Goal: Information Seeking & Learning: Learn about a topic

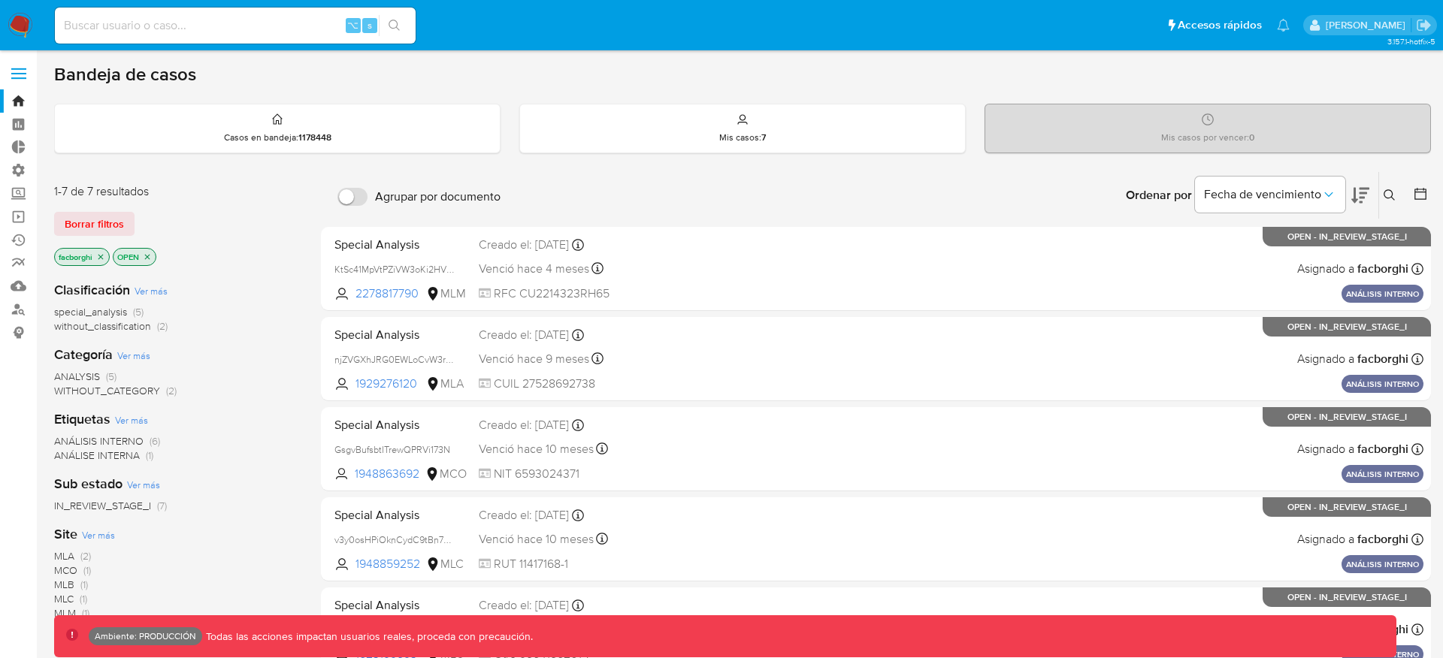
click at [25, 77] on span at bounding box center [18, 78] width 15 height 2
click at [0, 0] on input "checkbox" at bounding box center [0, 0] width 0 height 0
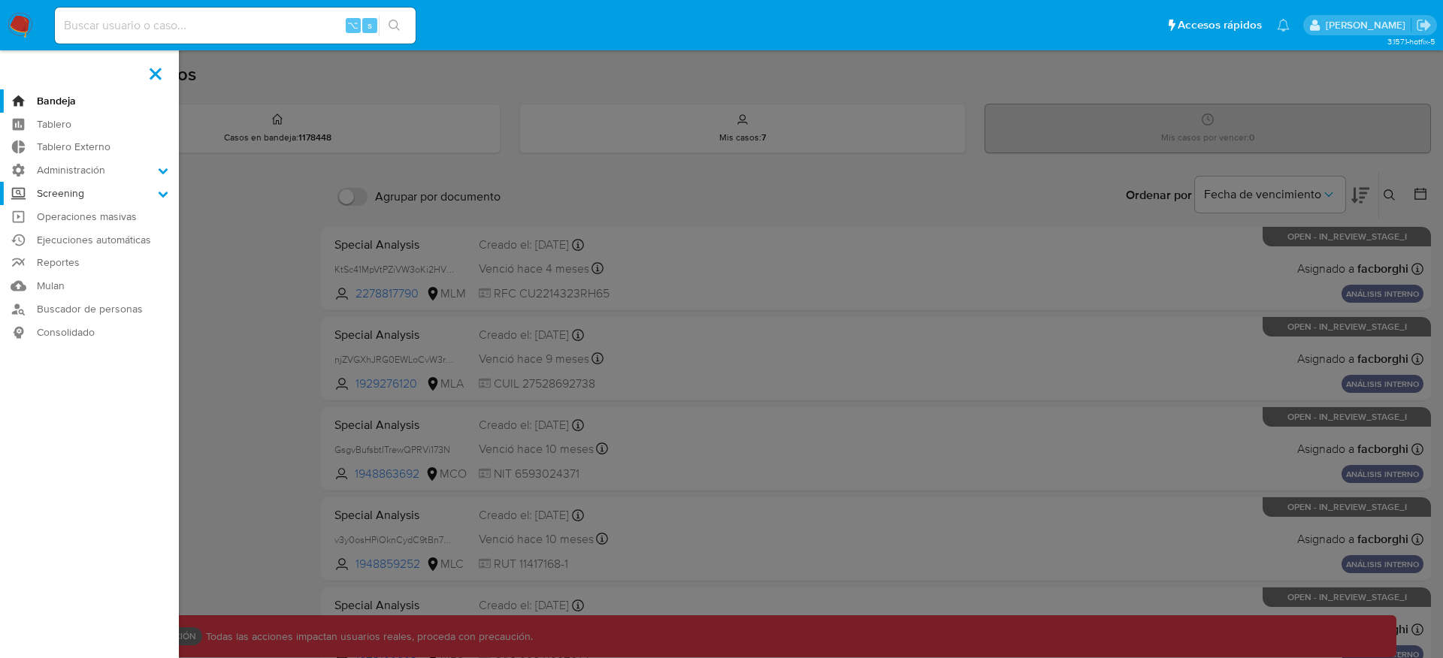
click at [59, 192] on label "Screening" at bounding box center [89, 193] width 179 height 23
click at [0, 0] on input "Screening" at bounding box center [0, 0] width 0 height 0
click at [60, 209] on link "Administrador de Listas" at bounding box center [89, 214] width 179 height 19
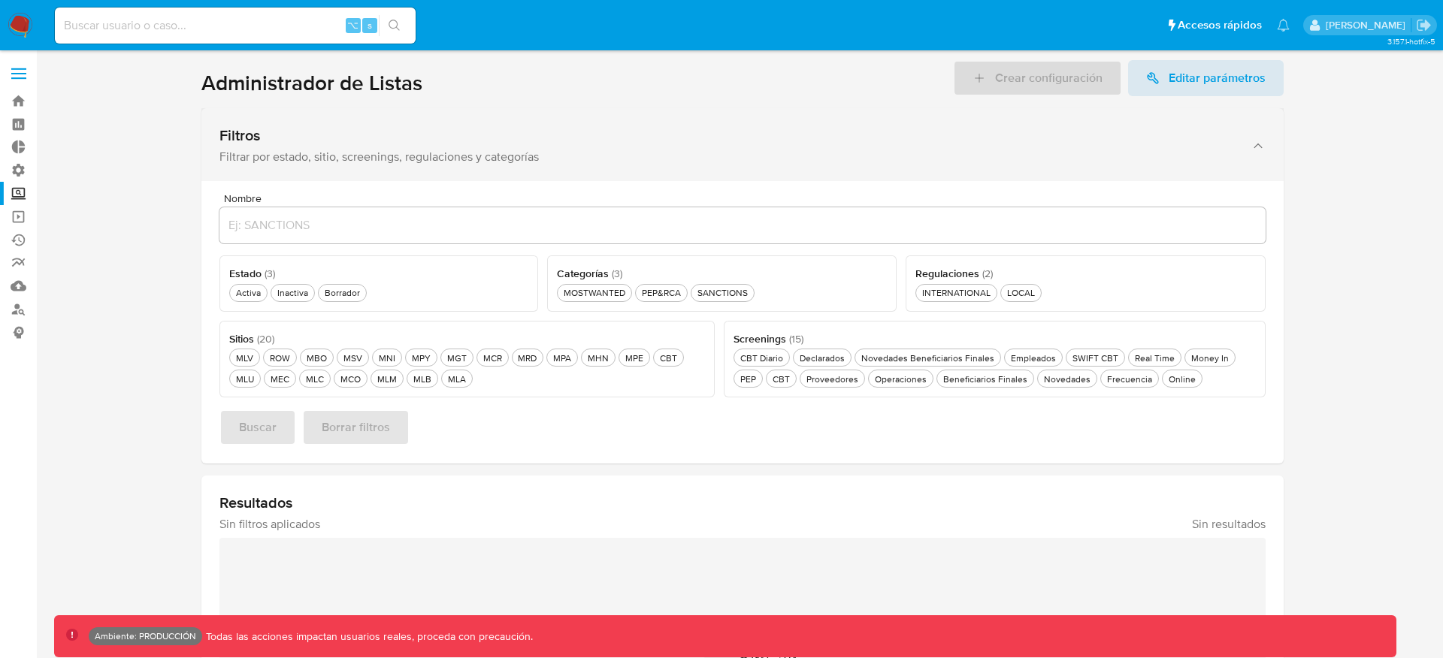
click at [379, 165] on div "Filtrar por estado, sitio, screenings, regulaciones y categorías" at bounding box center [727, 157] width 1016 height 15
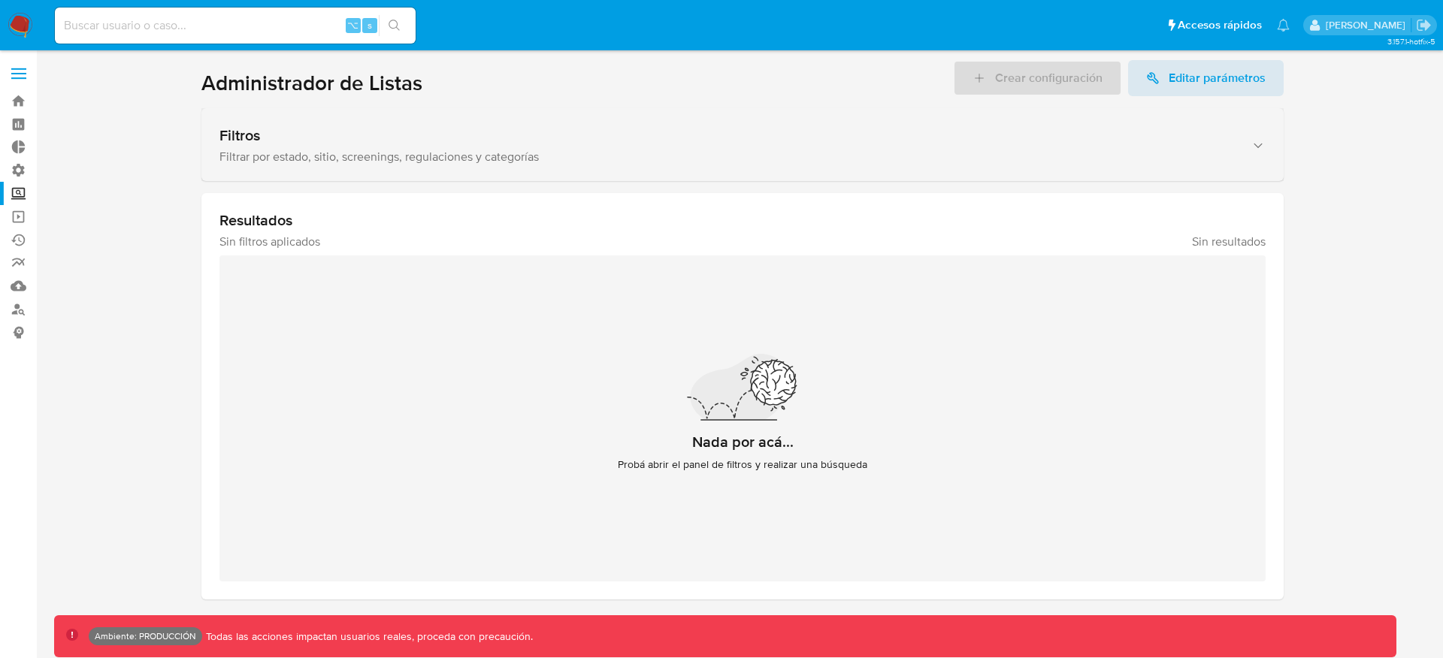
click at [379, 164] on div "Filtrar por estado, sitio, screenings, regulaciones y categorías" at bounding box center [727, 157] width 1016 height 15
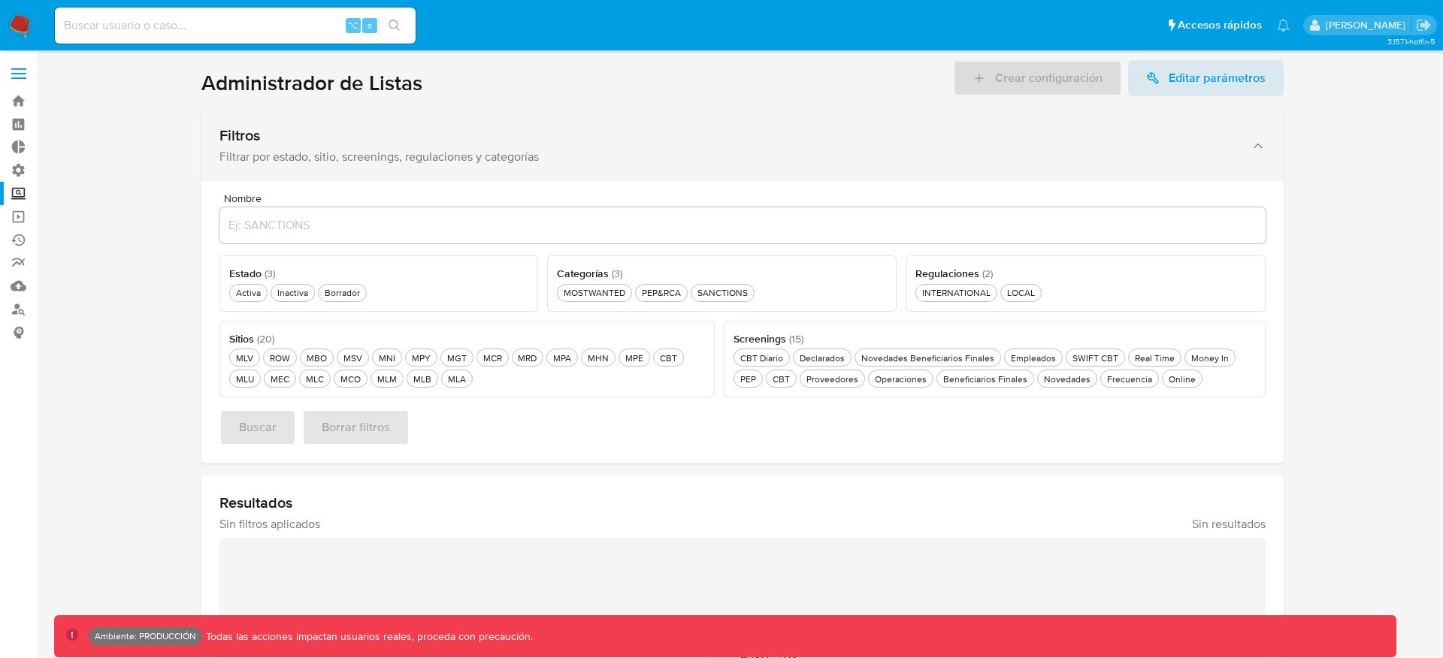
click at [304, 159] on div "Filtrar por estado, sitio, screenings, regulaciones y categorías" at bounding box center [727, 157] width 1016 height 15
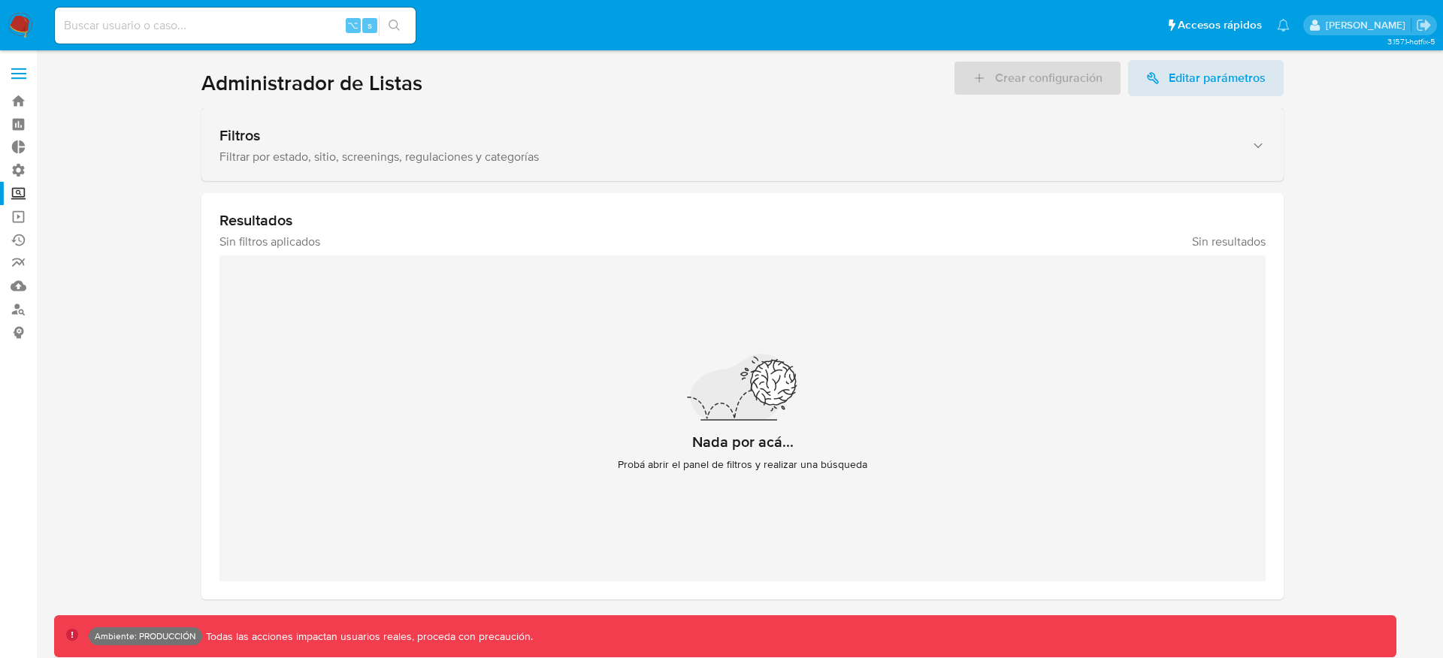
click at [306, 155] on div "Filtrar por estado, sitio, screenings, regulaciones y categorías" at bounding box center [727, 157] width 1016 height 15
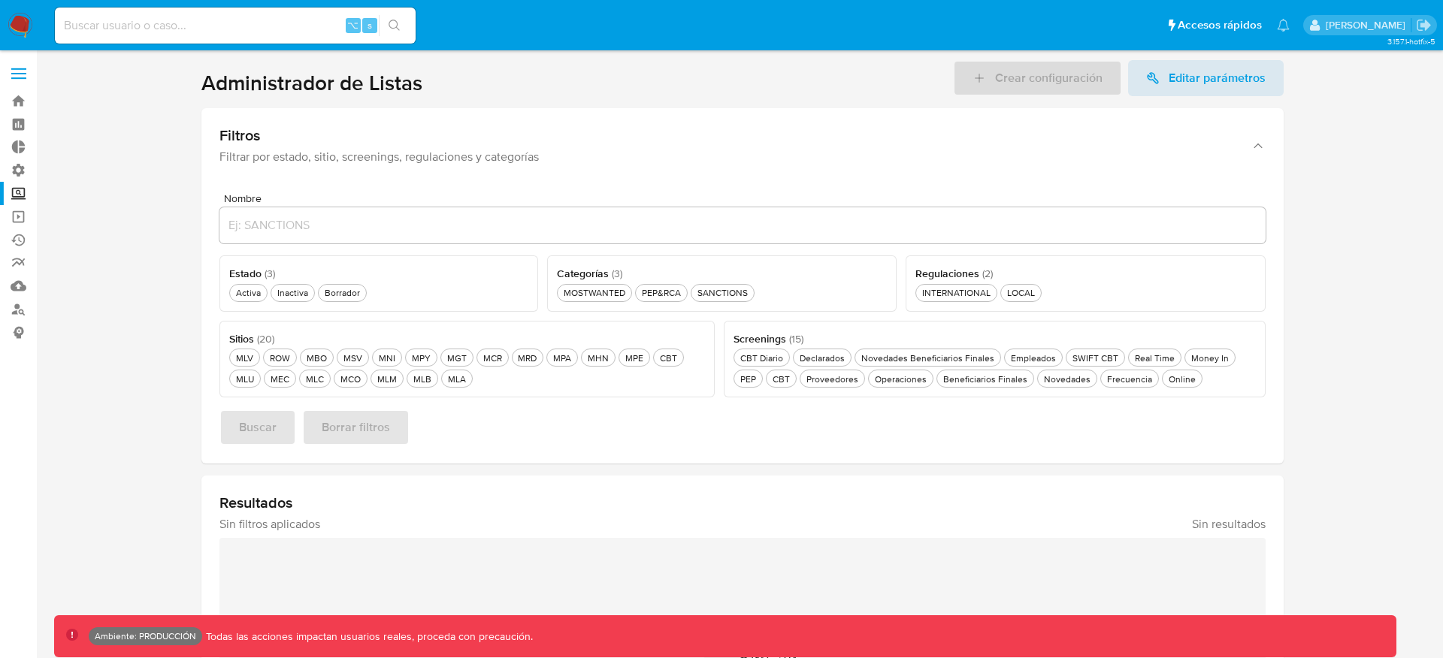
click at [16, 80] on label at bounding box center [19, 74] width 38 height 32
click at [0, 0] on input "checkbox" at bounding box center [0, 0] width 0 height 0
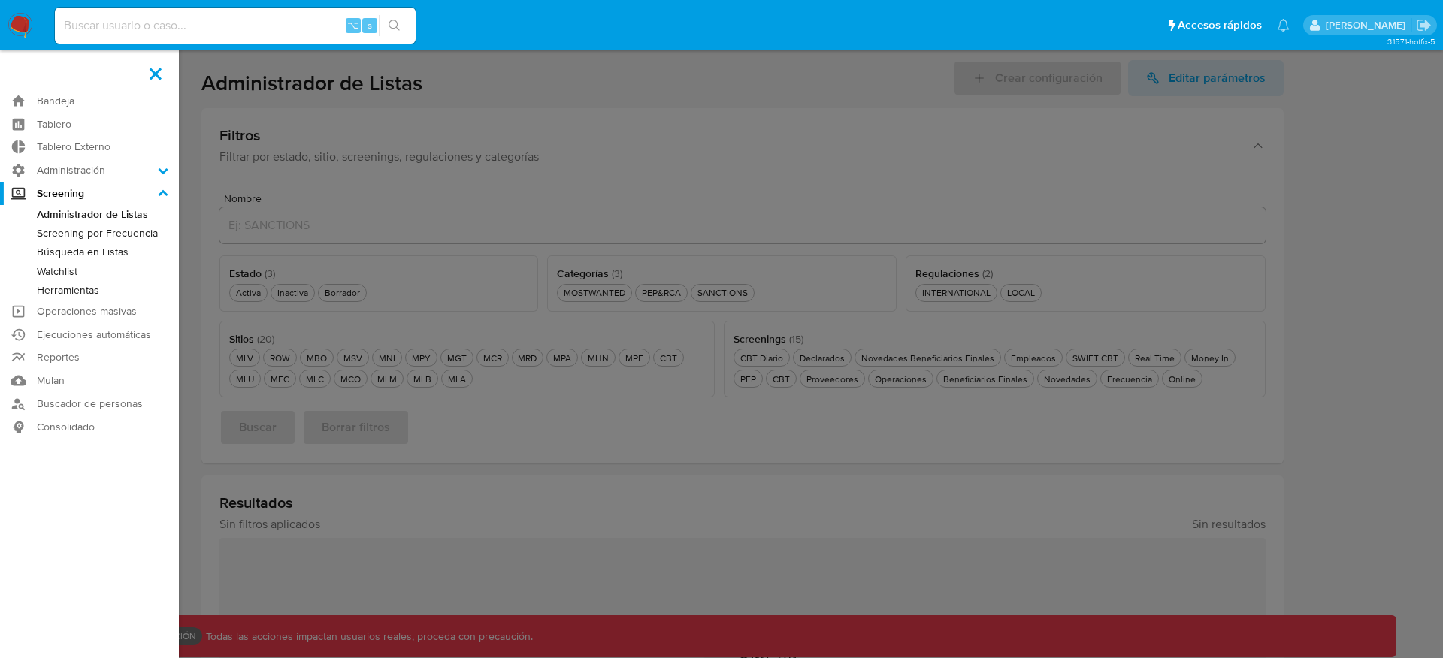
click at [53, 228] on link "Screening por Frecuencia" at bounding box center [89, 233] width 179 height 19
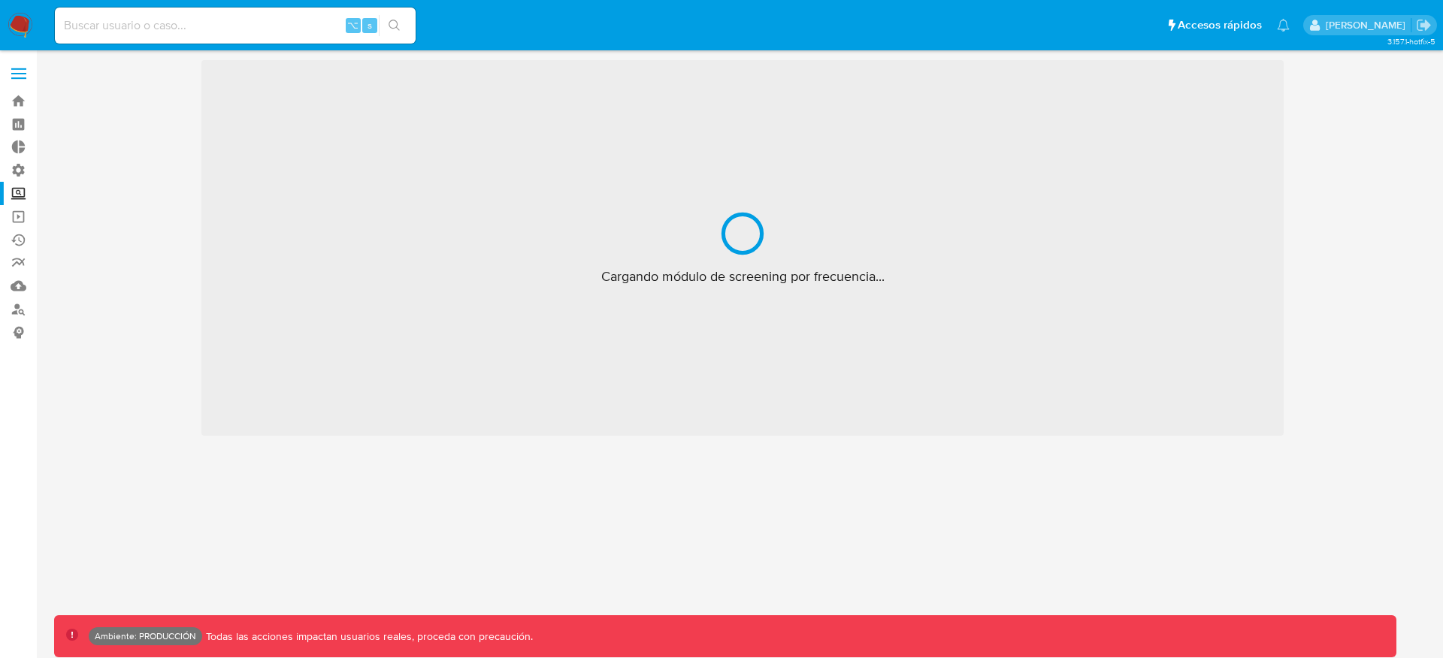
click at [15, 85] on label at bounding box center [19, 74] width 38 height 32
click at [0, 0] on input "checkbox" at bounding box center [0, 0] width 0 height 0
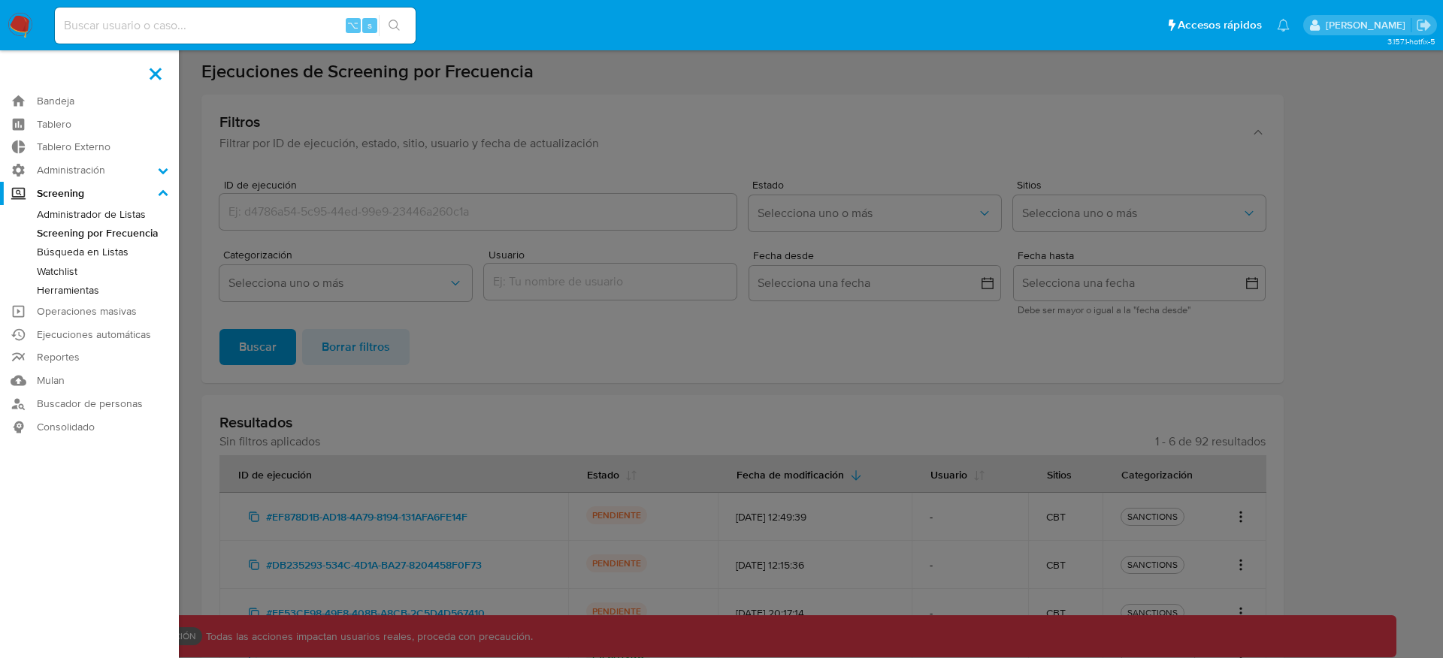
click at [408, 223] on label at bounding box center [721, 329] width 1443 height 658
click at [0, 0] on input "checkbox" at bounding box center [0, 0] width 0 height 0
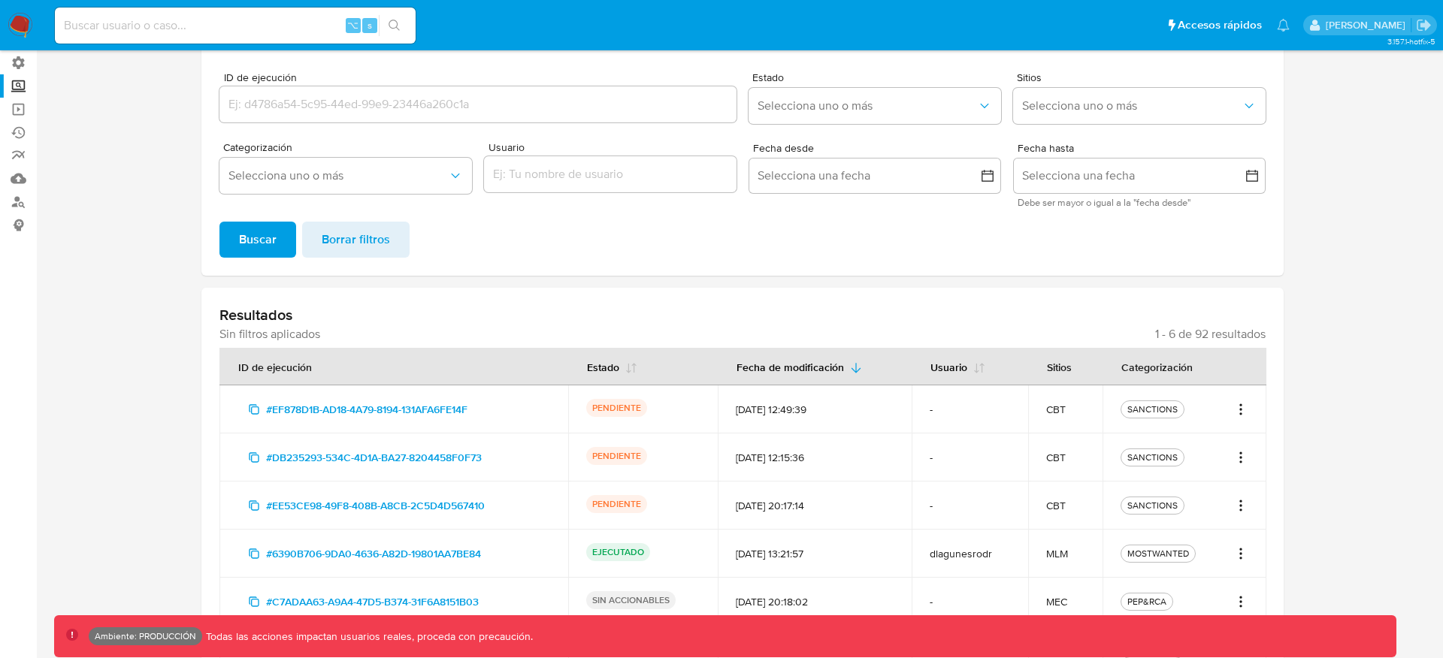
scroll to position [122, 0]
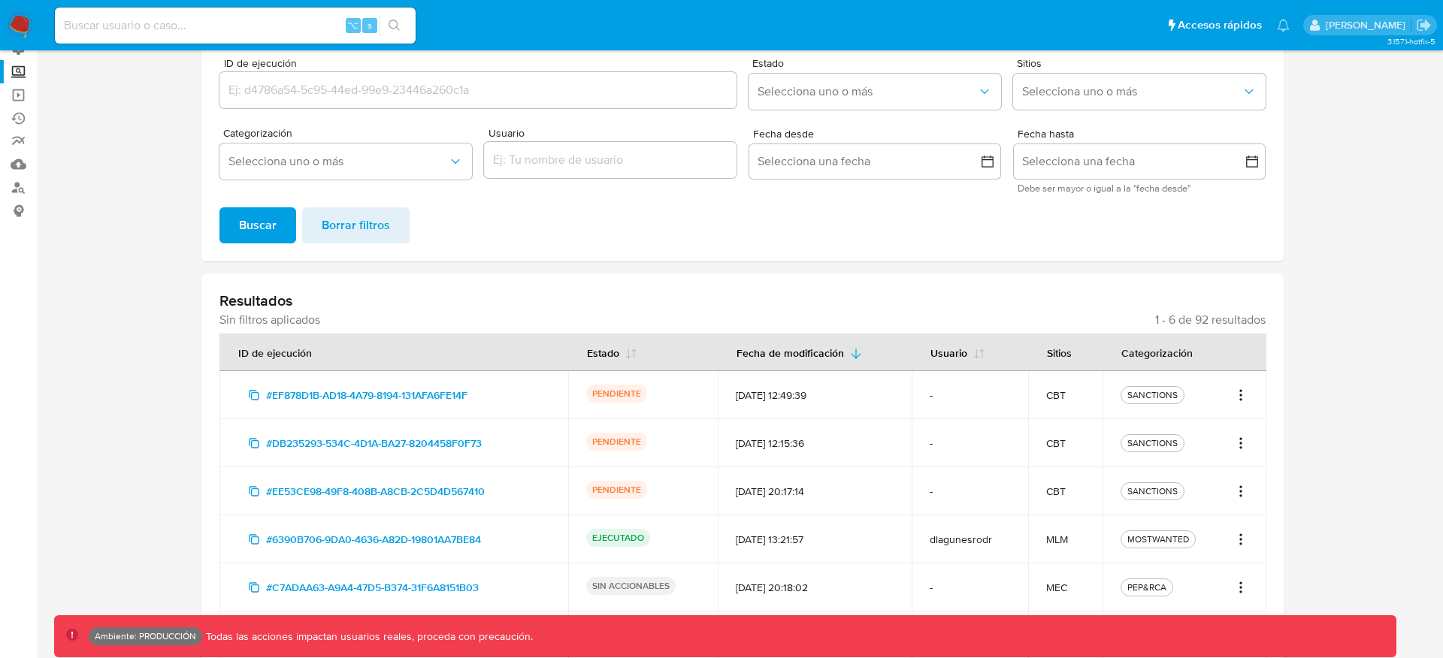
click at [1242, 397] on icon "Acciones" at bounding box center [1240, 395] width 15 height 18
click at [1297, 381] on section at bounding box center [742, 325] width 1377 height 775
click at [1217, 396] on div "SANCTIONS" at bounding box center [1184, 395] width 128 height 18
click at [1238, 394] on icon "Acciones" at bounding box center [1240, 395] width 15 height 18
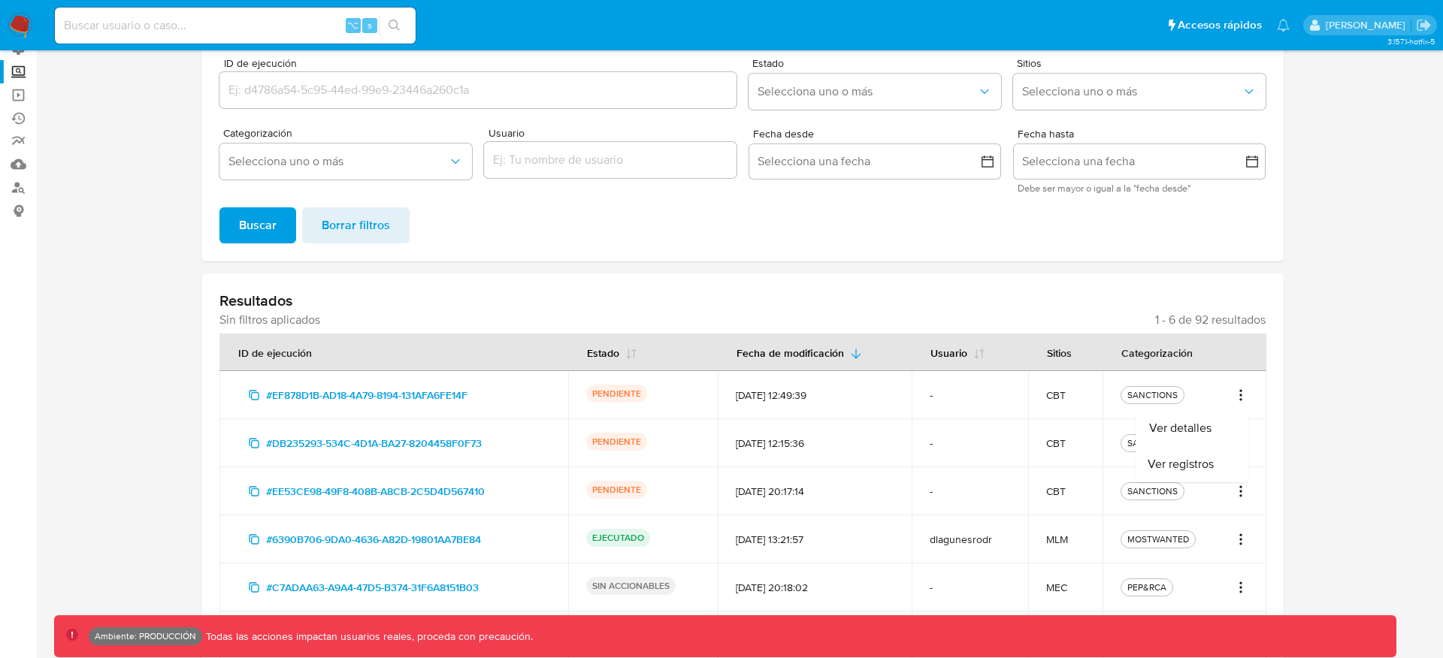
click at [1238, 394] on icon "Acciones" at bounding box center [1240, 395] width 15 height 18
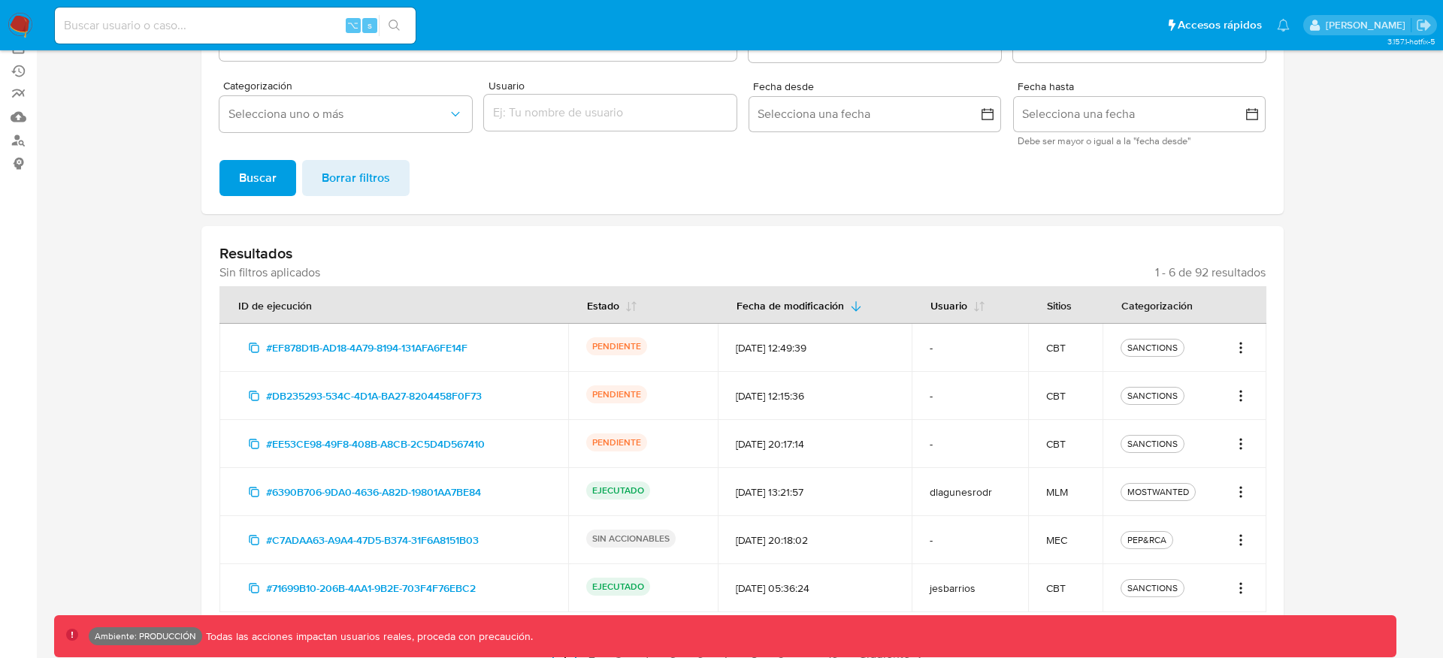
scroll to position [187, 0]
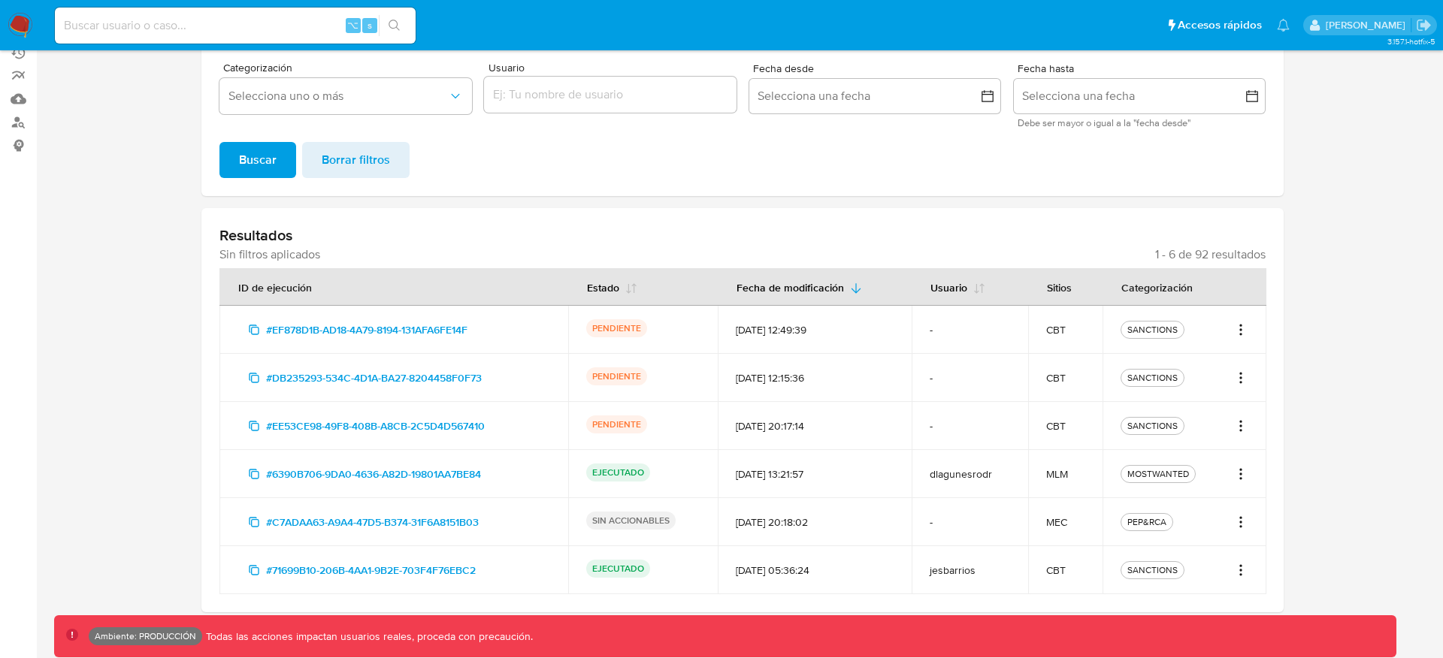
click at [1239, 426] on icon "Acciones" at bounding box center [1240, 426] width 15 height 18
click at [1248, 419] on icon "Acciones" at bounding box center [1240, 426] width 15 height 18
click at [1267, 327] on div "Resultados Sin filtros aplicados 1 - 6 de 92 resultados ID de ejecución Estado …" at bounding box center [742, 410] width 1082 height 404
click at [1211, 326] on div "SANCTIONS" at bounding box center [1184, 330] width 128 height 18
click at [1241, 329] on icon "Acciones" at bounding box center [1242, 330] width 2 height 2
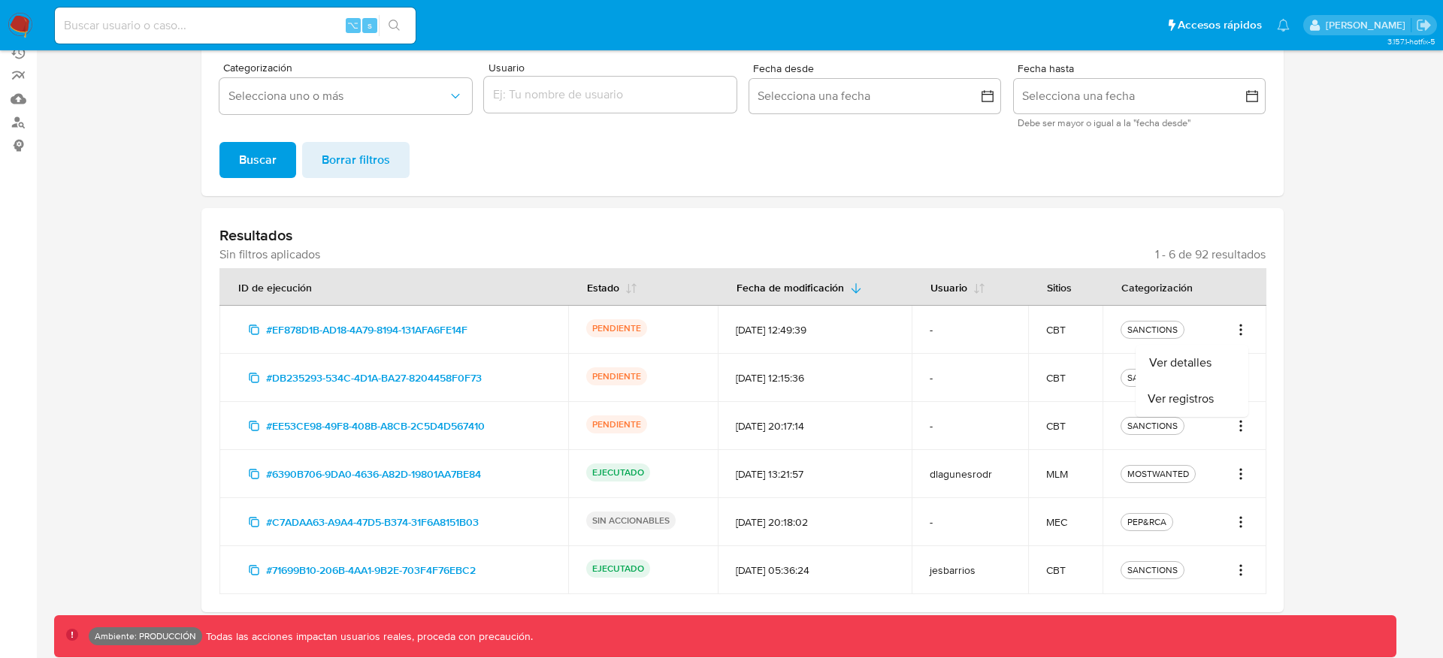
click at [1241, 329] on icon "Acciones" at bounding box center [1242, 330] width 2 height 2
click at [1243, 330] on icon "Acciones" at bounding box center [1240, 330] width 15 height 18
click at [990, 365] on td "-" at bounding box center [969, 378] width 117 height 48
click at [1241, 331] on icon "Acciones" at bounding box center [1240, 330] width 15 height 18
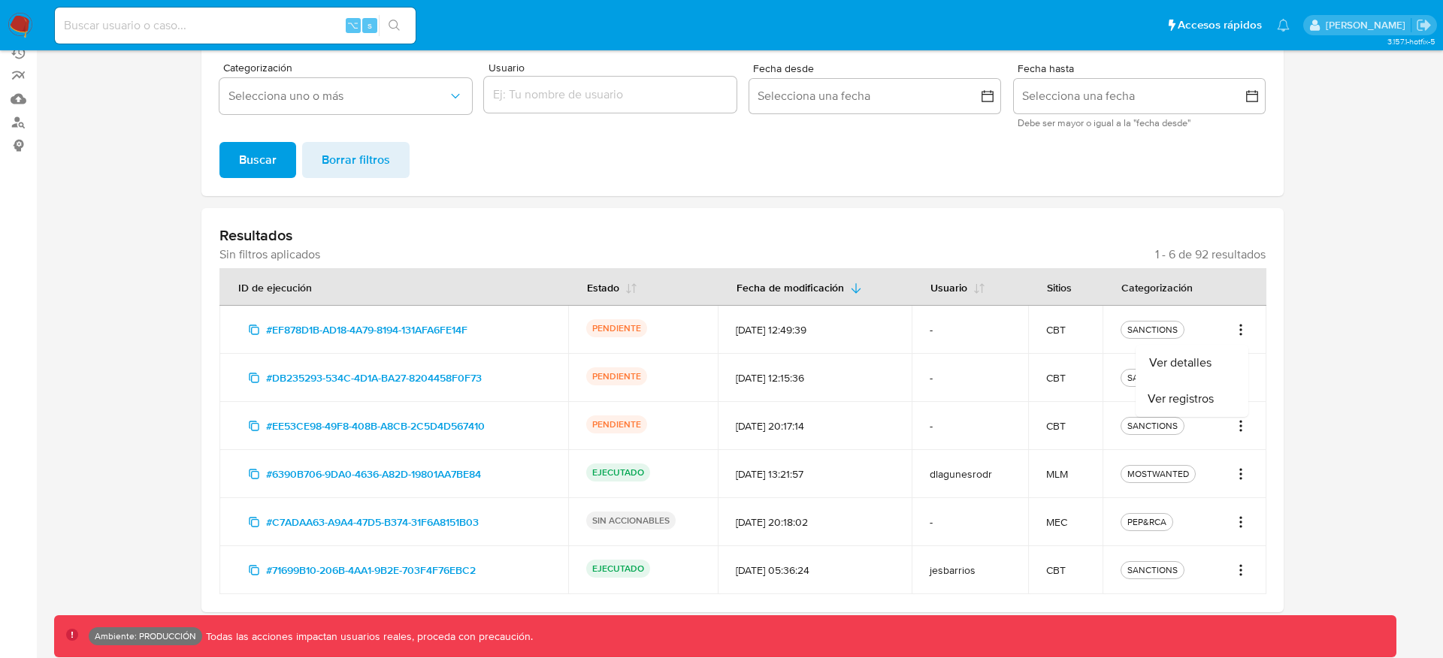
click at [1241, 331] on icon "Acciones" at bounding box center [1240, 330] width 15 height 18
click at [1174, 331] on div "SANCTIONS" at bounding box center [1152, 330] width 56 height 14
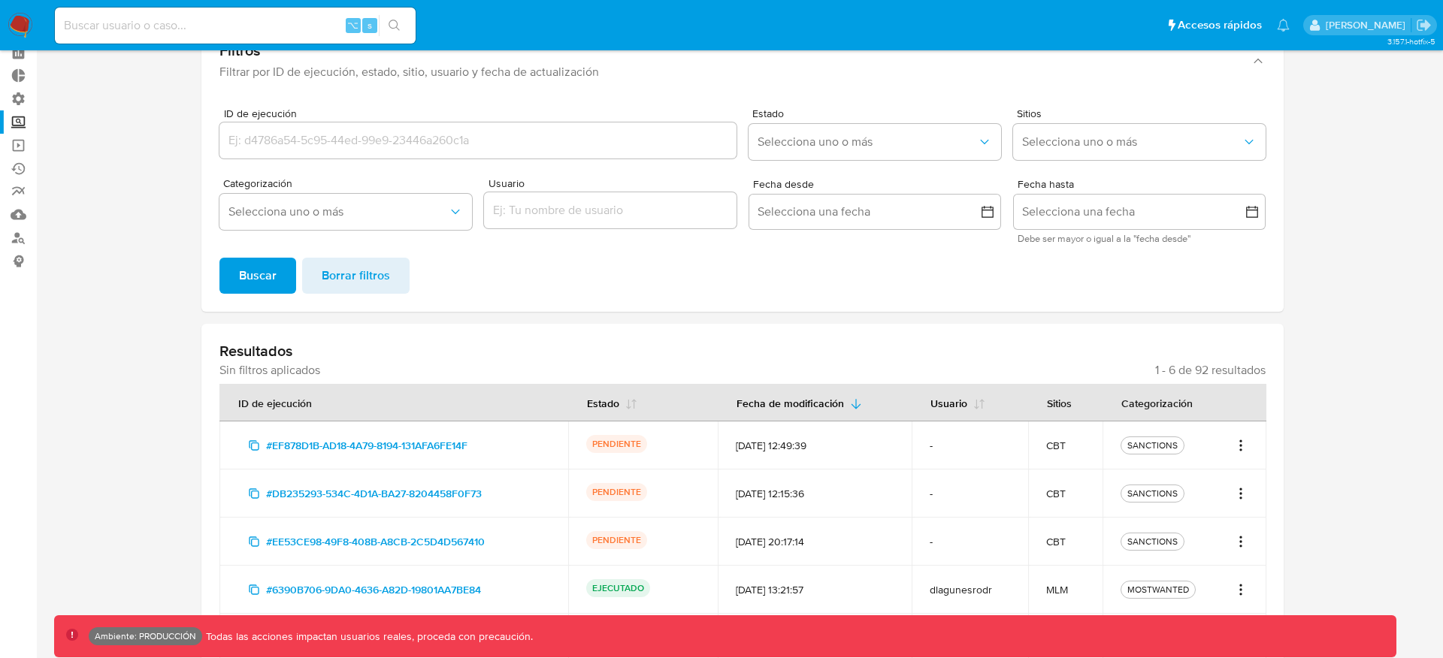
scroll to position [0, 0]
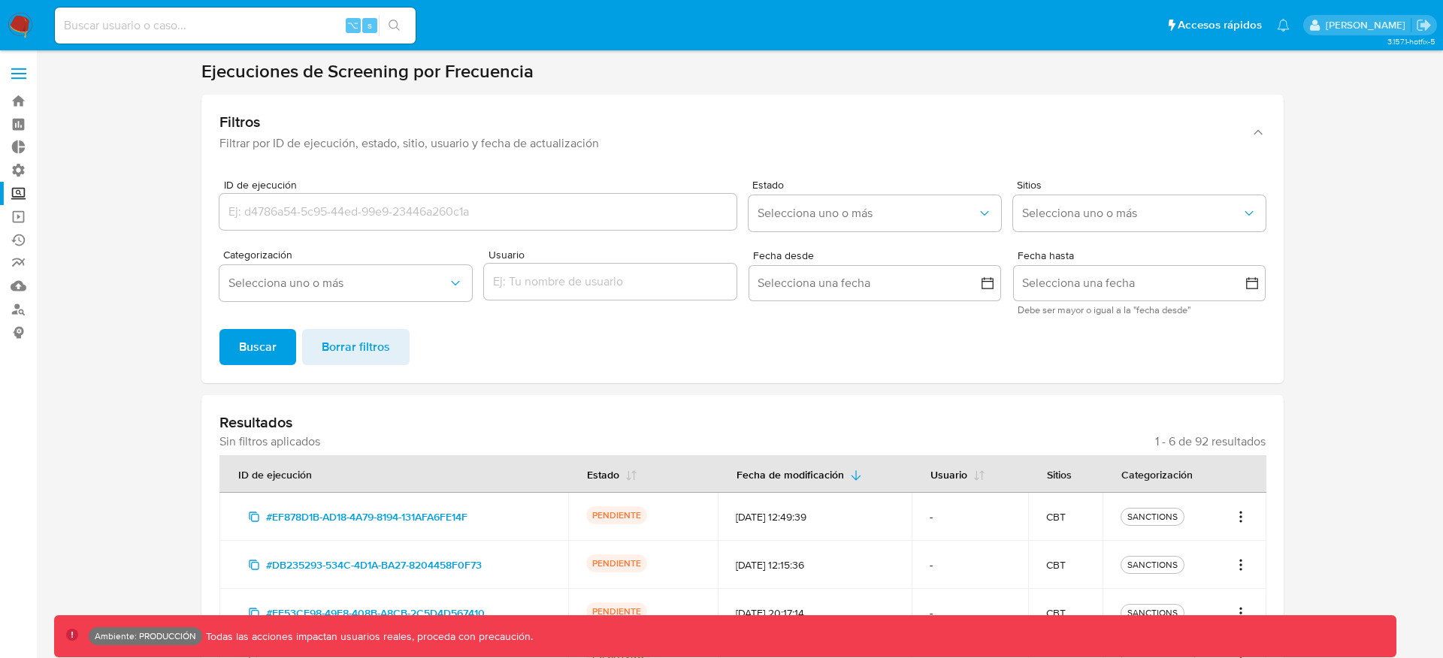
click at [23, 74] on span at bounding box center [18, 74] width 15 height 2
click at [0, 0] on input "checkbox" at bounding box center [0, 0] width 0 height 0
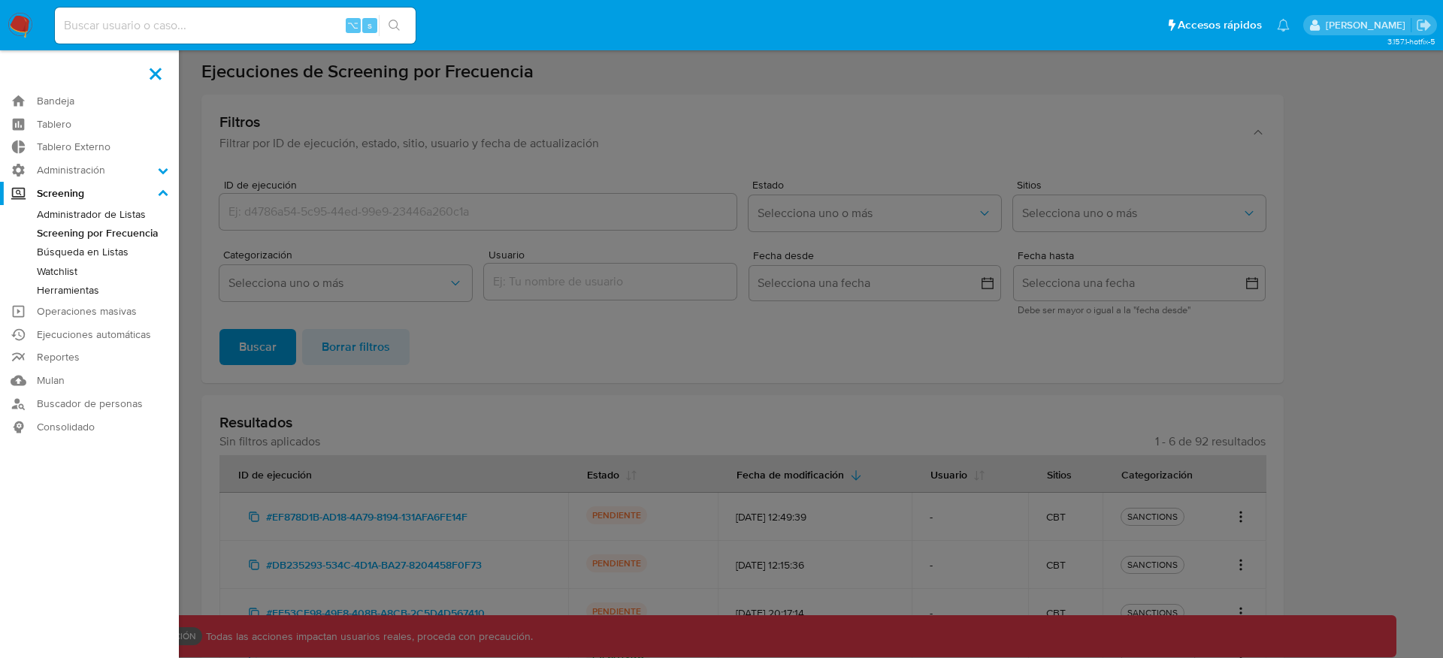
click at [404, 298] on label at bounding box center [721, 329] width 1443 height 658
click at [0, 0] on input "checkbox" at bounding box center [0, 0] width 0 height 0
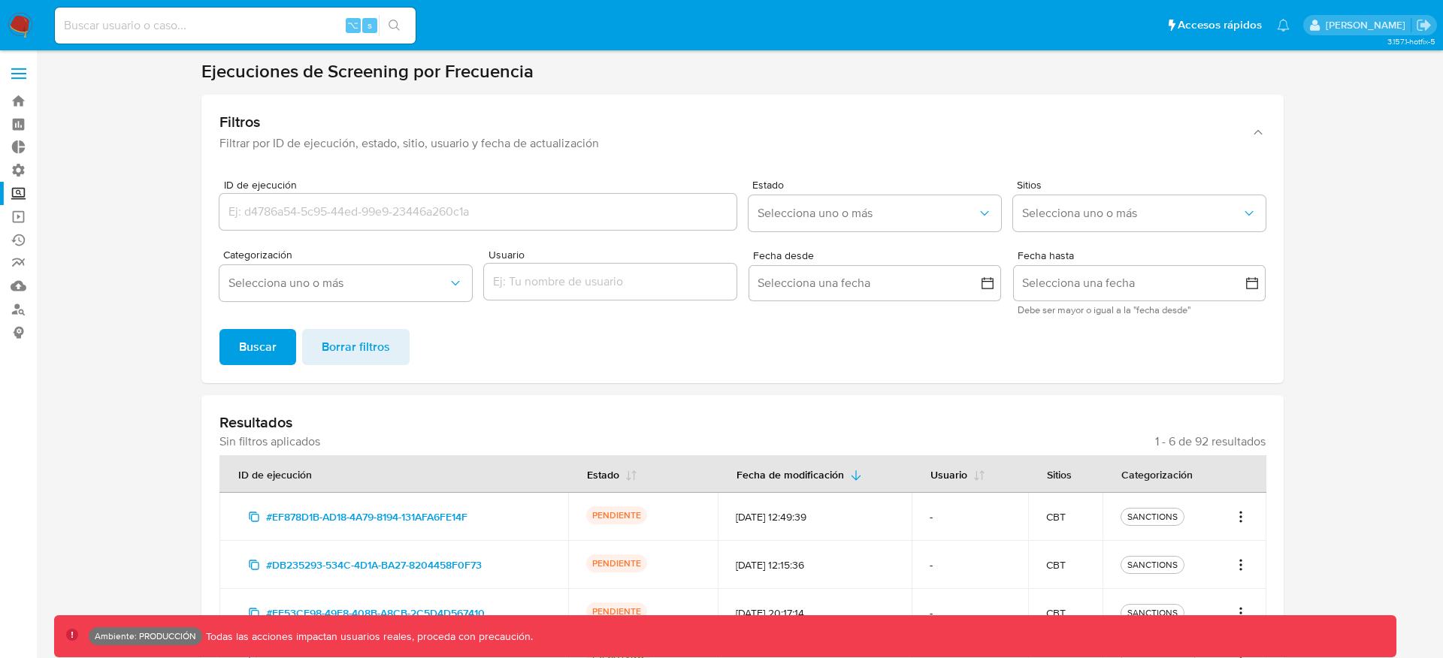
click at [20, 66] on label at bounding box center [19, 74] width 38 height 32
click at [0, 0] on input "checkbox" at bounding box center [0, 0] width 0 height 0
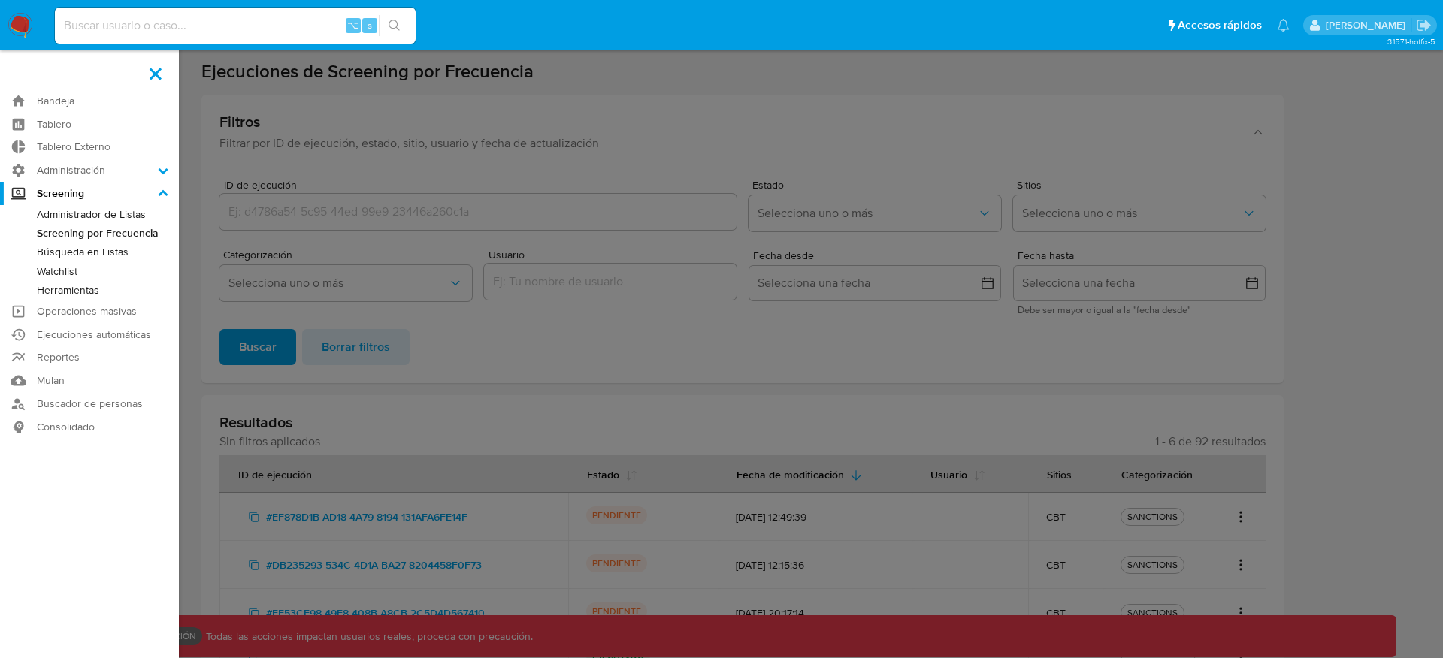
click at [80, 244] on link "Búsqueda en Listas" at bounding box center [89, 252] width 179 height 19
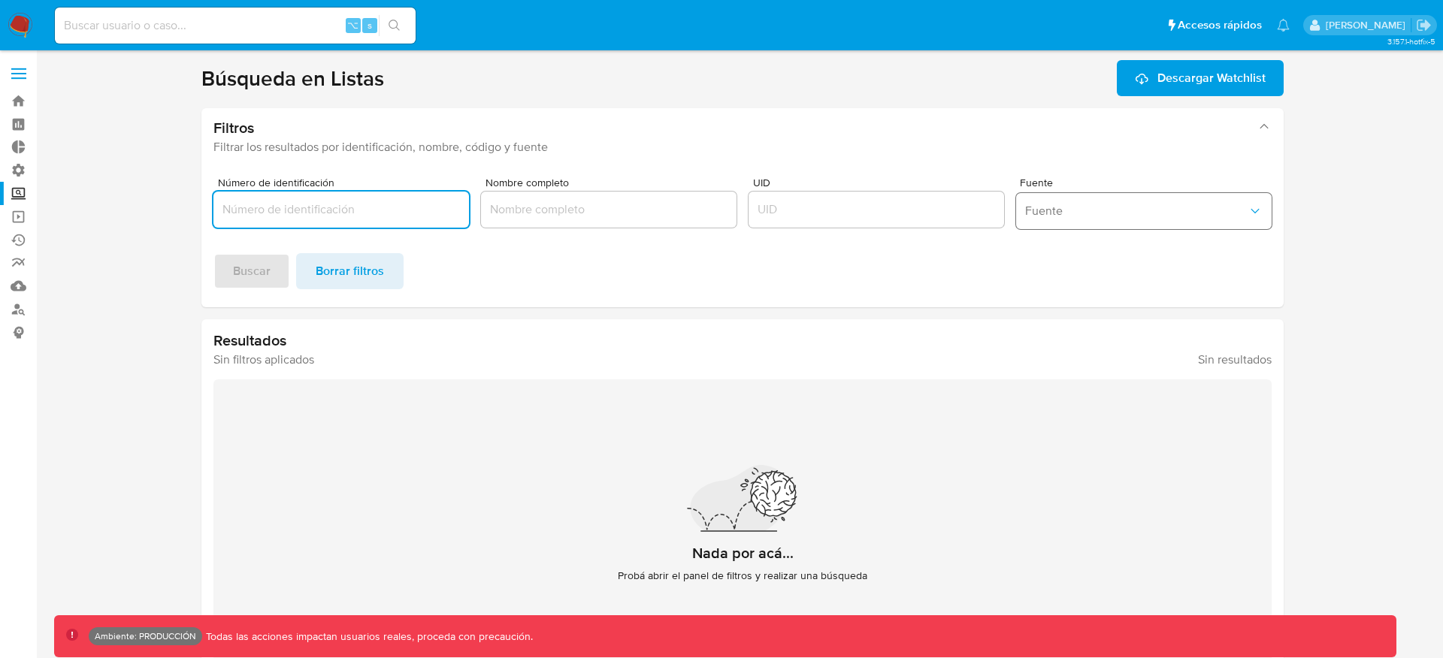
click at [1109, 217] on span "Fuente" at bounding box center [1136, 211] width 222 height 15
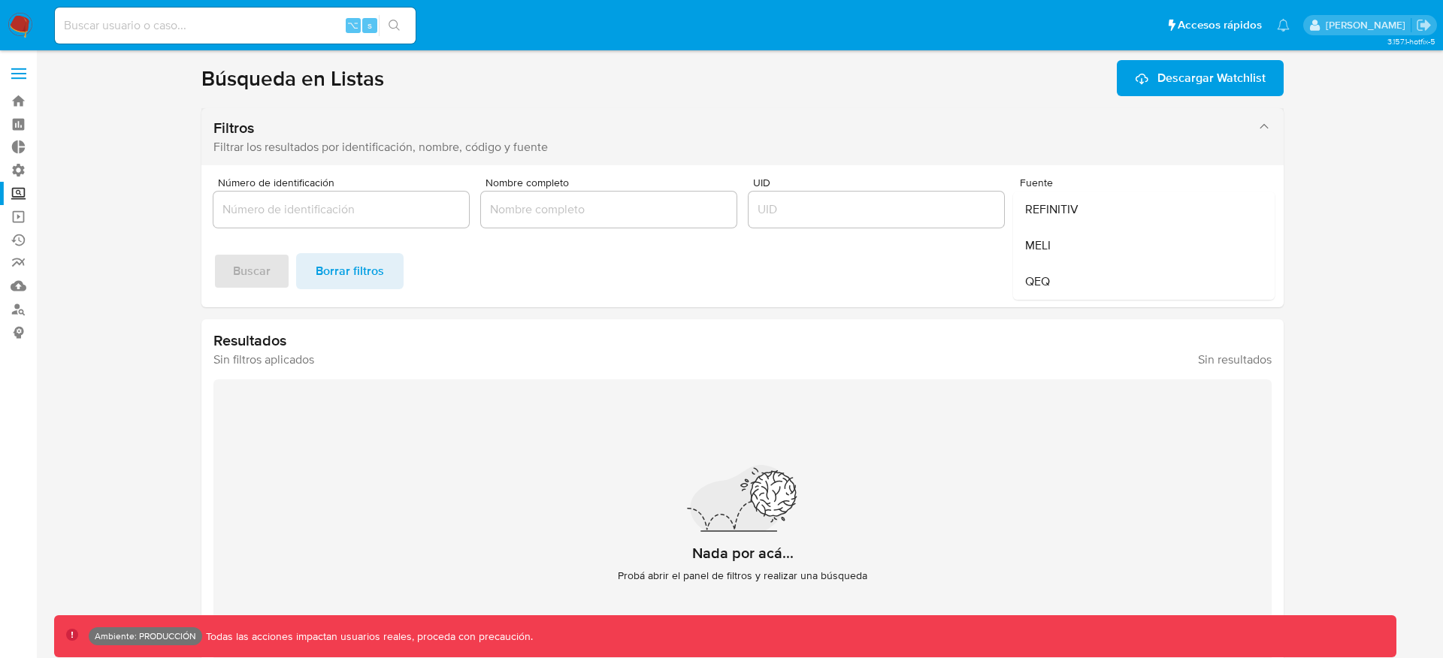
click at [1034, 134] on div "Filtros" at bounding box center [727, 128] width 1028 height 19
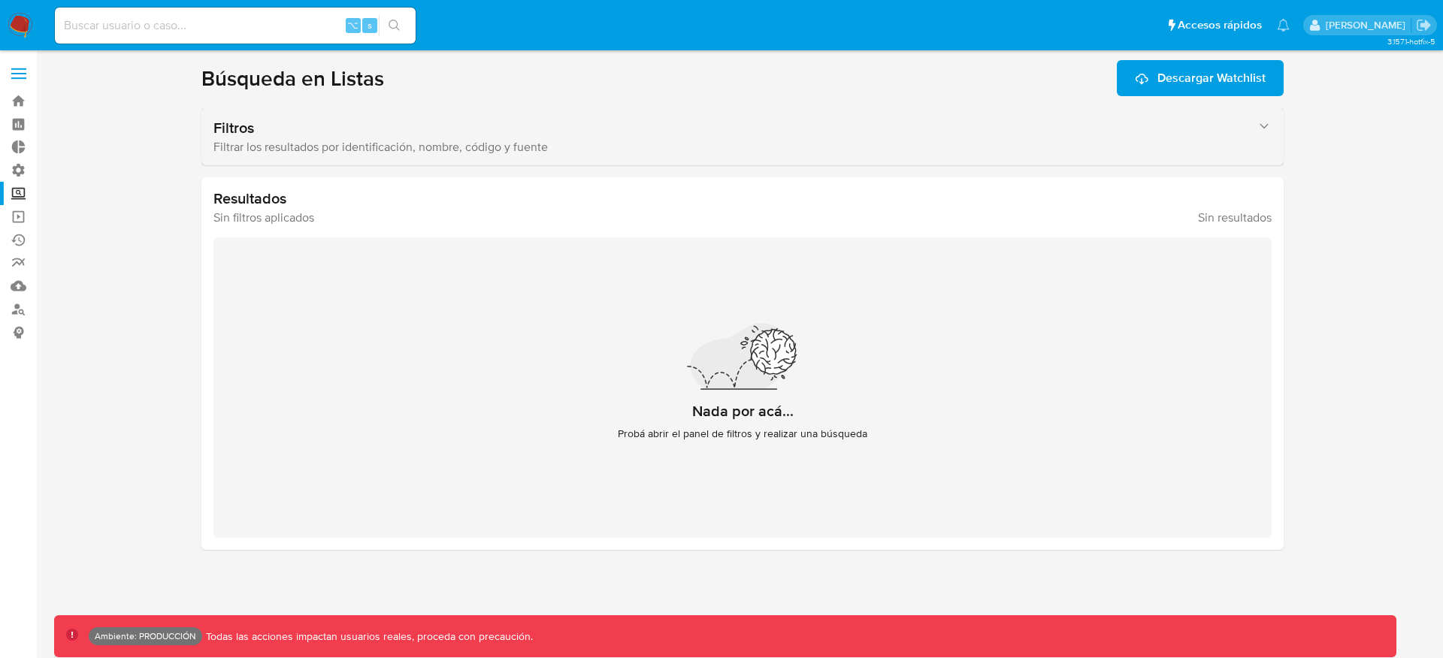
click at [1034, 140] on div "Filtrar los resultados por identificación, nombre, código y fuente" at bounding box center [727, 147] width 1028 height 15
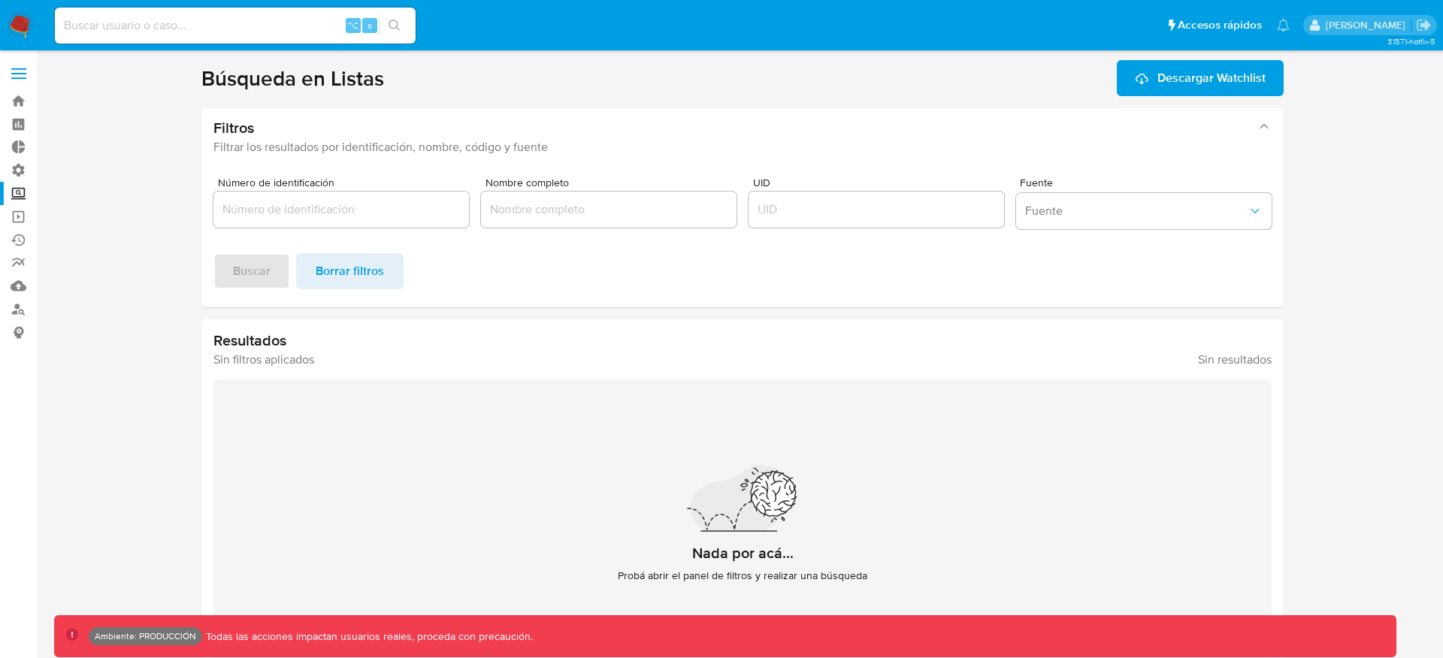
click at [17, 69] on span at bounding box center [18, 69] width 15 height 2
click at [0, 0] on input "checkbox" at bounding box center [0, 0] width 0 height 0
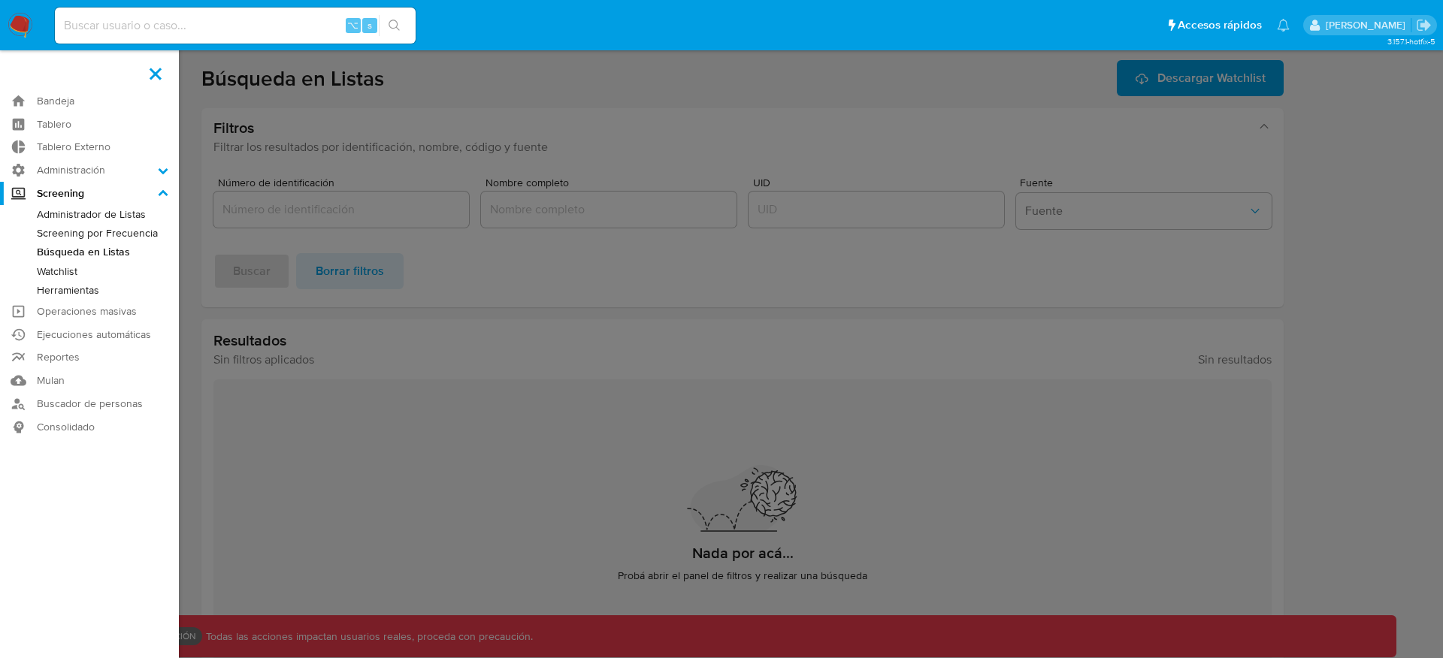
click at [69, 270] on link "Watchlist" at bounding box center [89, 271] width 179 height 19
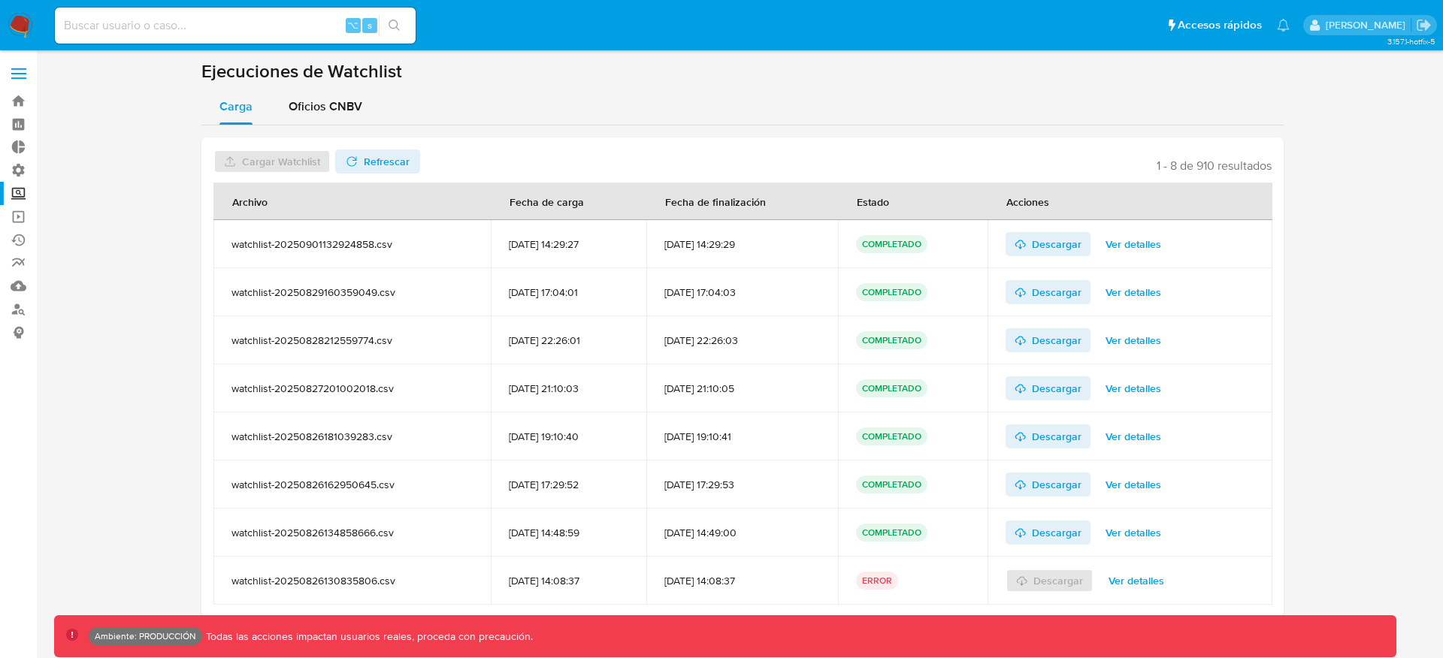
click at [401, 165] on span "Refrescar" at bounding box center [387, 162] width 46 height 24
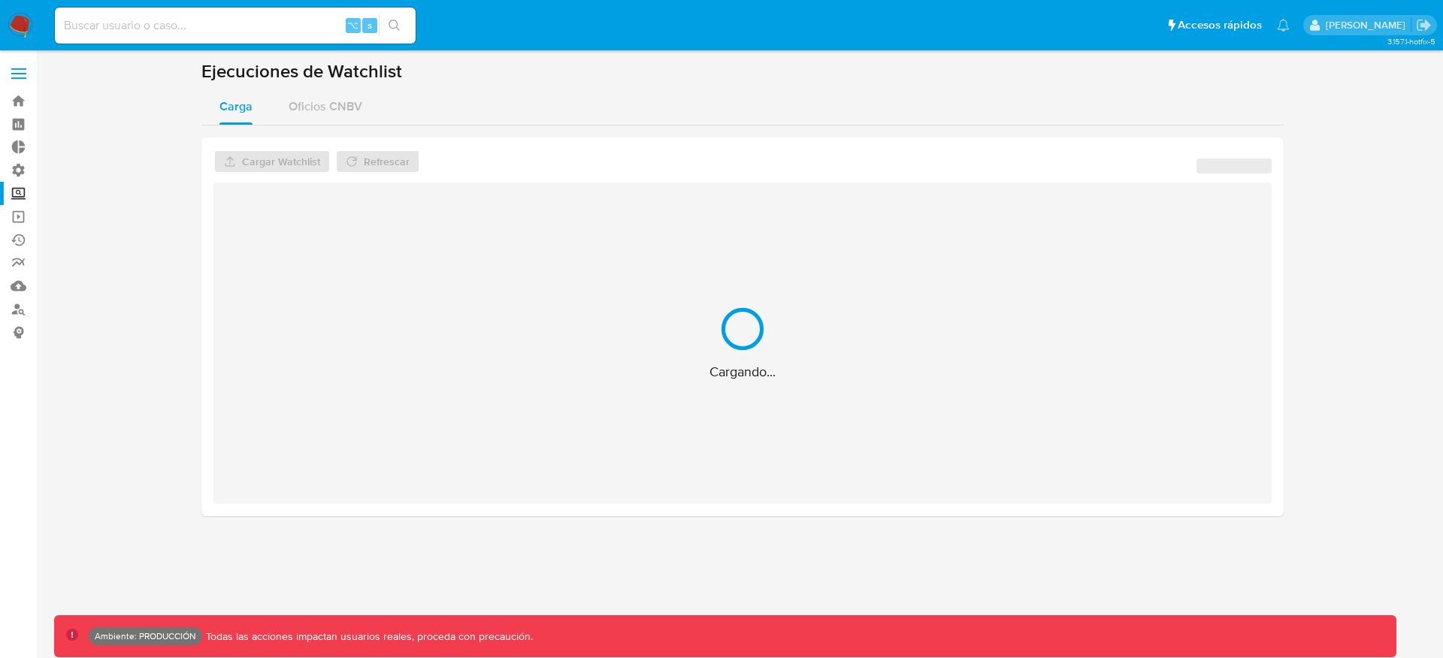
click at [462, 150] on header "Cargar Watchlist No tiene permisos para realizar esta acción Refrescar ‌" at bounding box center [742, 162] width 1058 height 24
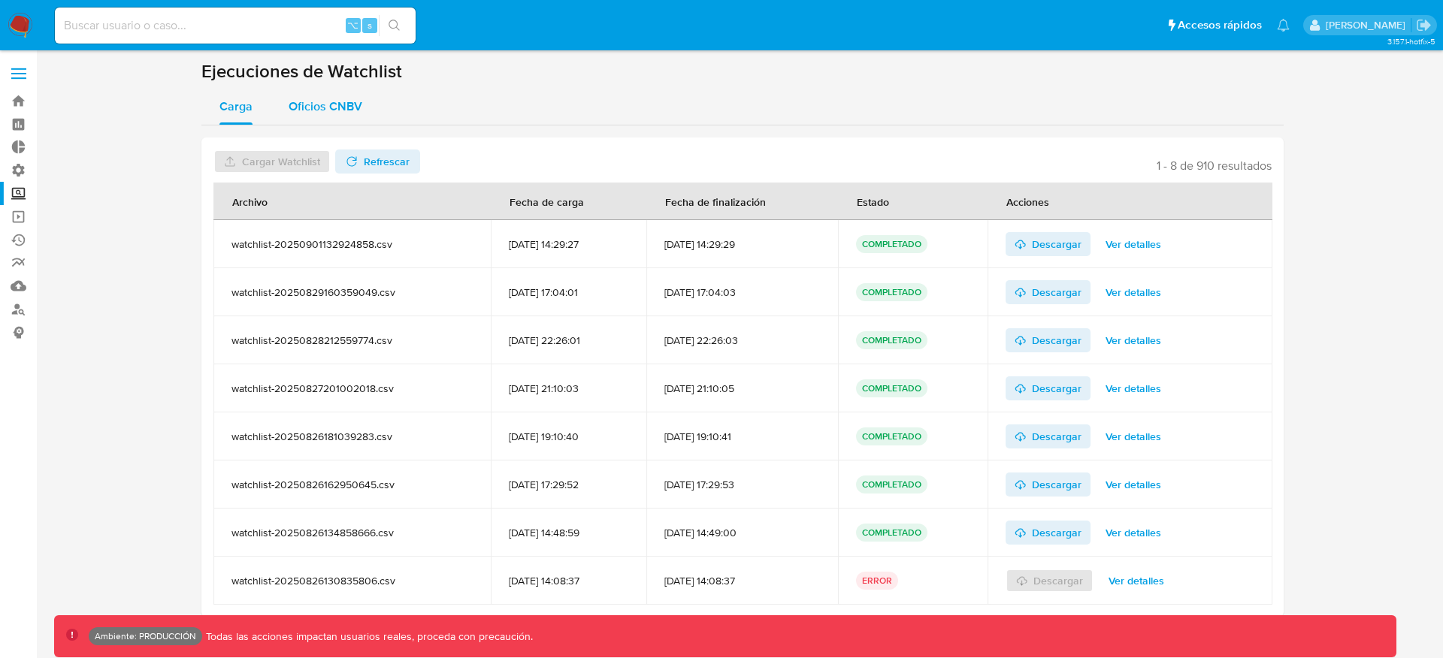
click at [350, 104] on span "Oficios CNBV" at bounding box center [326, 106] width 74 height 17
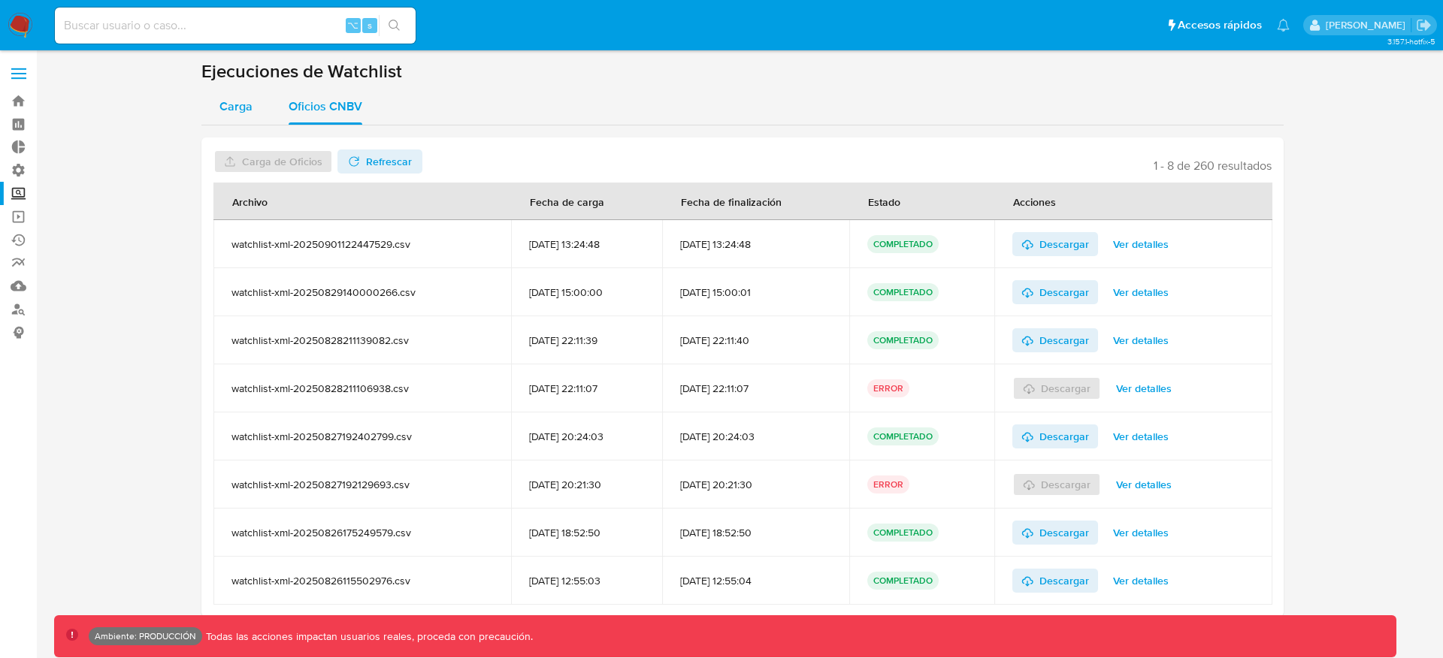
click at [234, 98] on span "Carga" at bounding box center [235, 106] width 33 height 17
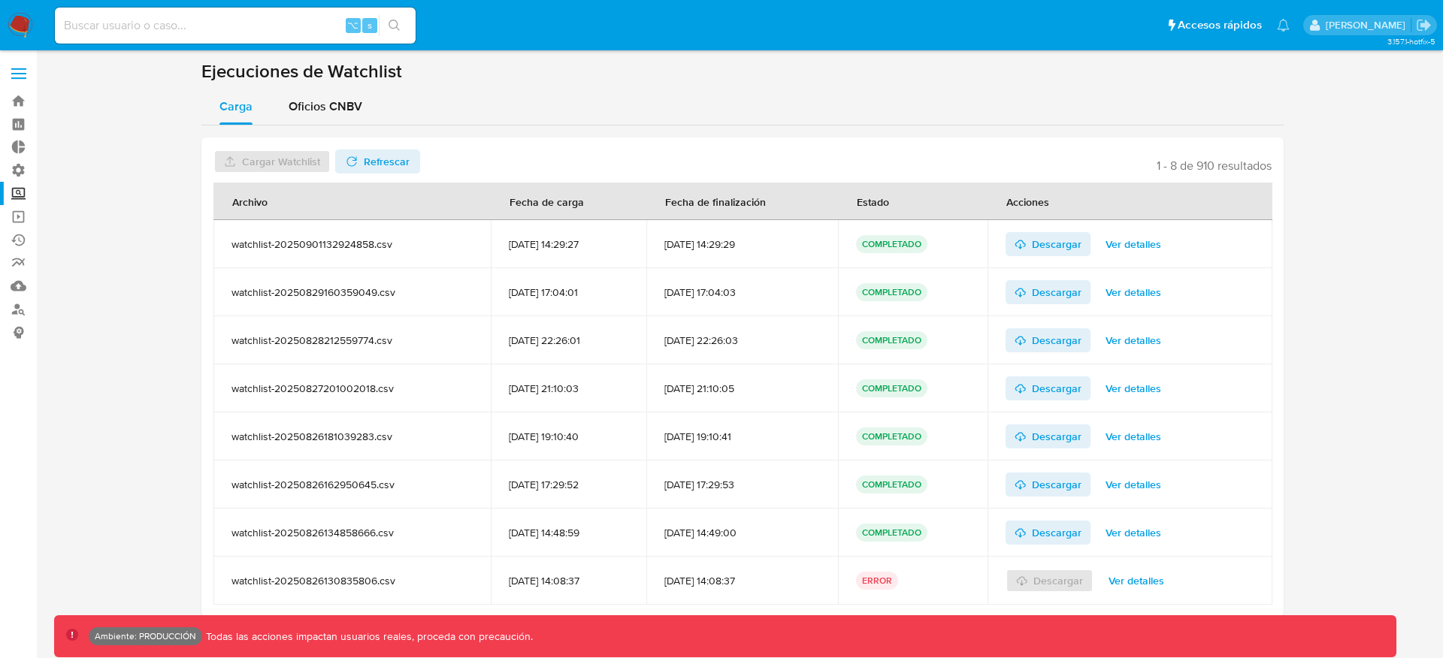
scroll to position [5, 0]
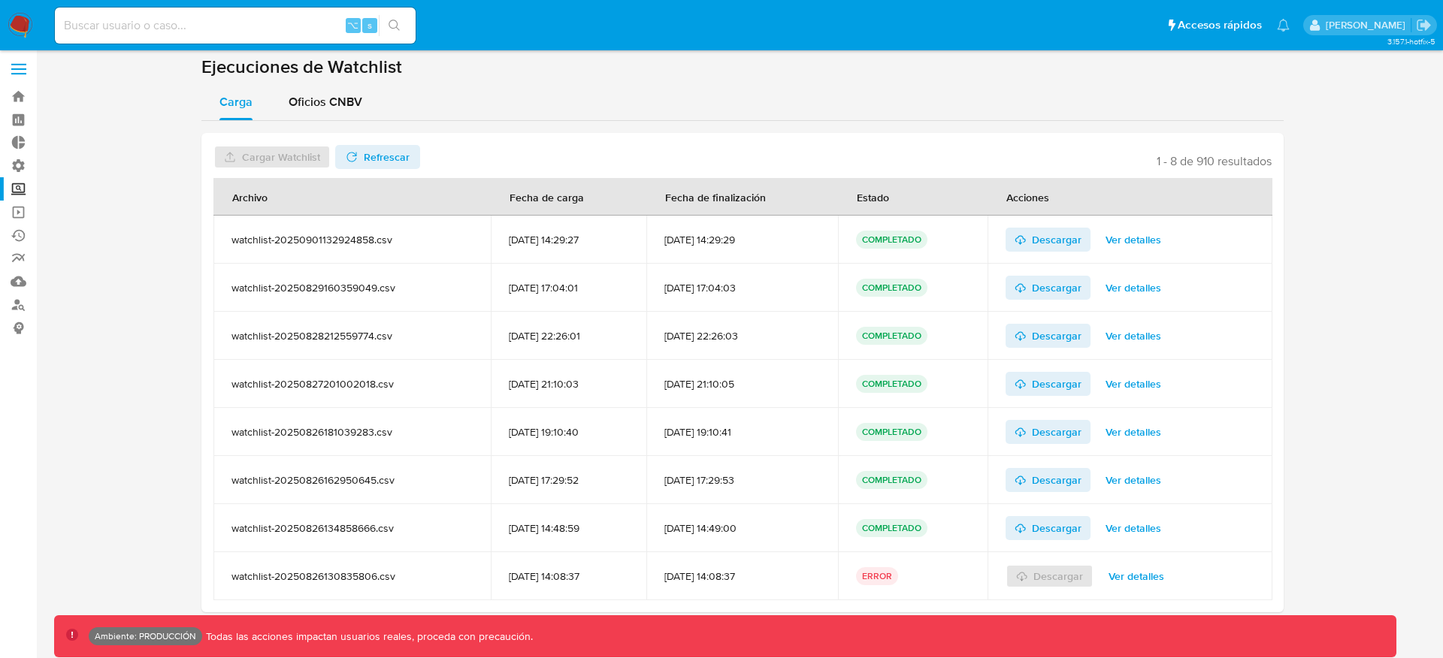
click at [22, 62] on label at bounding box center [19, 69] width 38 height 32
click at [0, 0] on input "checkbox" at bounding box center [0, 0] width 0 height 0
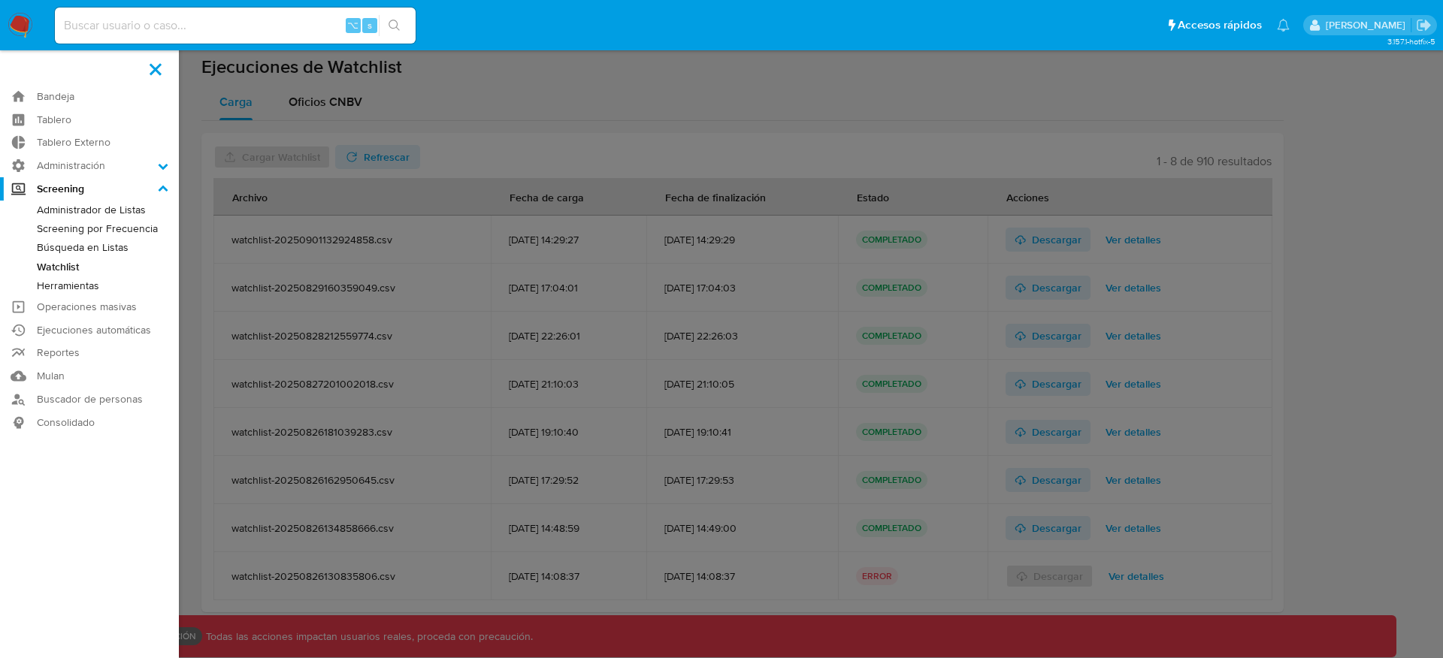
click at [74, 286] on link "Herramientas" at bounding box center [89, 286] width 179 height 19
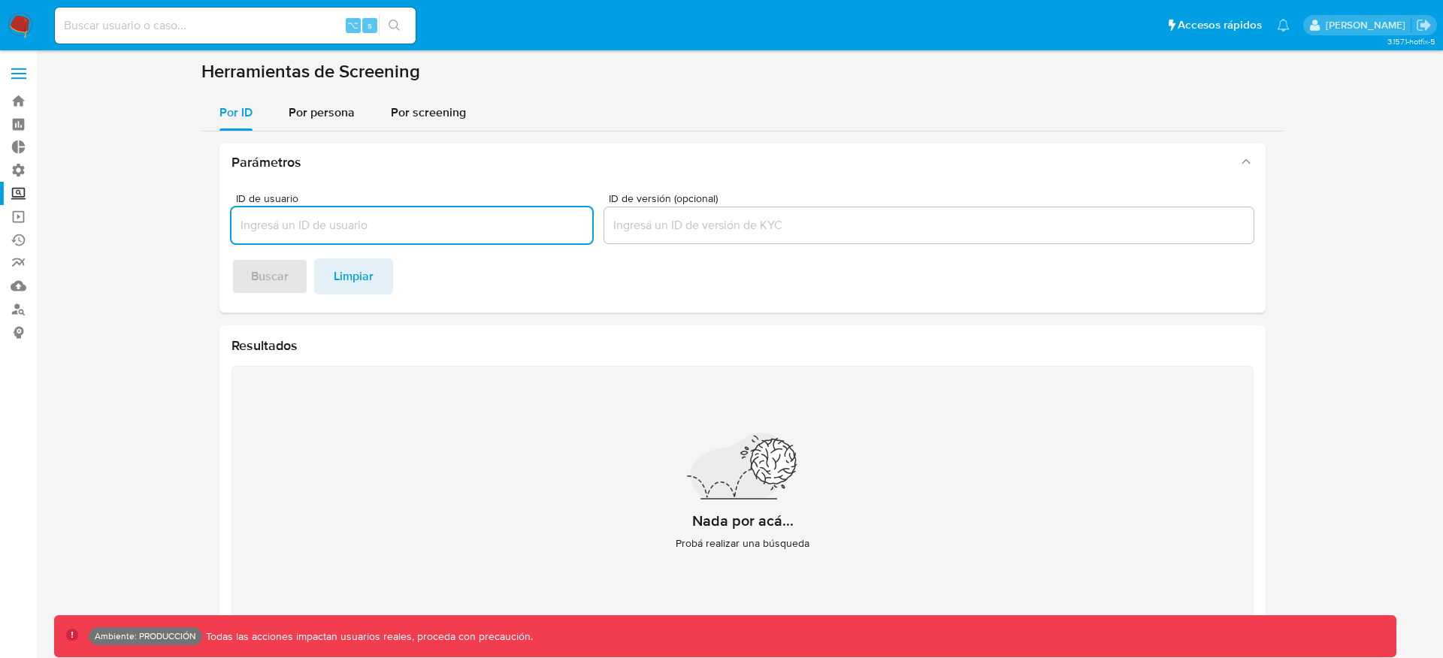
click at [26, 189] on label "Screening" at bounding box center [89, 193] width 179 height 23
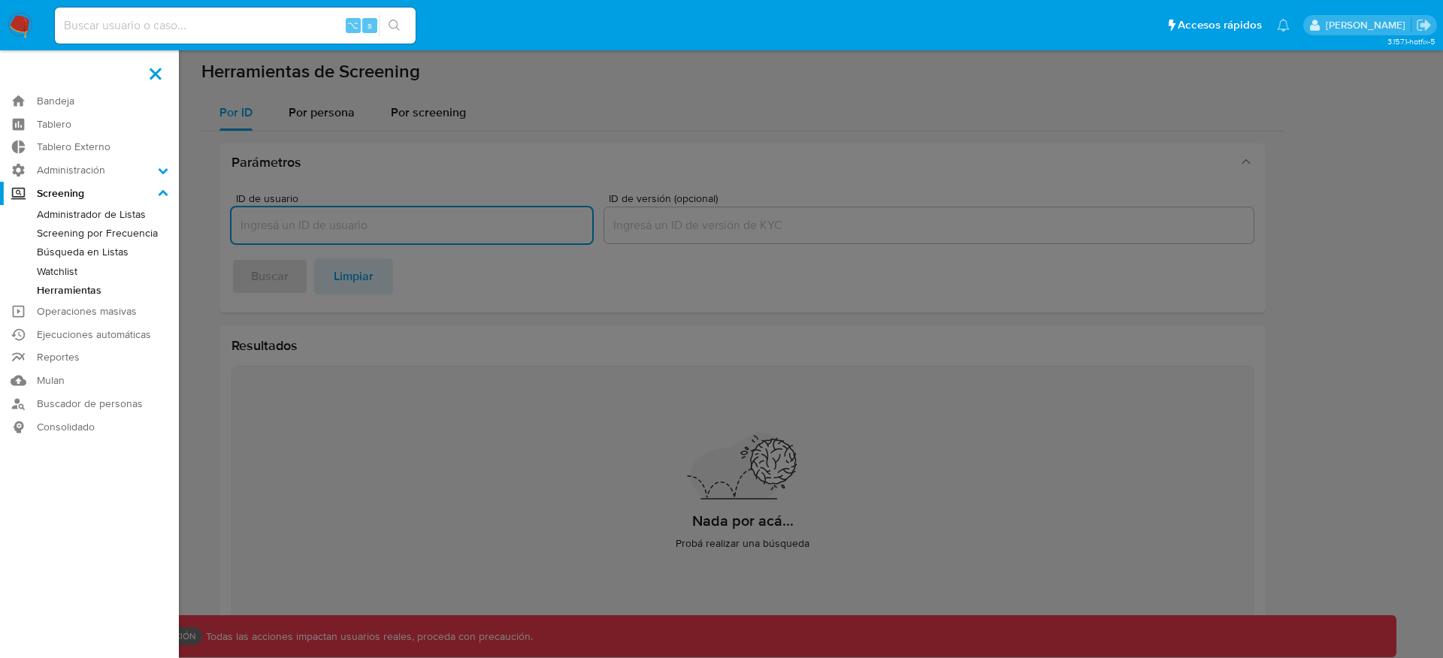
click at [0, 0] on input "Screening" at bounding box center [0, 0] width 0 height 0
click at [75, 239] on link "Screening por Frecuencia" at bounding box center [89, 233] width 179 height 19
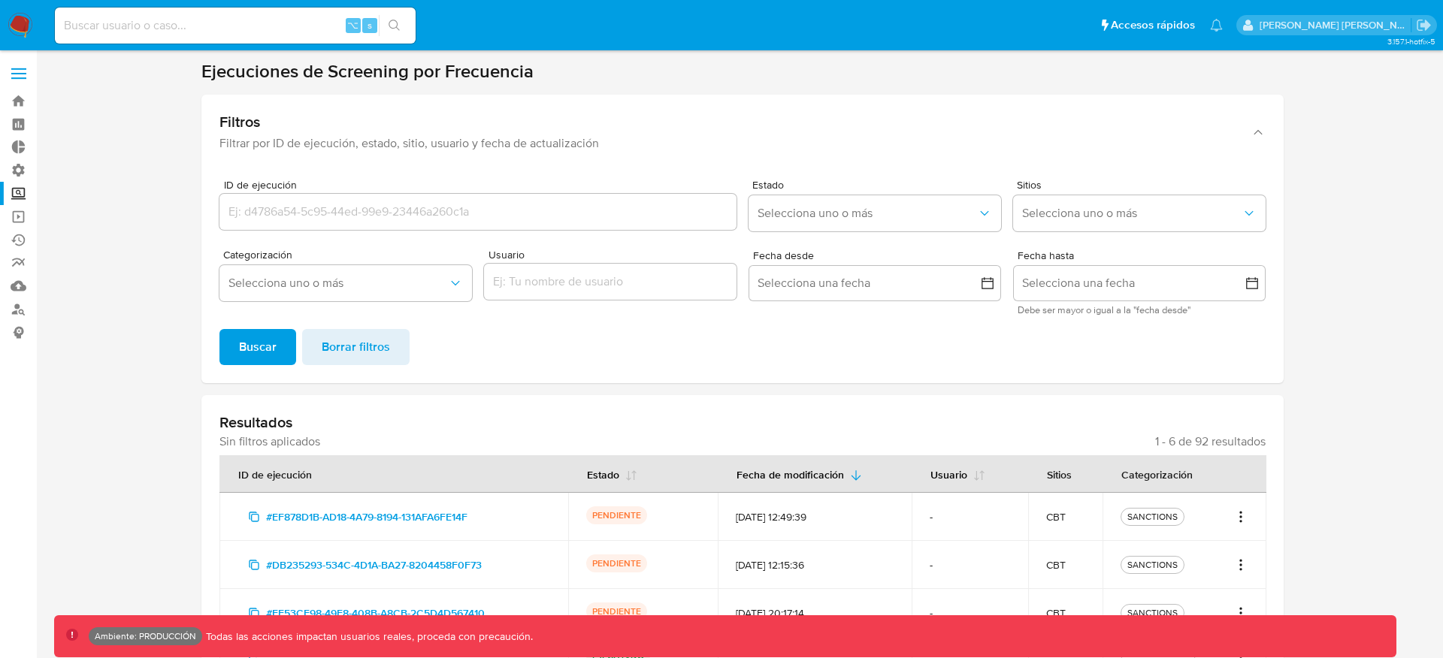
click at [1213, 501] on td "SANCTIONS" at bounding box center [1184, 517] width 165 height 48
click at [1129, 511] on div "SANCTIONS" at bounding box center [1152, 517] width 56 height 14
click at [1242, 515] on icon "Acciones" at bounding box center [1240, 517] width 15 height 18
click at [1242, 514] on icon "Acciones" at bounding box center [1240, 517] width 15 height 18
click at [1298, 503] on section at bounding box center [742, 447] width 1377 height 775
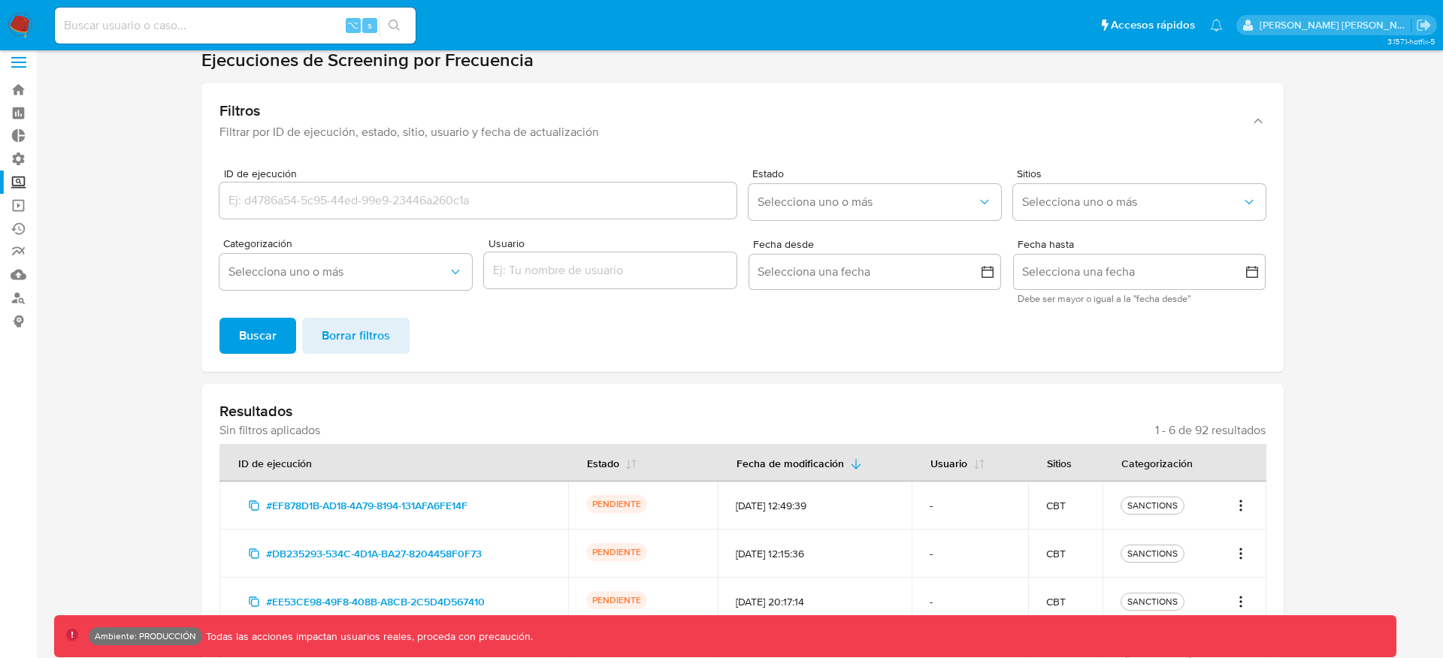
scroll to position [14, 0]
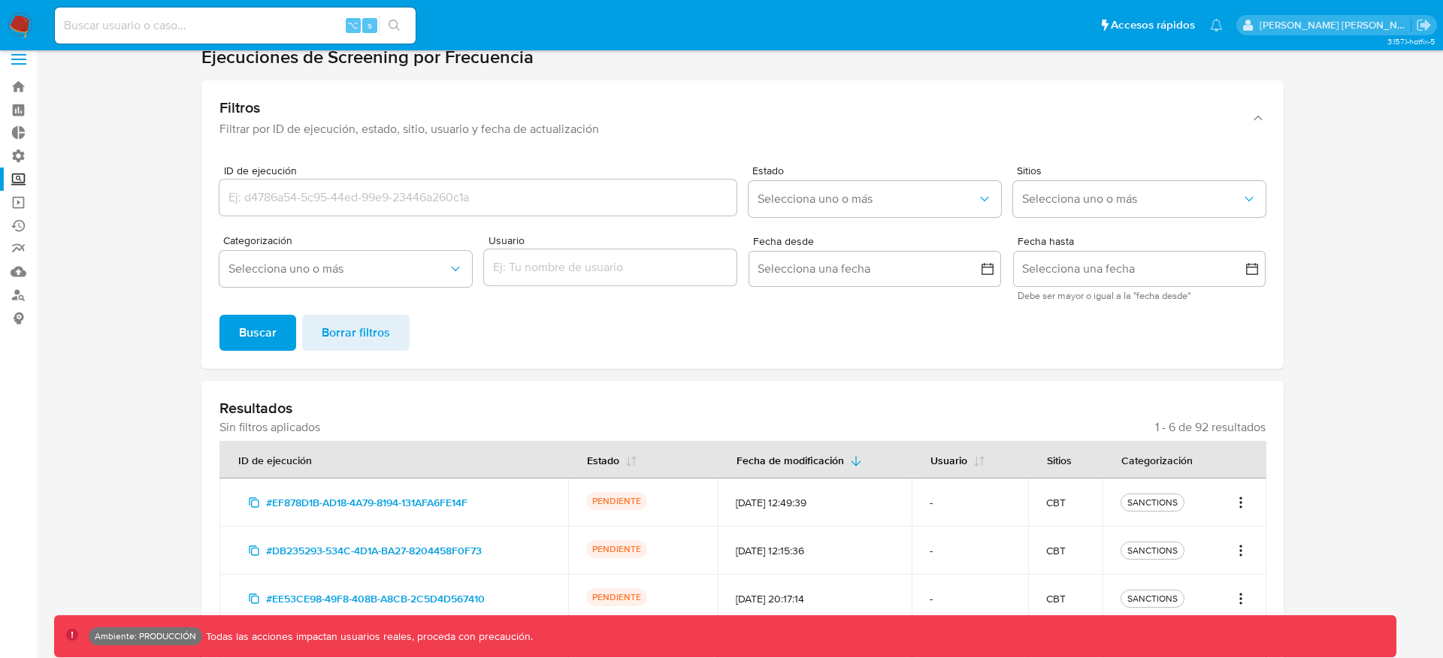
click at [1247, 503] on icon "Acciones" at bounding box center [1240, 503] width 15 height 18
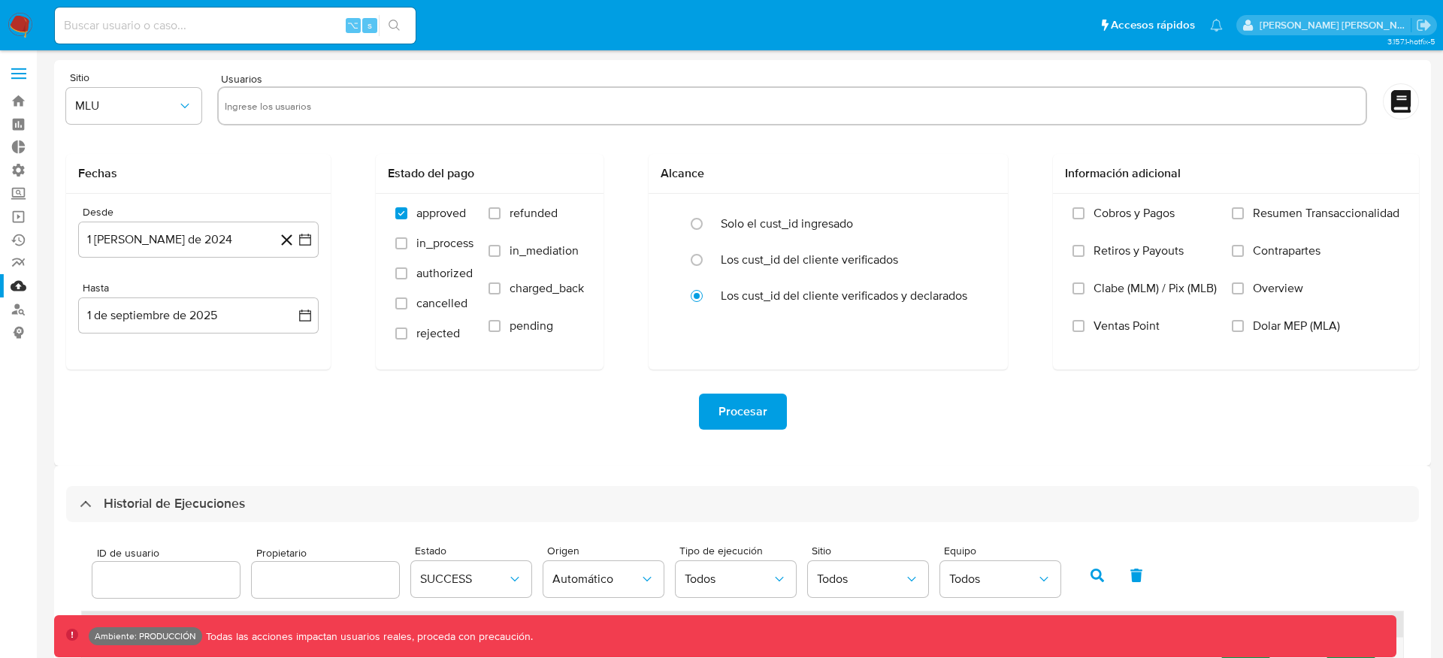
select select "10"
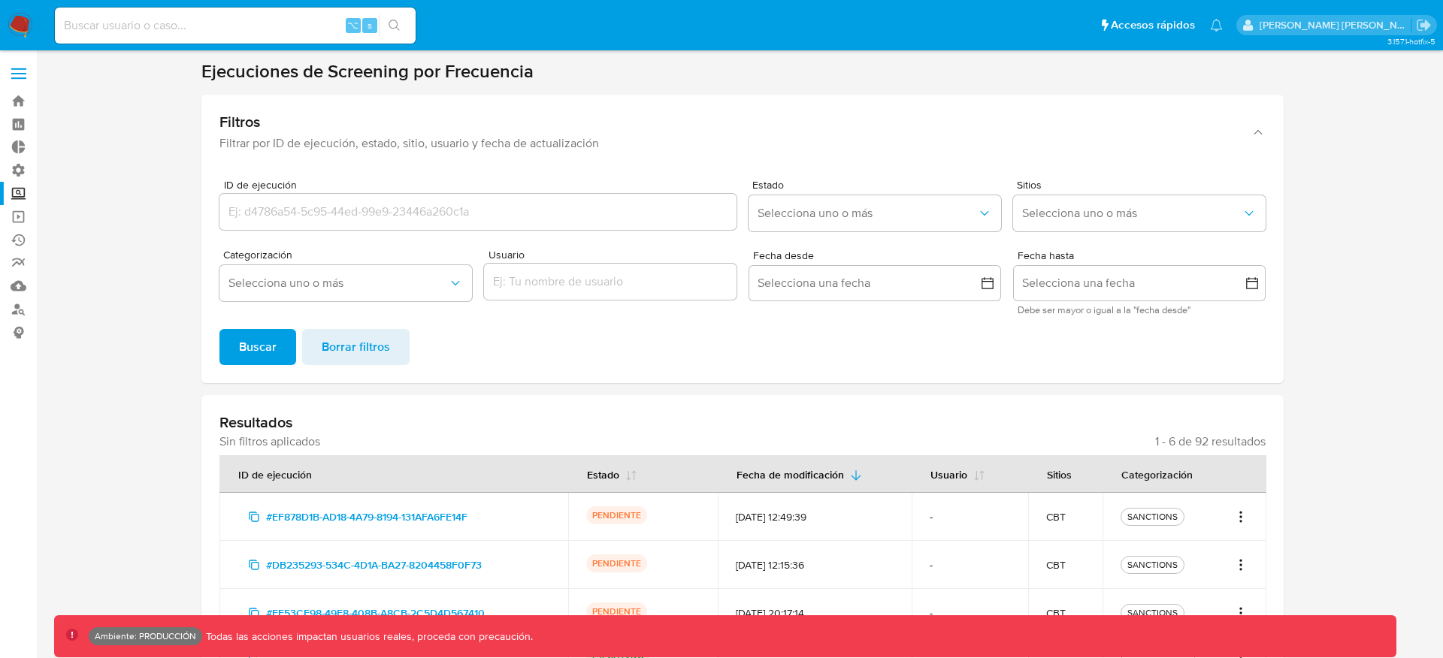
click at [19, 188] on label "Screening" at bounding box center [89, 193] width 179 height 23
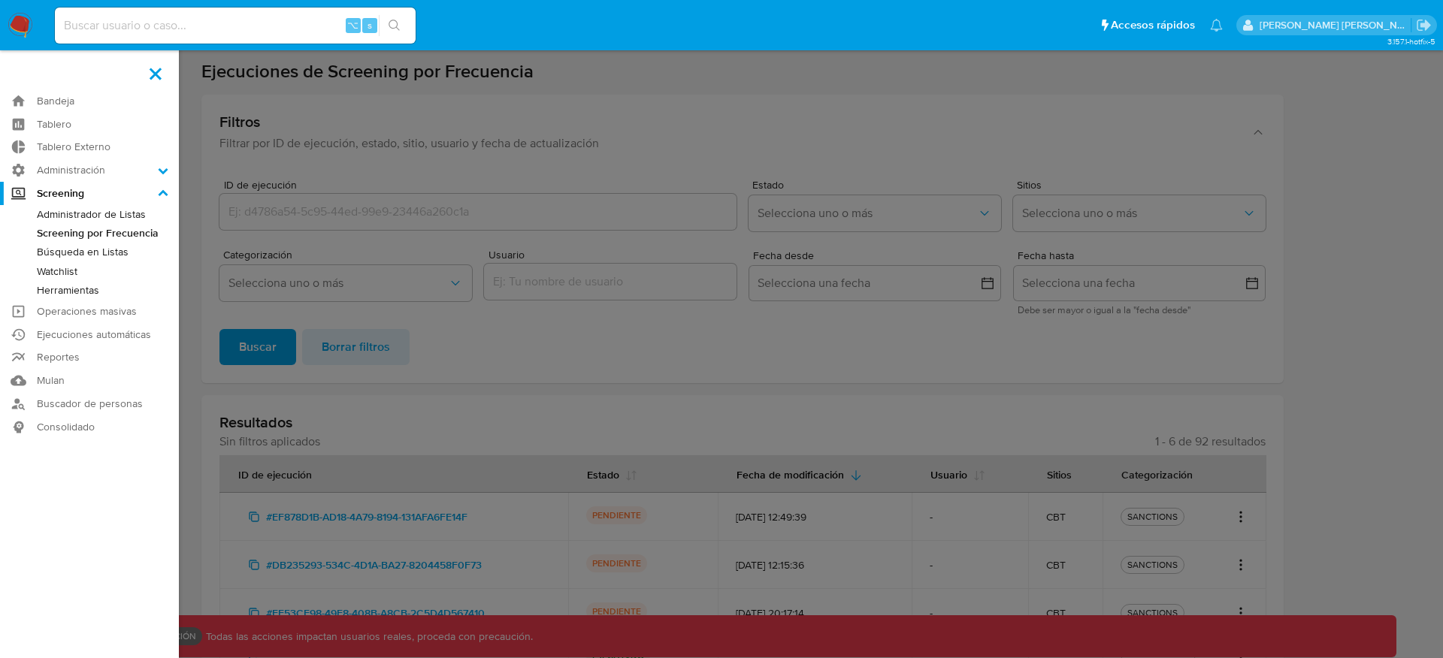
click at [0, 0] on input "Screening" at bounding box center [0, 0] width 0 height 0
click at [59, 252] on link "Búsqueda en Listas" at bounding box center [89, 252] width 179 height 19
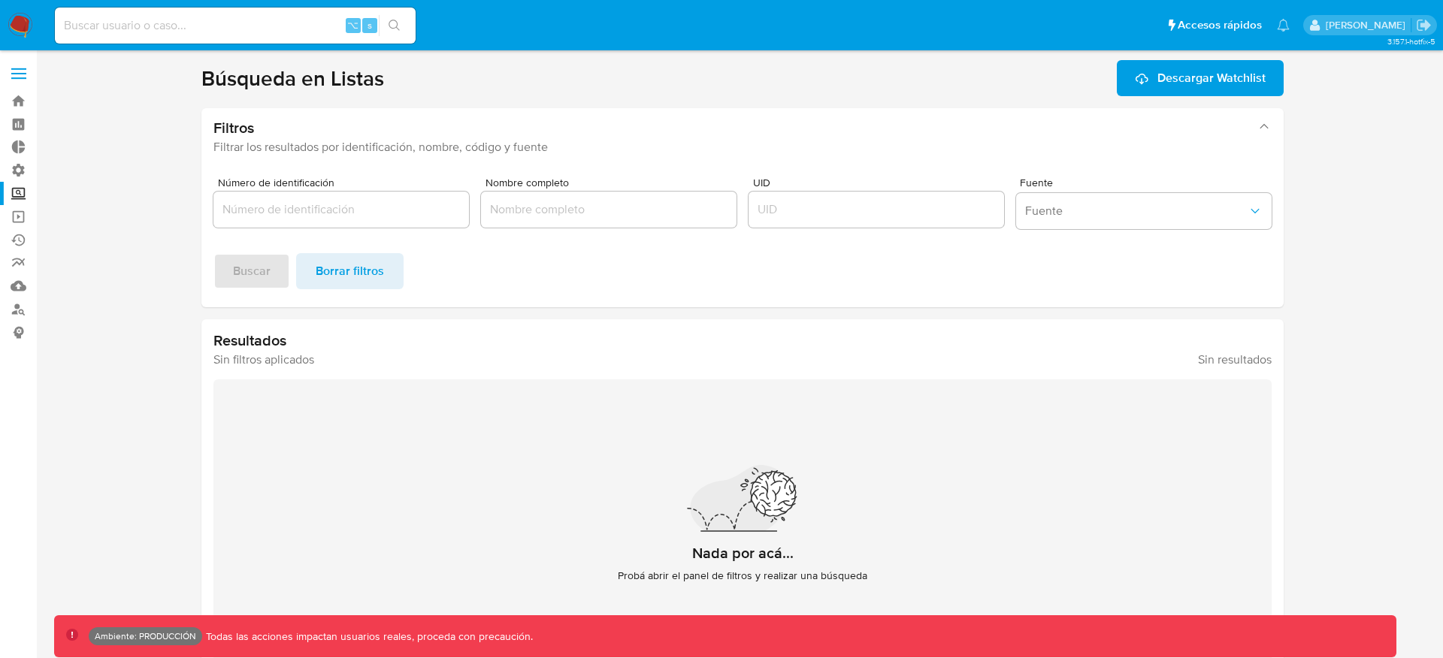
click at [14, 188] on label "Screening" at bounding box center [89, 193] width 179 height 23
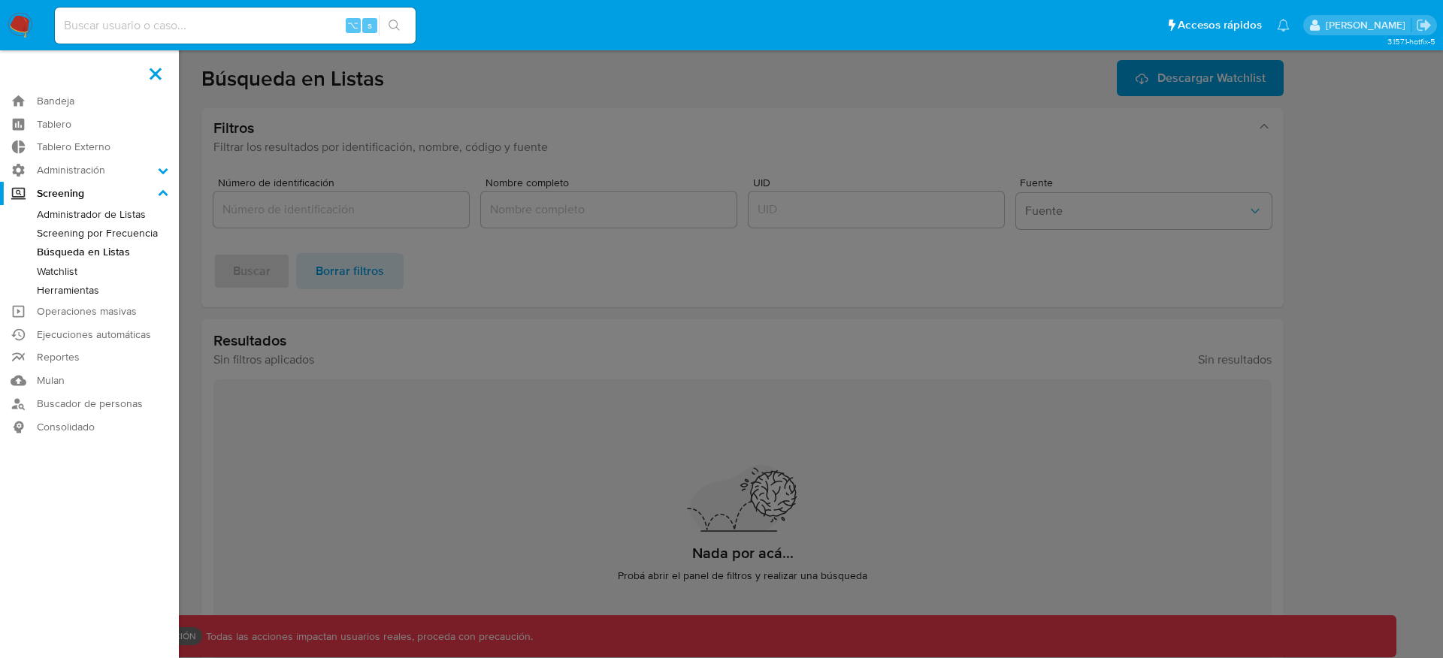
click at [0, 0] on input "Screening" at bounding box center [0, 0] width 0 height 0
click at [70, 234] on link "Screening por Frecuencia" at bounding box center [89, 233] width 179 height 19
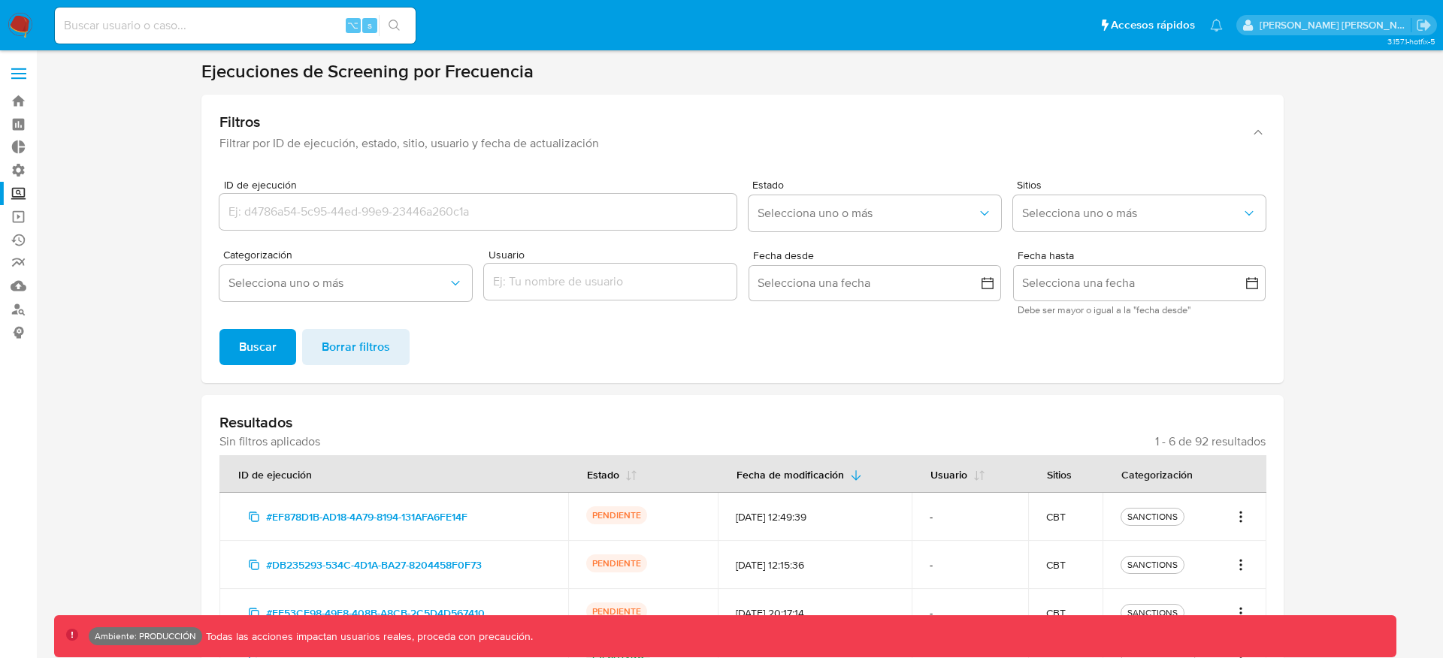
drag, startPoint x: 537, startPoint y: 75, endPoint x: 157, endPoint y: 74, distance: 379.5
click at [157, 74] on section at bounding box center [742, 447] width 1377 height 775
click at [25, 64] on label at bounding box center [19, 74] width 38 height 32
click at [0, 0] on input "checkbox" at bounding box center [0, 0] width 0 height 0
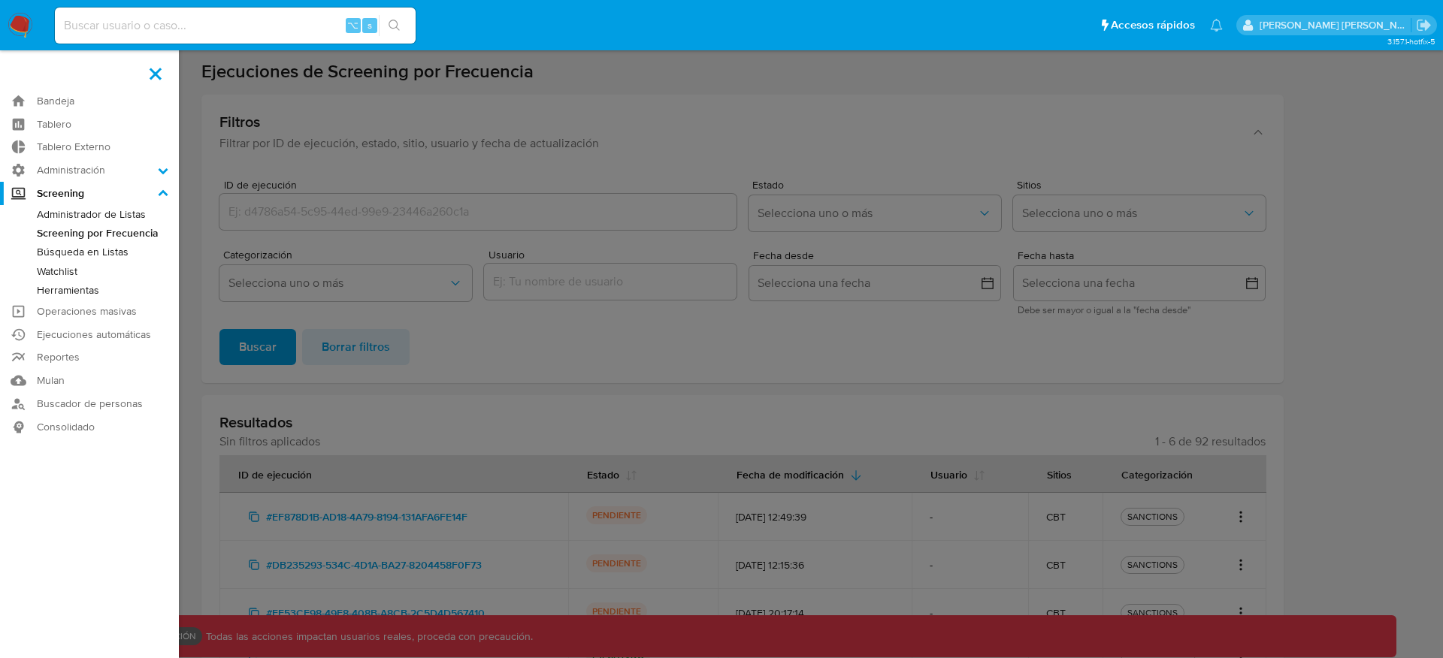
click at [80, 219] on link "Administrador de Listas" at bounding box center [89, 214] width 179 height 19
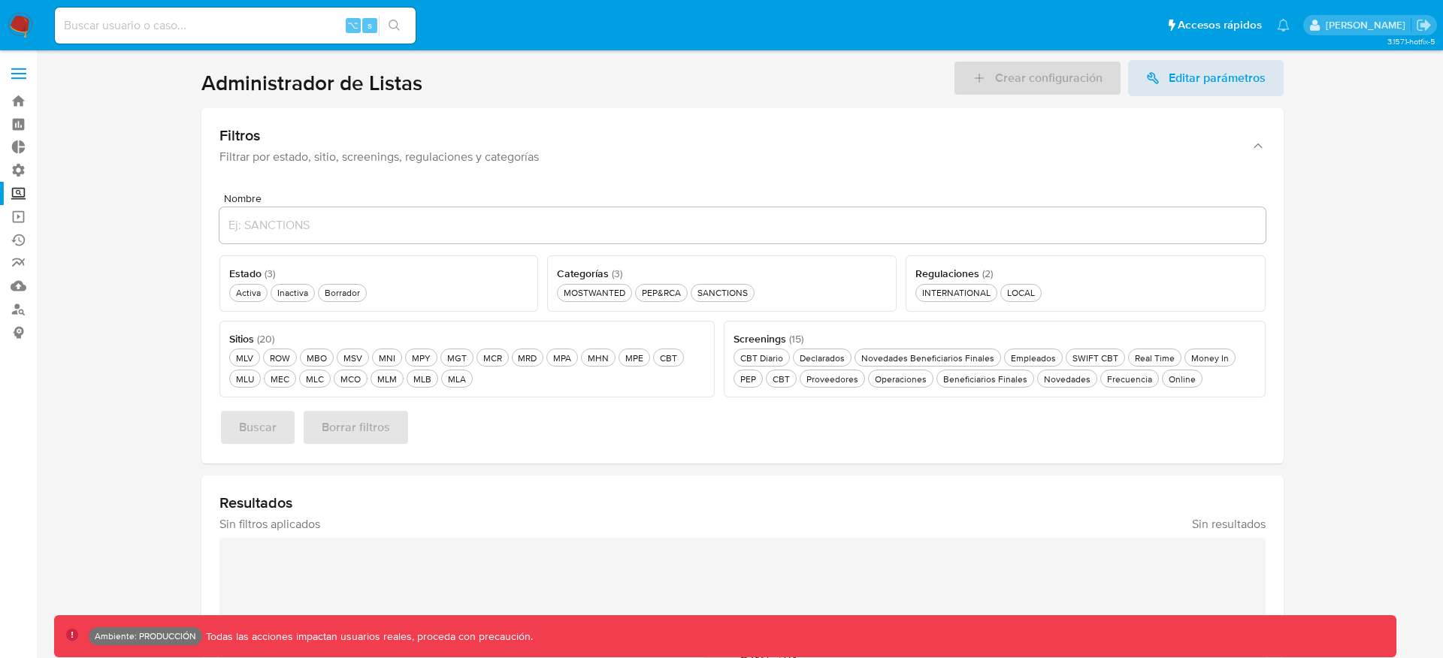
click at [502, 229] on input "Nombre" at bounding box center [742, 226] width 1046 height 20
click at [448, 363] on div "MGT MGT" at bounding box center [457, 358] width 26 height 13
click at [282, 421] on button "Buscar" at bounding box center [257, 428] width 77 height 36
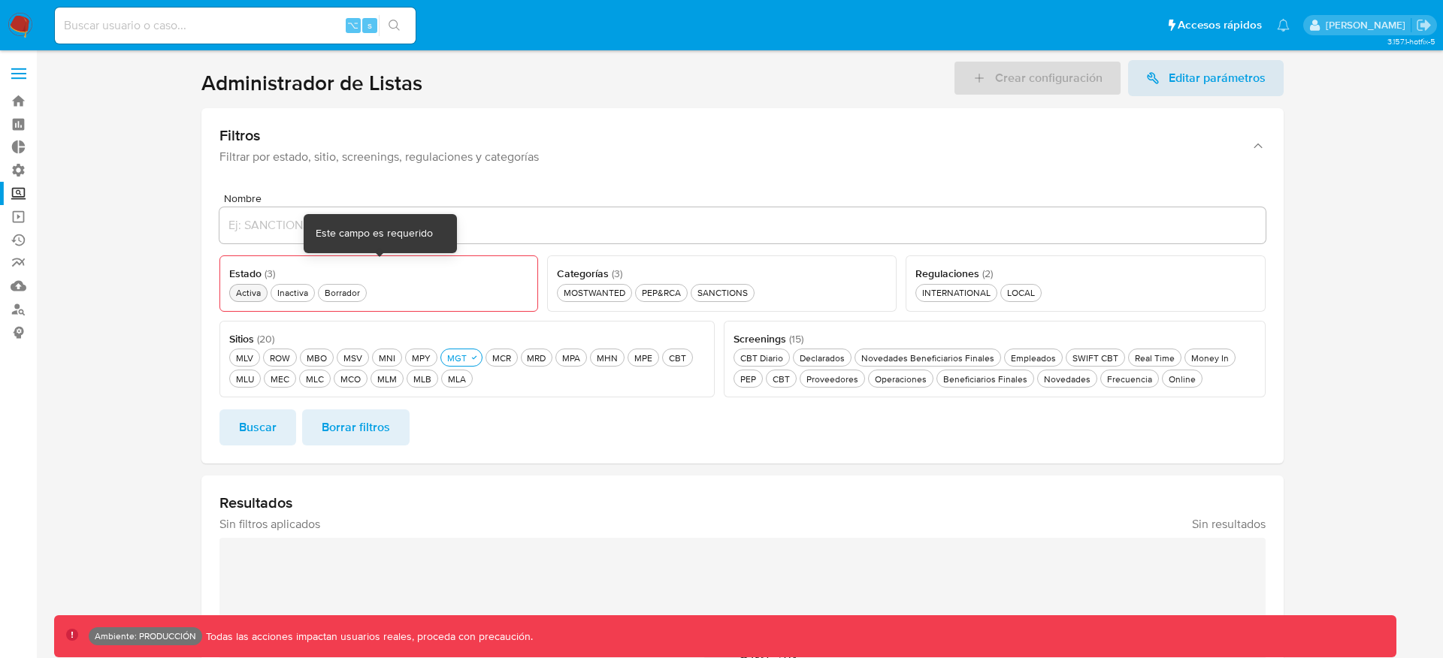
click at [247, 292] on div "Activa Activa" at bounding box center [248, 292] width 31 height 13
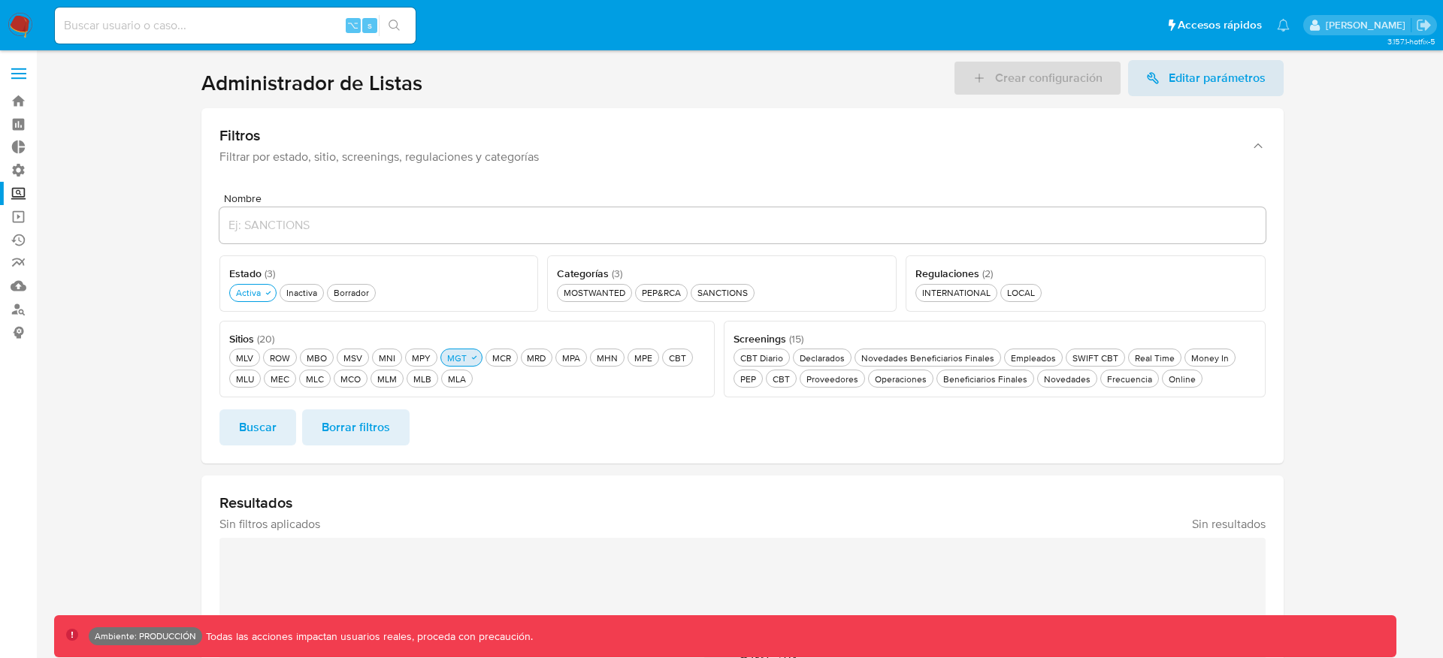
click at [457, 358] on div "MGT MGT" at bounding box center [457, 358] width 26 height 13
click at [456, 373] on div "MLA MLA" at bounding box center [457, 379] width 24 height 13
click at [274, 420] on span "Buscar" at bounding box center [258, 427] width 38 height 33
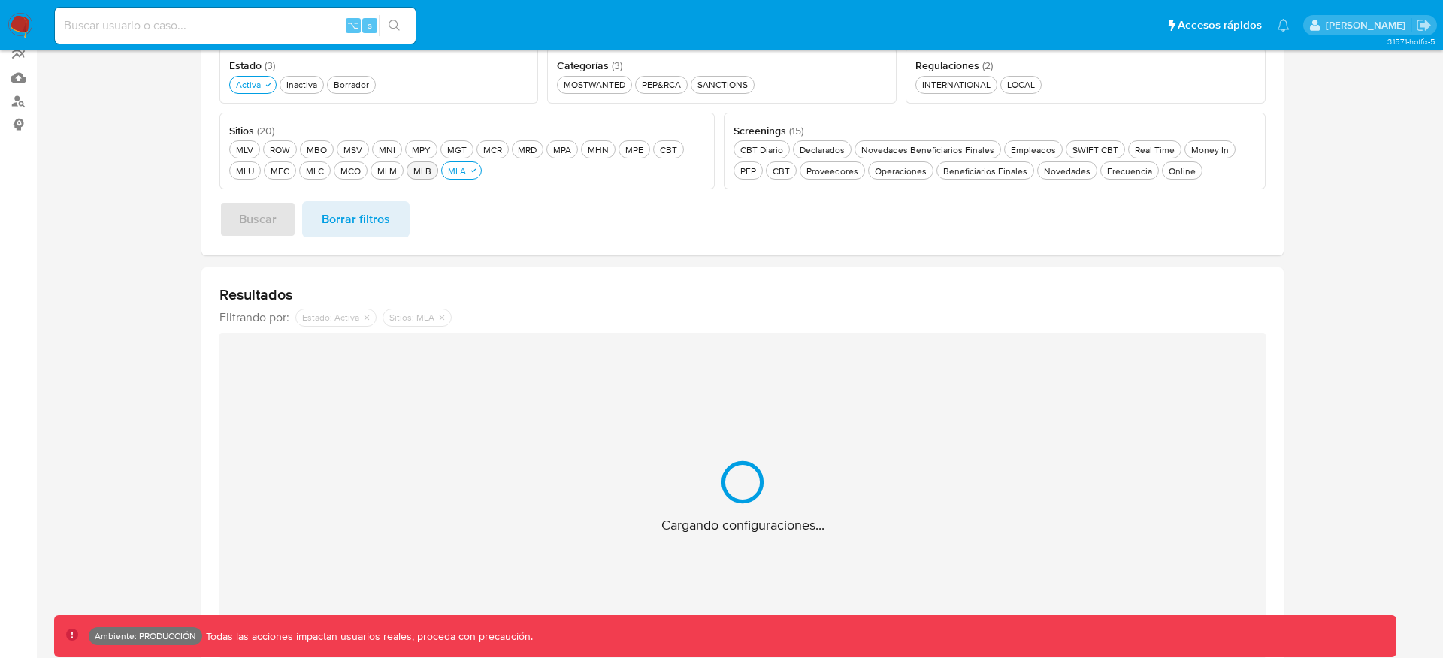
scroll to position [209, 0]
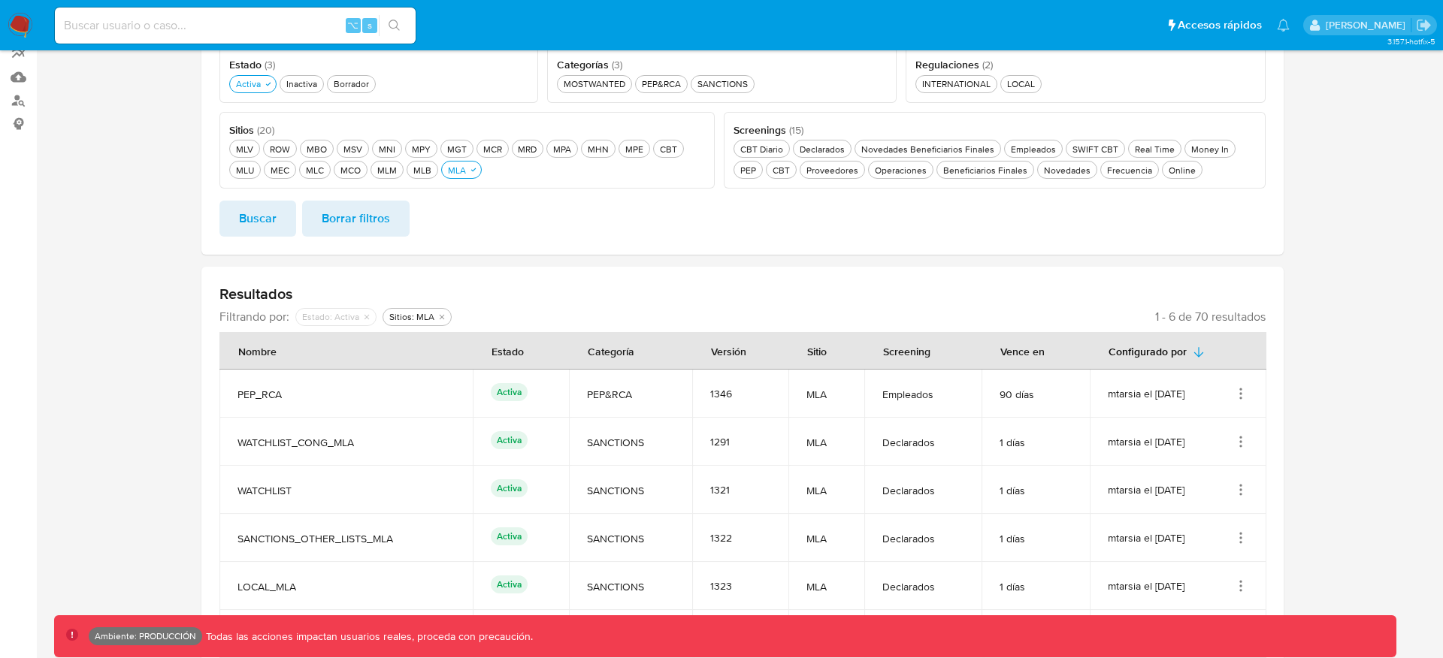
click at [1244, 388] on icon "Acciones" at bounding box center [1240, 393] width 15 height 15
click at [1190, 426] on button "Ver detalles" at bounding box center [1180, 429] width 135 height 40
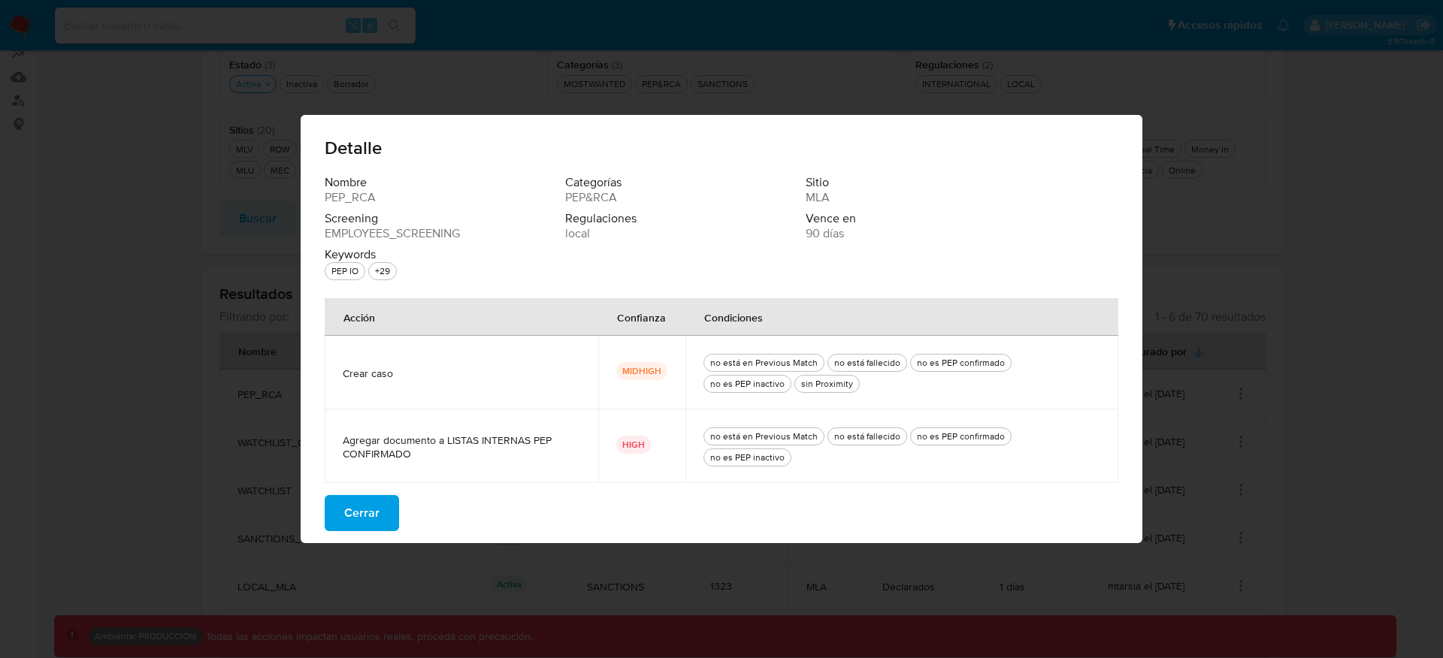
click at [247, 272] on div "Detalle Nombre PEP_RCA Categorías PEP&RCA Sitio MLA Screening EMPLOYEES_SCREENI…" at bounding box center [721, 329] width 1443 height 658
click at [1303, 408] on div "Detalle Nombre PEP_RCA Categorías PEP&RCA Sitio MLA Screening EMPLOYEES_SCREENI…" at bounding box center [721, 329] width 1443 height 658
click at [387, 517] on button "Cerrar" at bounding box center [362, 513] width 74 height 36
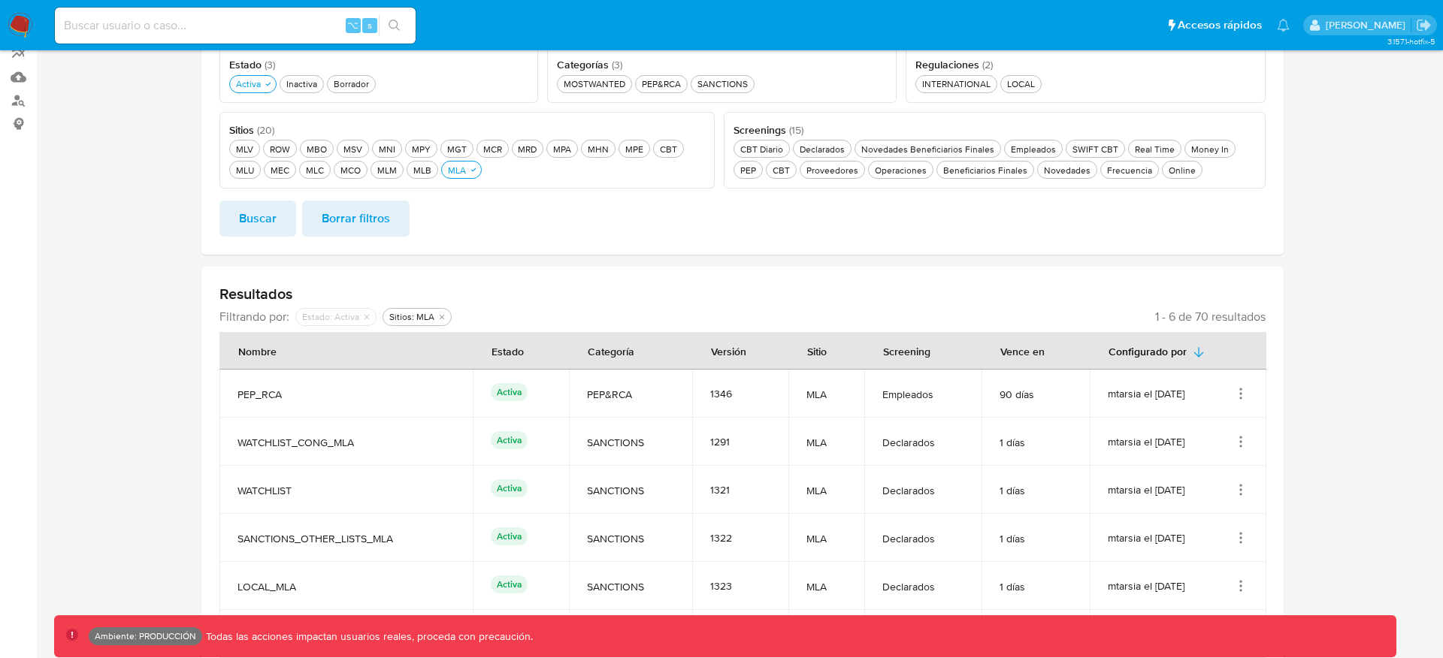
click at [1233, 388] on icon "Acciones" at bounding box center [1240, 393] width 15 height 15
click at [1288, 458] on section at bounding box center [742, 281] width 1377 height 861
click at [1243, 394] on icon "Acciones" at bounding box center [1240, 393] width 15 height 15
click at [1223, 367] on th "Configurado por" at bounding box center [1178, 351] width 177 height 38
click at [1243, 388] on icon "Acciones" at bounding box center [1240, 393] width 15 height 15
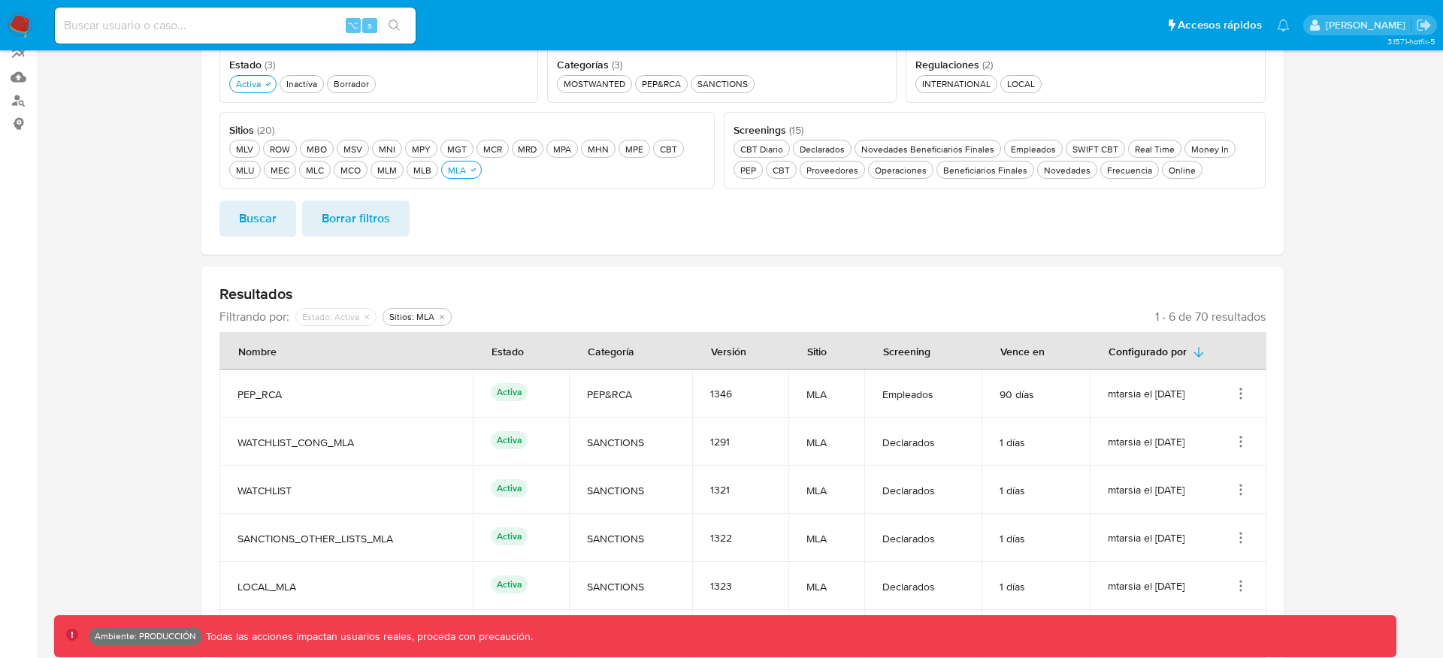
click at [1169, 464] on td "mtarsia el 05/08/2025" at bounding box center [1178, 442] width 177 height 48
click at [1241, 397] on icon "Acciones" at bounding box center [1242, 398] width 2 height 2
click at [1220, 373] on td "mtarsia el 06/08/2025 Ver detalles" at bounding box center [1178, 394] width 177 height 48
click at [249, 171] on div "MLU MLU" at bounding box center [245, 170] width 24 height 13
click at [301, 90] on button "Inactiva Inactiva" at bounding box center [302, 84] width 44 height 18
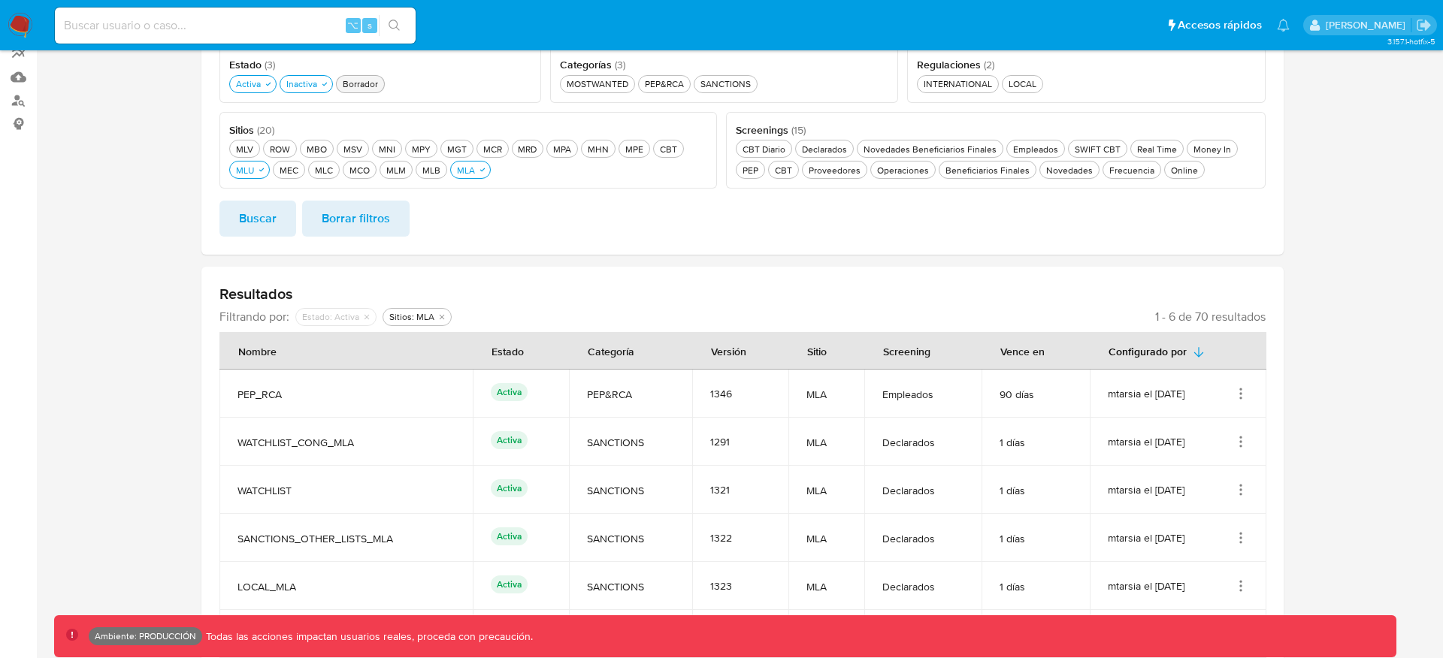
click at [363, 88] on div "Borrador Borrador" at bounding box center [360, 83] width 41 height 13
click at [945, 85] on div "INTERNATIONAL INTERNATIONAL" at bounding box center [959, 83] width 74 height 13
click at [1021, 85] on div "LOCAL LOCAL" at bounding box center [1030, 83] width 34 height 13
click at [264, 216] on span "Buscar" at bounding box center [258, 218] width 38 height 33
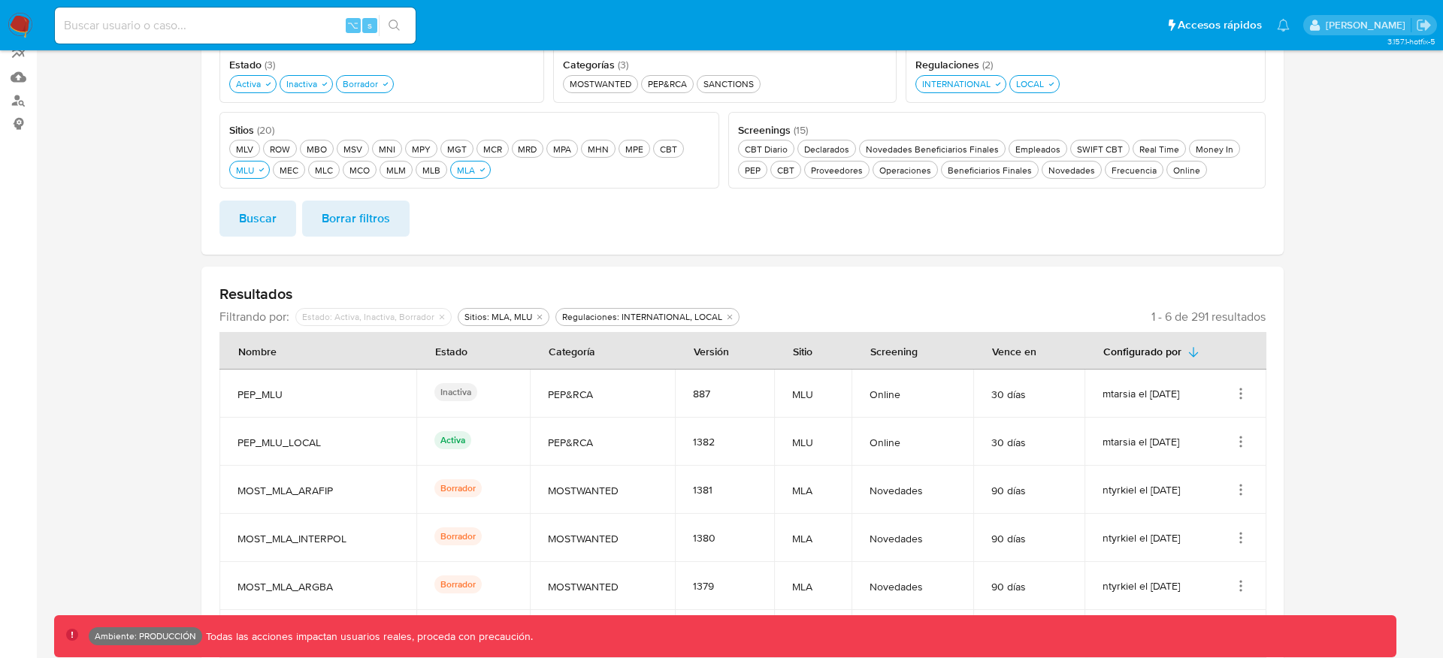
click at [1243, 383] on td "mtarsia el 21/08/2025" at bounding box center [1175, 394] width 182 height 48
click at [1243, 386] on icon "Acciones" at bounding box center [1240, 393] width 15 height 15
click at [1240, 491] on icon "Acciones" at bounding box center [1240, 489] width 15 height 15
click at [1191, 519] on button "Ver detalles" at bounding box center [1180, 525] width 135 height 40
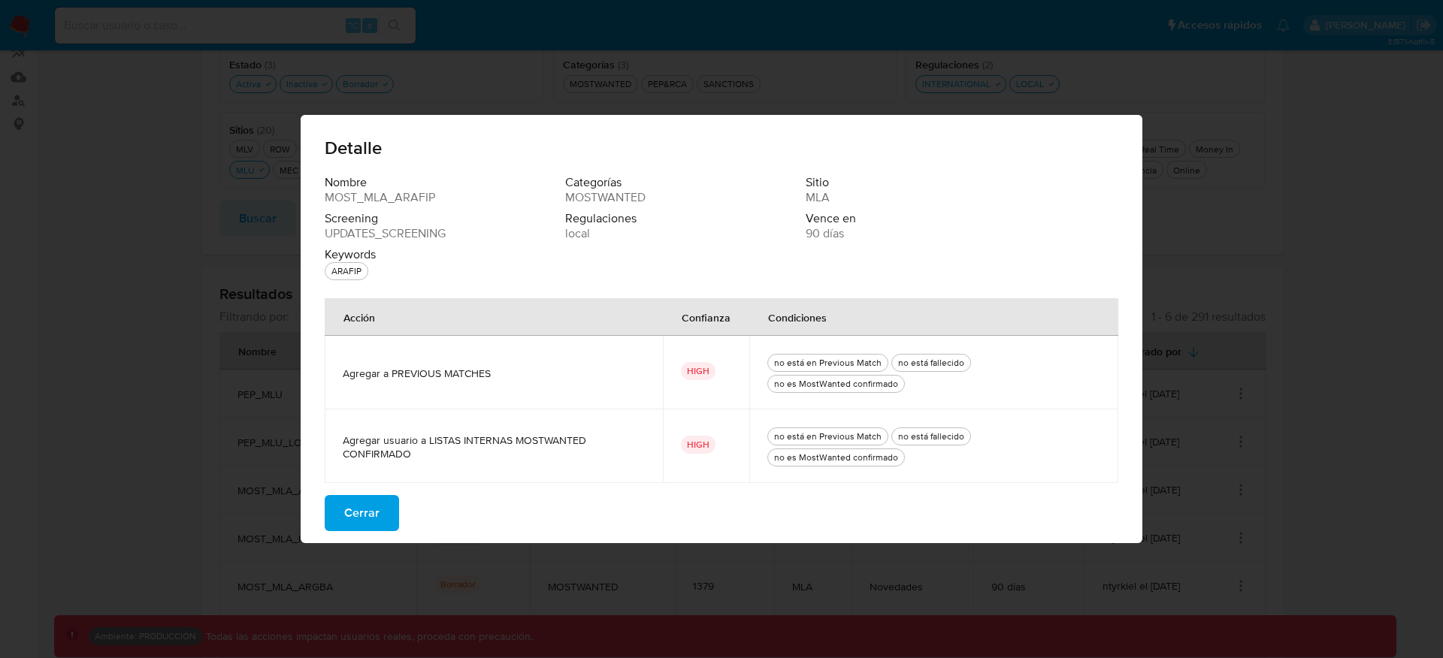
click at [353, 506] on span "Cerrar" at bounding box center [361, 513] width 35 height 33
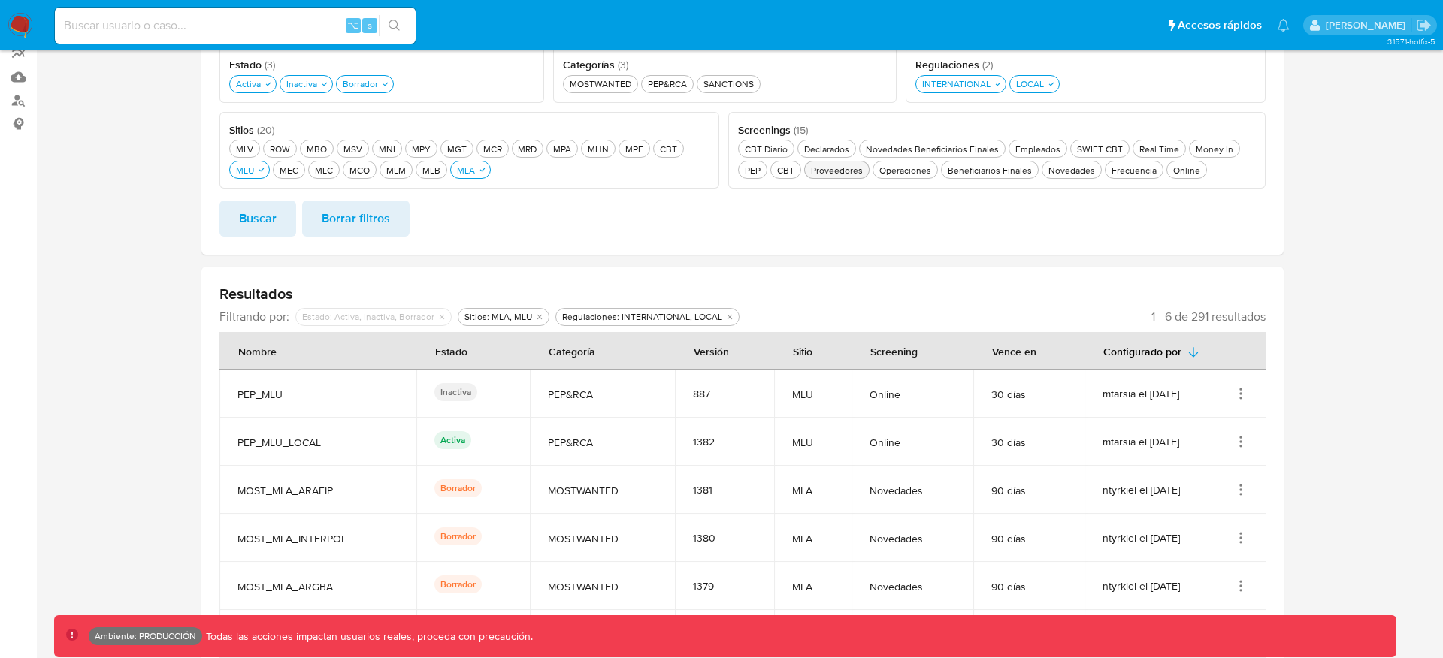
click at [822, 171] on div "Proveedores Proveedores" at bounding box center [837, 170] width 58 height 13
click at [911, 151] on div "Novedades Beneficiarios Finales Novedades Beneficiarios Finales" at bounding box center [932, 149] width 139 height 13
click at [446, 318] on div "deshabilitado : Estado: Activa, Inactiva, Borrador" at bounding box center [373, 317] width 156 height 18
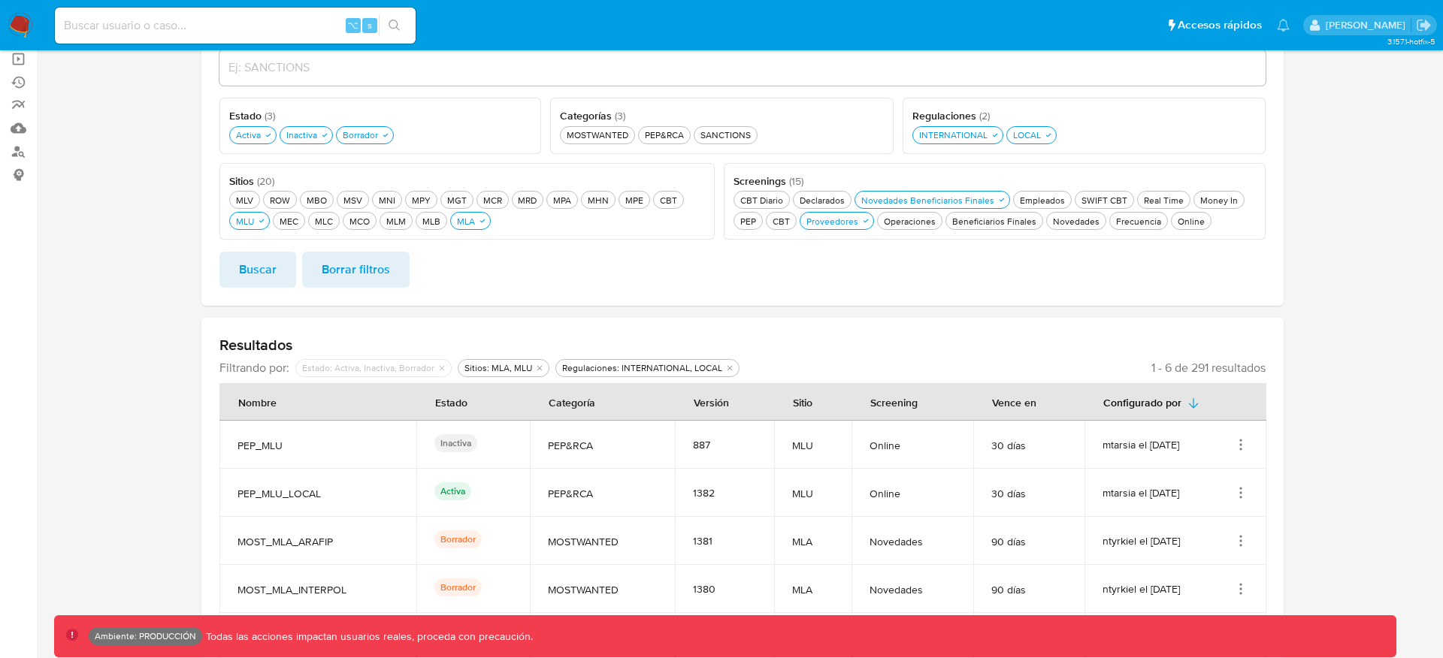
scroll to position [146, 0]
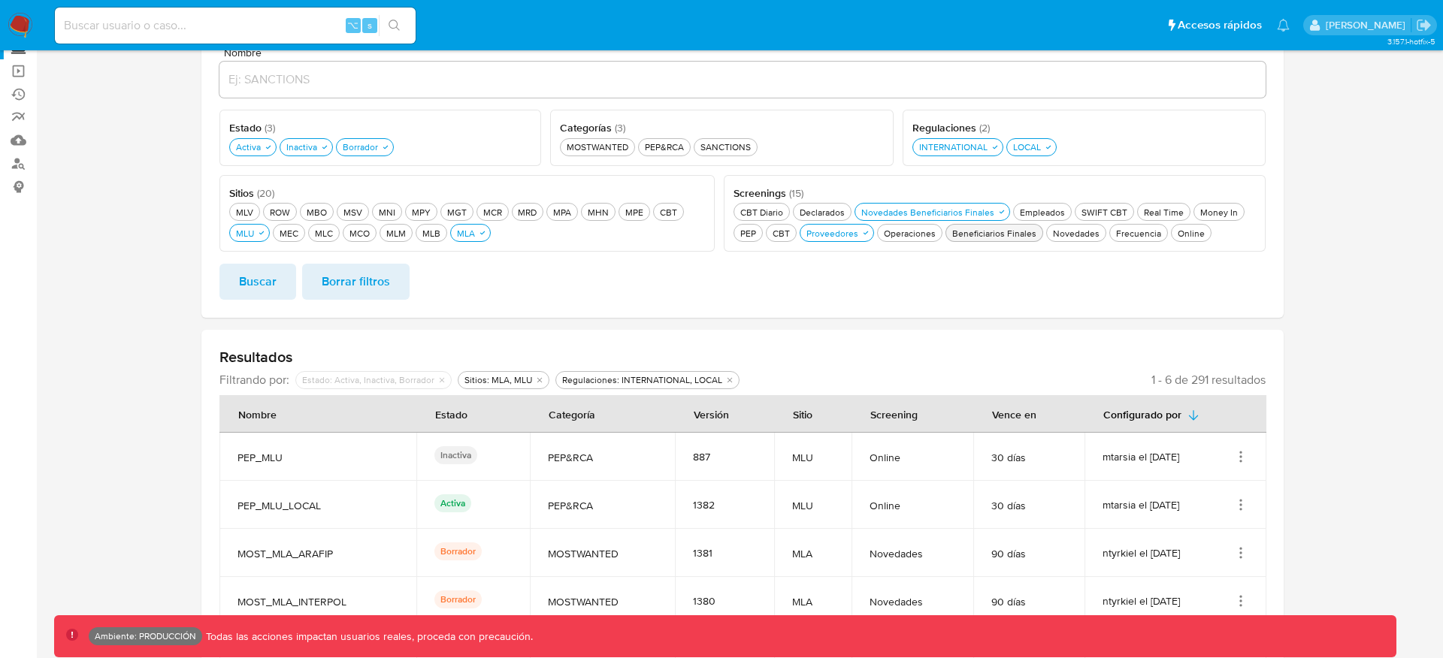
click at [991, 231] on div "Beneficiarios Finales Beneficiarios Finales" at bounding box center [994, 233] width 90 height 13
click at [1059, 237] on div "Novedades Novedades" at bounding box center [1085, 233] width 53 height 13
click at [1038, 216] on div "Empleados Empleados" at bounding box center [1042, 212] width 51 height 13
click at [997, 212] on icon "button" at bounding box center [1001, 211] width 9 height 9
click at [1032, 209] on div "Empleados Empleados" at bounding box center [1037, 212] width 51 height 13
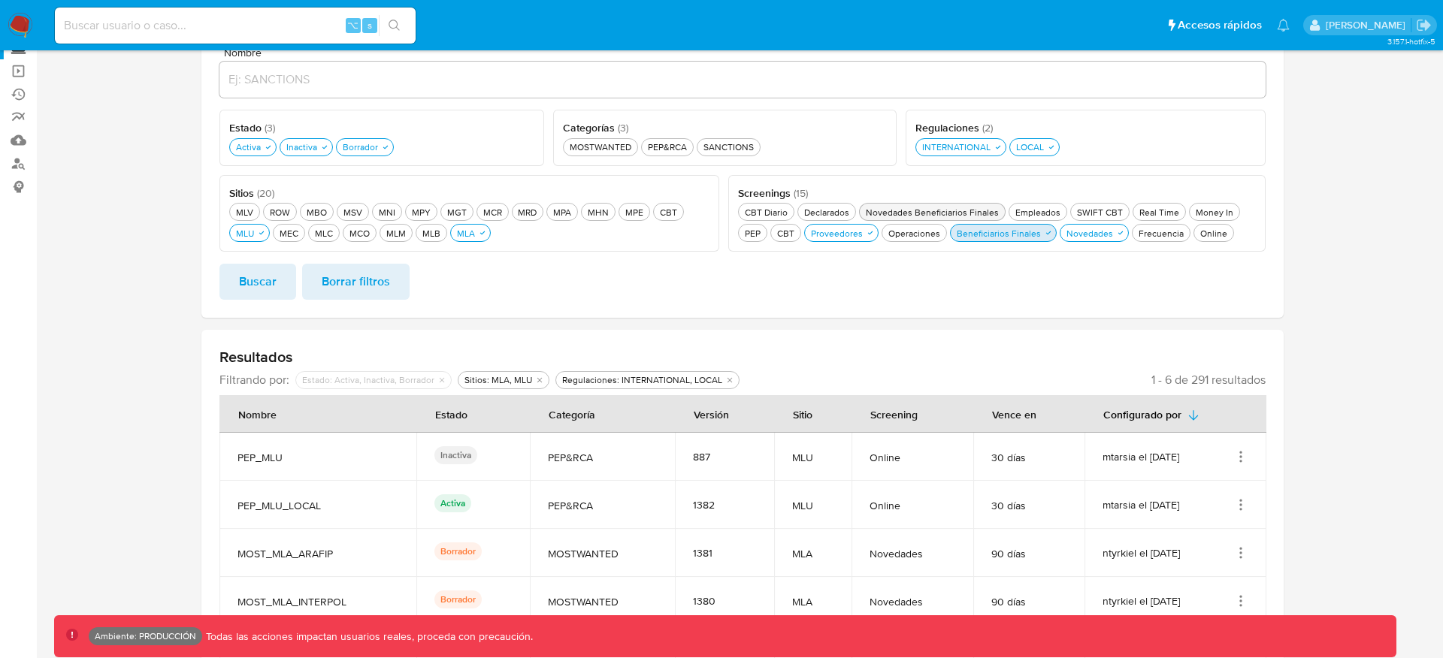
click at [1013, 240] on button "Beneficiarios Finales Beneficiarios Finales" at bounding box center [1003, 233] width 107 height 18
click at [1075, 236] on div "Novedades Novedades" at bounding box center [1080, 233] width 53 height 13
click at [830, 231] on div "Proveedores Proveedores" at bounding box center [837, 233] width 58 height 13
click at [950, 147] on div "INTERNATIONAL INTERNATIONAL" at bounding box center [956, 147] width 74 height 13
click at [1017, 145] on div "LOCAL LOCAL" at bounding box center [1024, 147] width 34 height 13
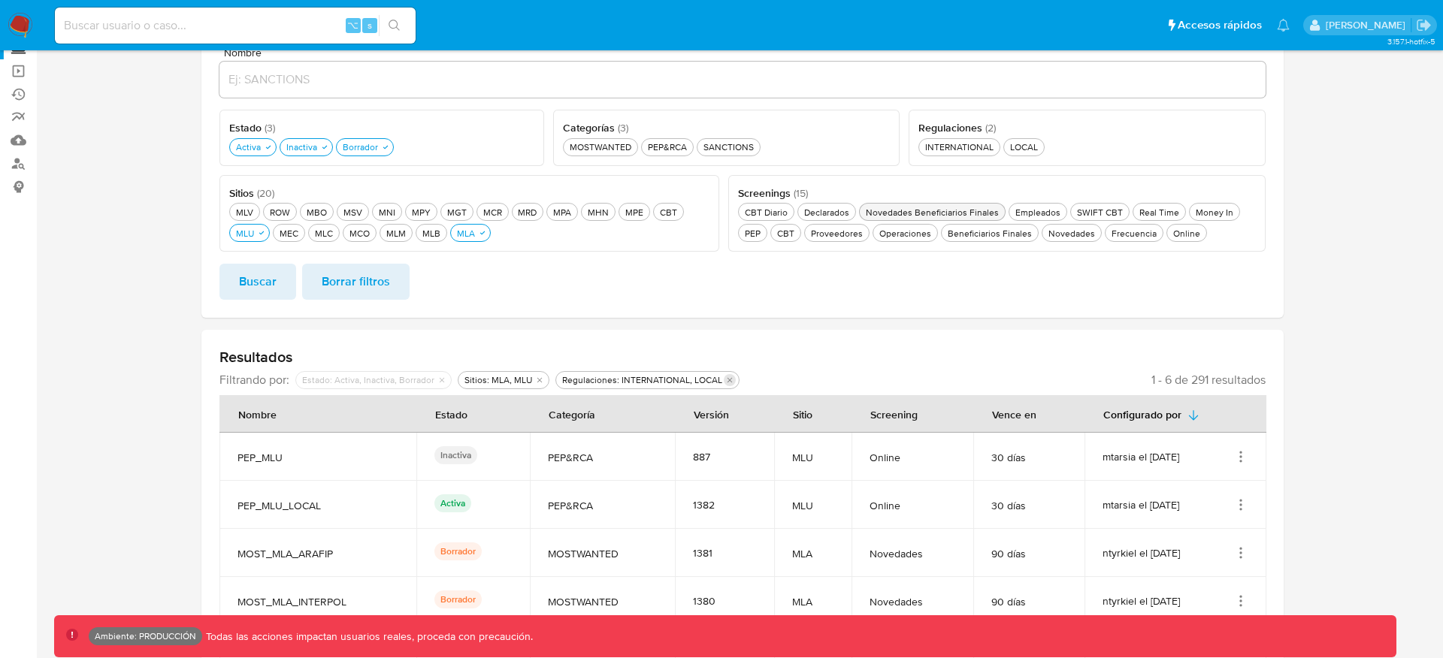
click at [725, 376] on icon "Eliminar filtro de undefined Regulaciones: INTERNATIONAL, LOCAL" at bounding box center [729, 380] width 9 height 9
click at [535, 379] on icon "Eliminar filtro de undefined Sitios: MLA, MLU" at bounding box center [539, 380] width 9 height 9
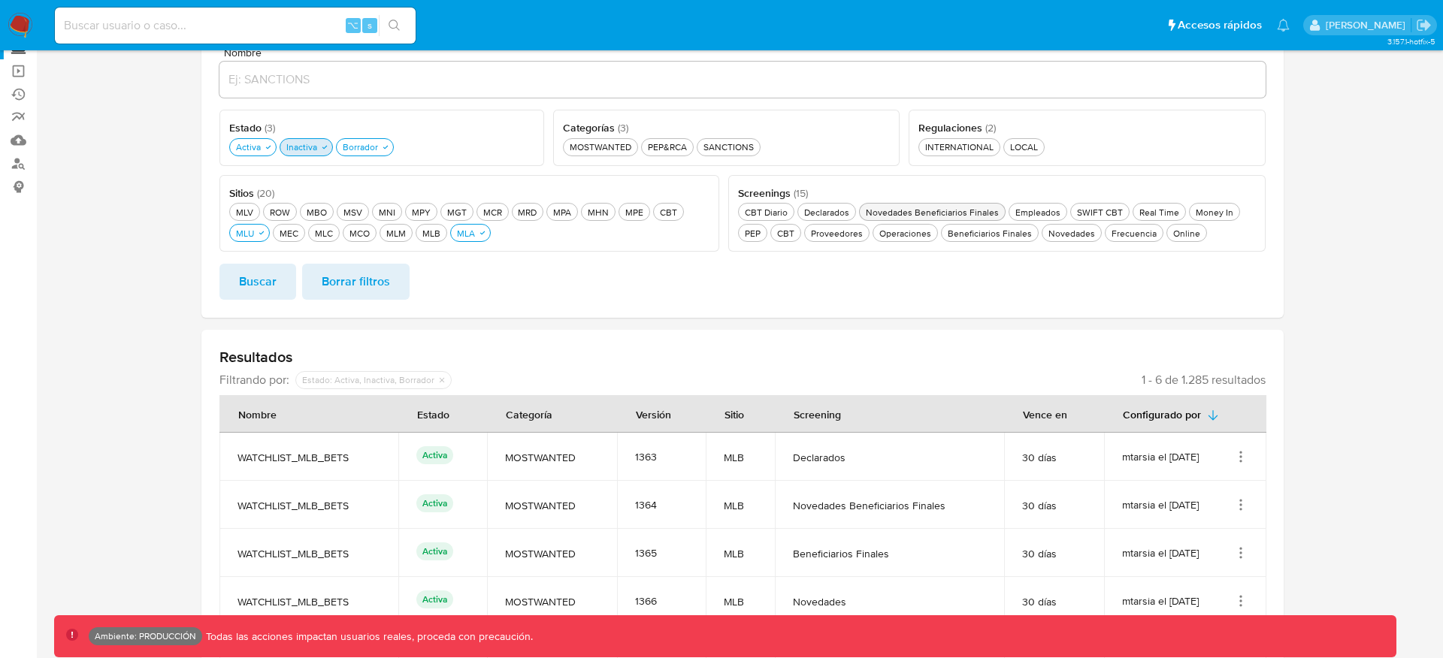
click at [317, 151] on div "Inactiva Inactiva" at bounding box center [301, 147] width 37 height 13
click at [336, 153] on div "Borrador Borrador" at bounding box center [351, 147] width 41 height 13
click at [242, 145] on div "Activa Activa" at bounding box center [248, 147] width 31 height 13
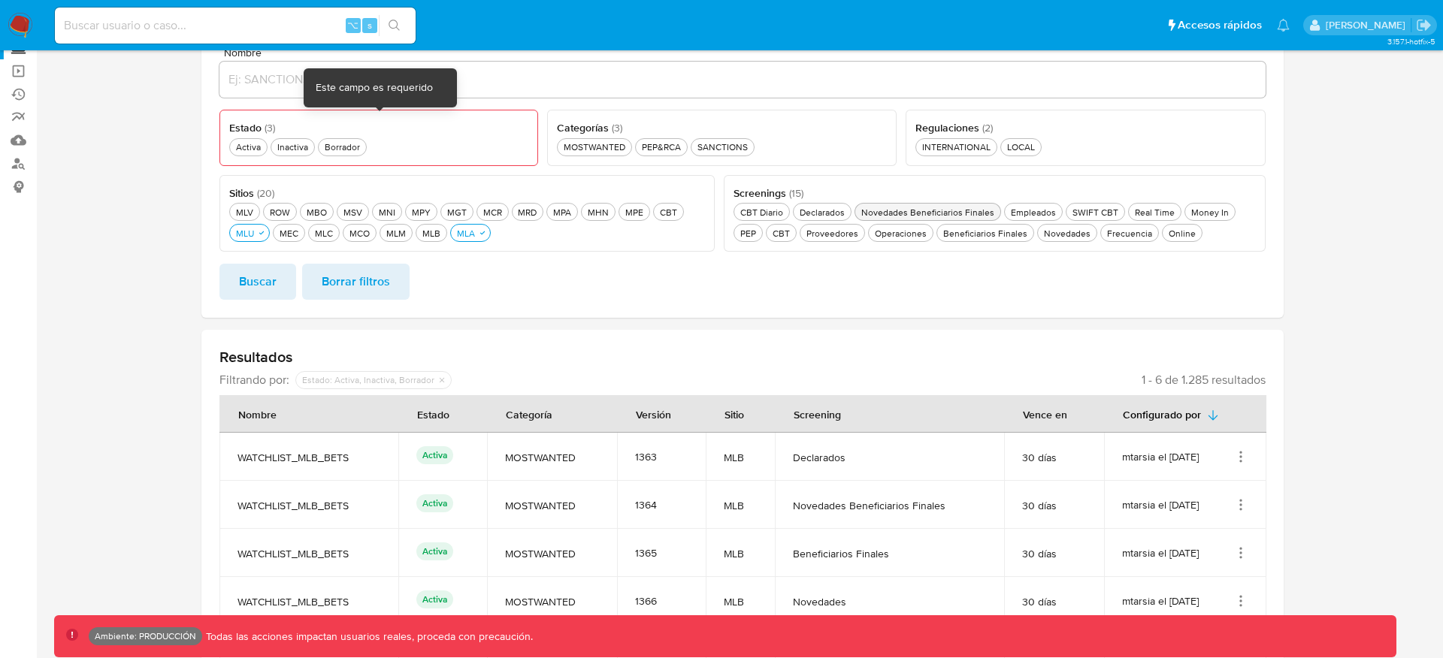
click at [594, 255] on form "Nombre Estado ( 3 ) Este campo es requerido Activa Activa Inactiva Inactiva Bor…" at bounding box center [742, 173] width 1046 height 252
click at [244, 145] on div "Activa Activa" at bounding box center [248, 147] width 31 height 13
click at [322, 283] on span "Borrar filtros" at bounding box center [356, 281] width 68 height 33
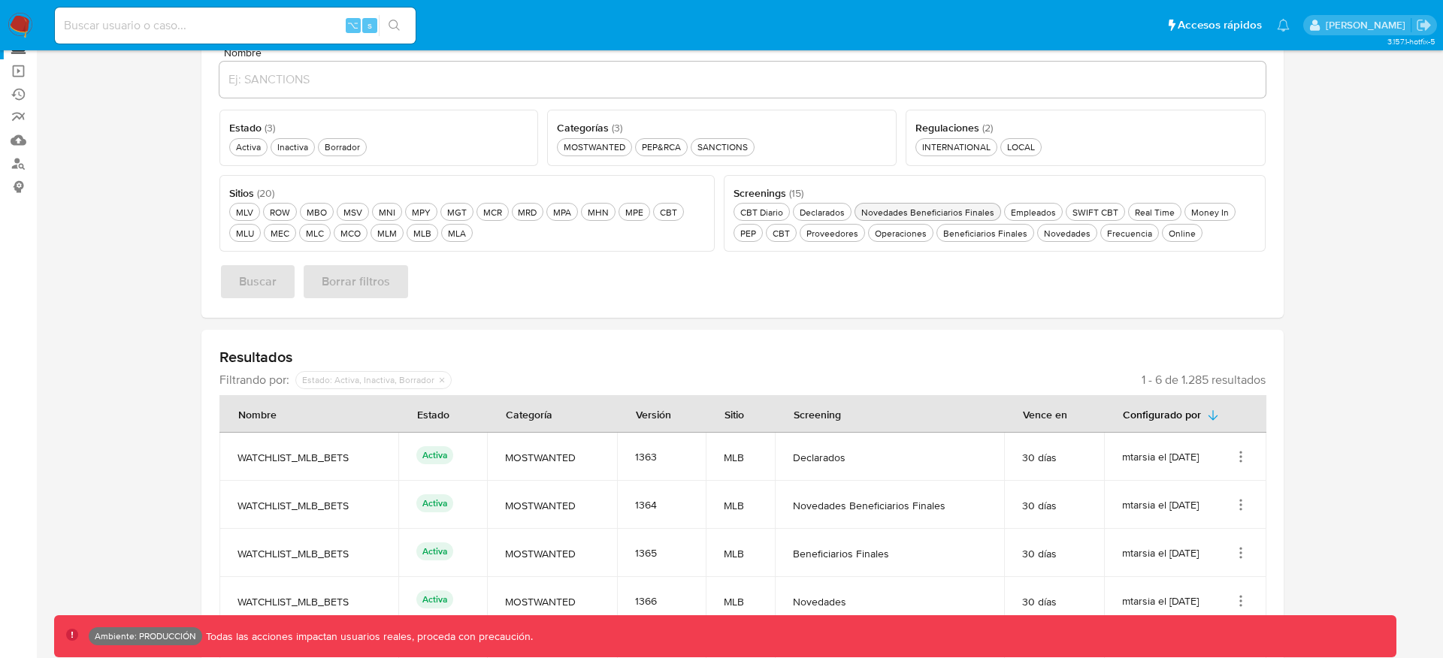
click at [394, 377] on div "deshabilitado : Estado: Activa, Inactiva, Borrador" at bounding box center [368, 380] width 138 height 12
click at [255, 246] on div "Sitios ( 20 ) Este campo es requerido MLV MLV ROW ROW MBO MBO MSV MSV MNI MNI M…" at bounding box center [466, 213] width 495 height 77
click at [249, 141] on div "Activa Activa" at bounding box center [248, 147] width 31 height 13
click at [254, 276] on span "Buscar" at bounding box center [258, 281] width 38 height 33
click at [962, 147] on div "INTERNATIONAL INTERNATIONAL" at bounding box center [956, 147] width 74 height 13
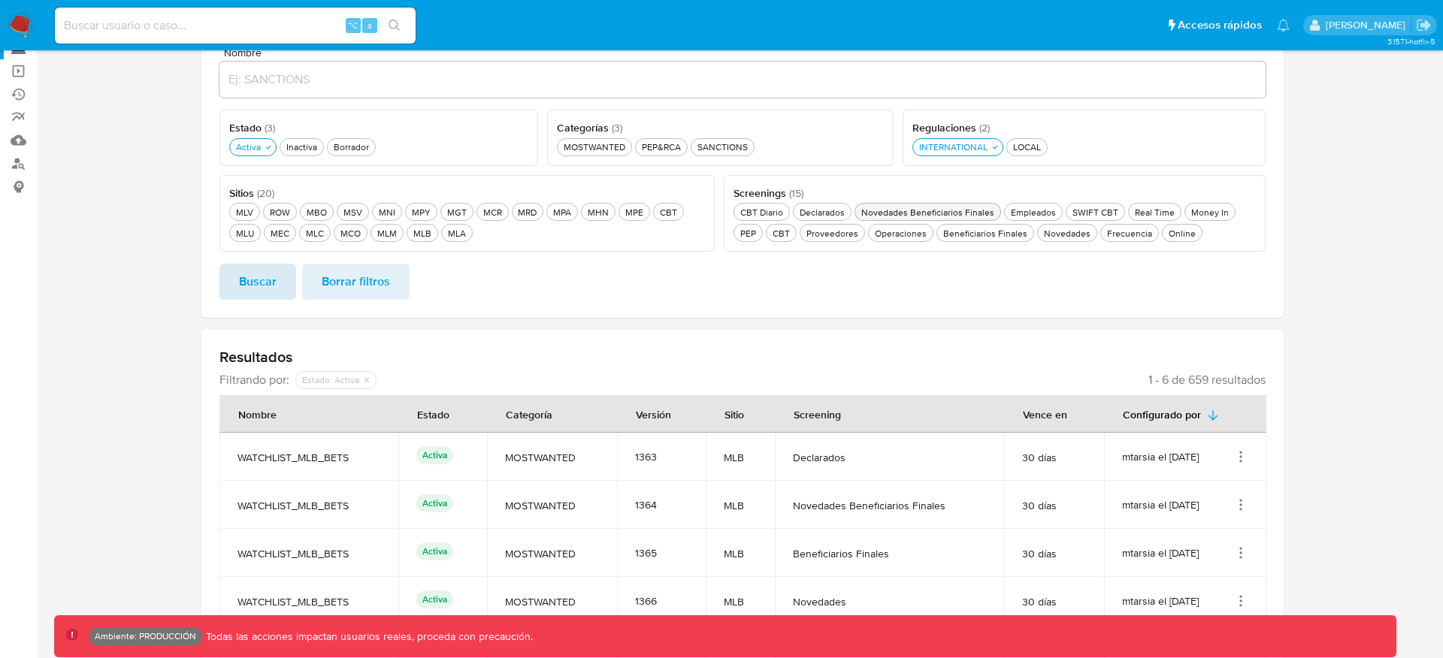
click at [268, 271] on span "Buscar" at bounding box center [258, 281] width 38 height 33
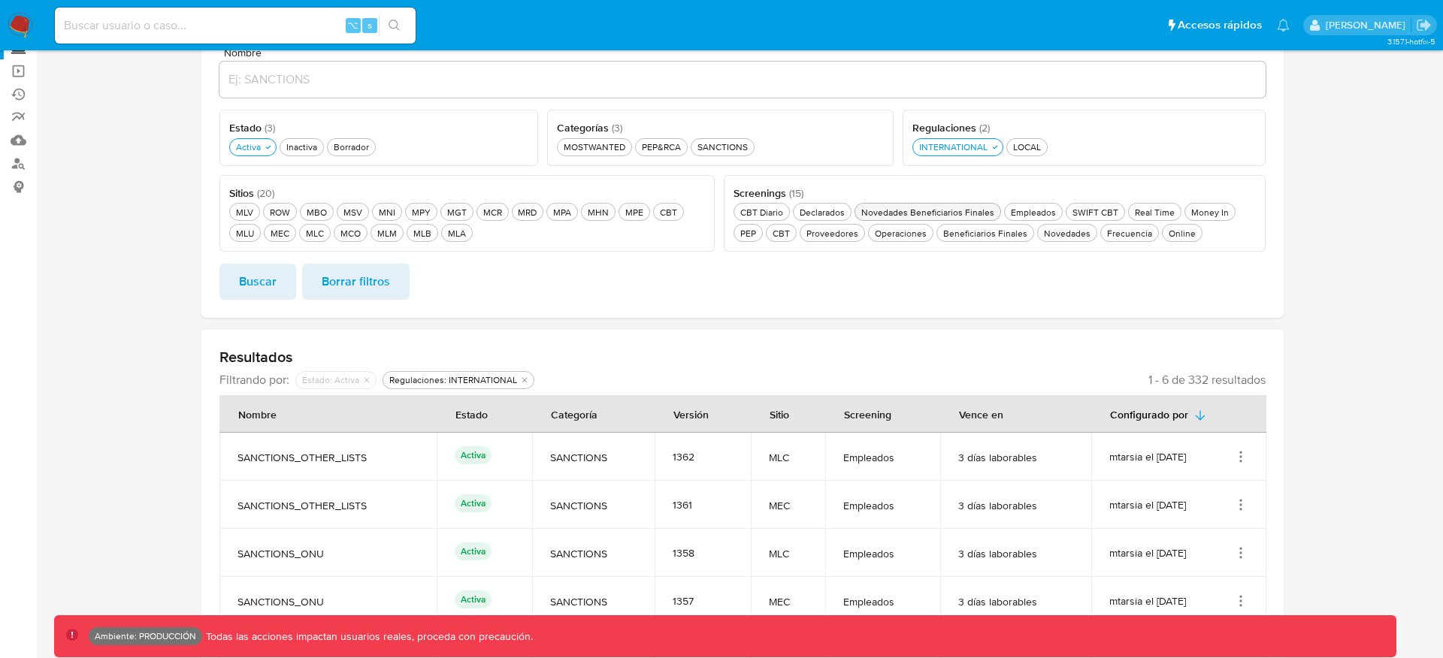
click at [1238, 499] on icon "Acciones" at bounding box center [1240, 504] width 15 height 15
click at [1253, 435] on td "mtarsia el 18/08/2025" at bounding box center [1179, 457] width 176 height 48
click at [1247, 443] on td "mtarsia el 18/08/2025" at bounding box center [1179, 457] width 176 height 48
click at [1244, 452] on icon "Acciones" at bounding box center [1240, 456] width 15 height 15
click at [721, 253] on form "Nombre Estado ( 3 ) Este campo es requerido Activa Activa Inactiva Inactiva Bor…" at bounding box center [742, 173] width 1046 height 252
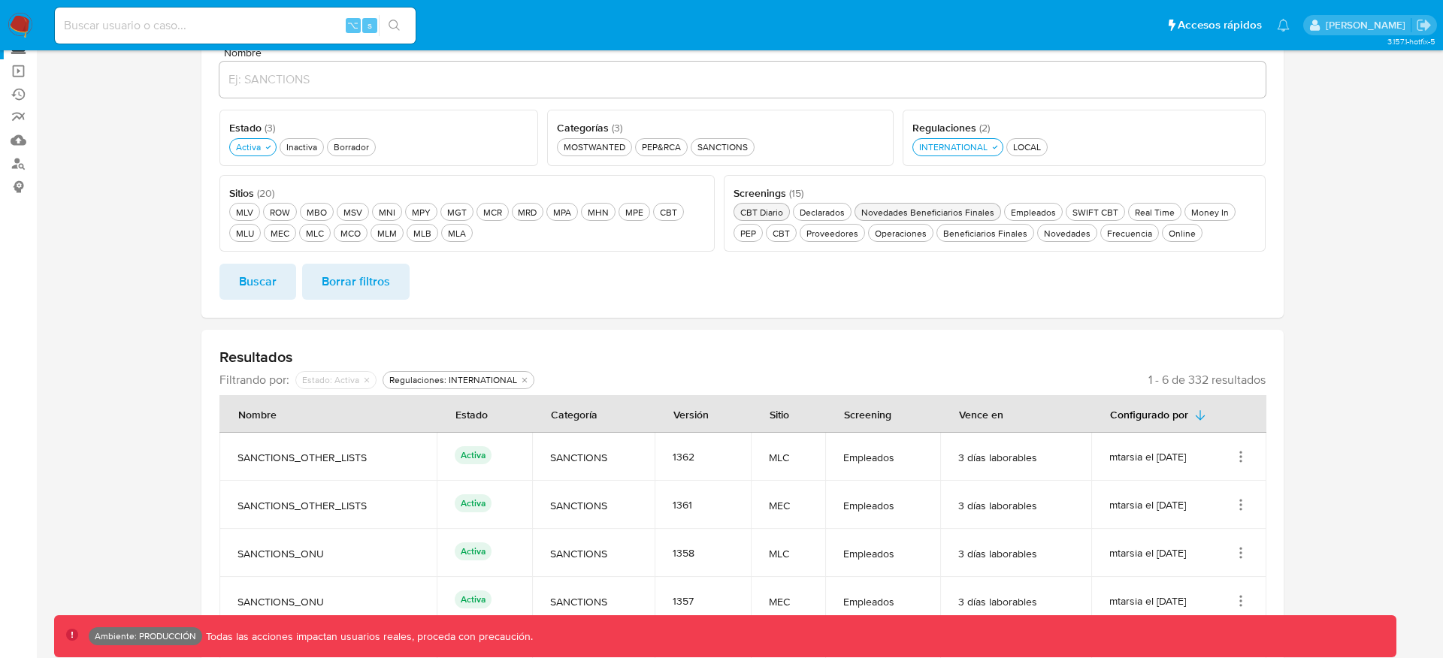
click at [765, 212] on div "CBT Diario CBT Diario" at bounding box center [761, 212] width 49 height 13
click at [266, 269] on span "Buscar" at bounding box center [258, 281] width 38 height 33
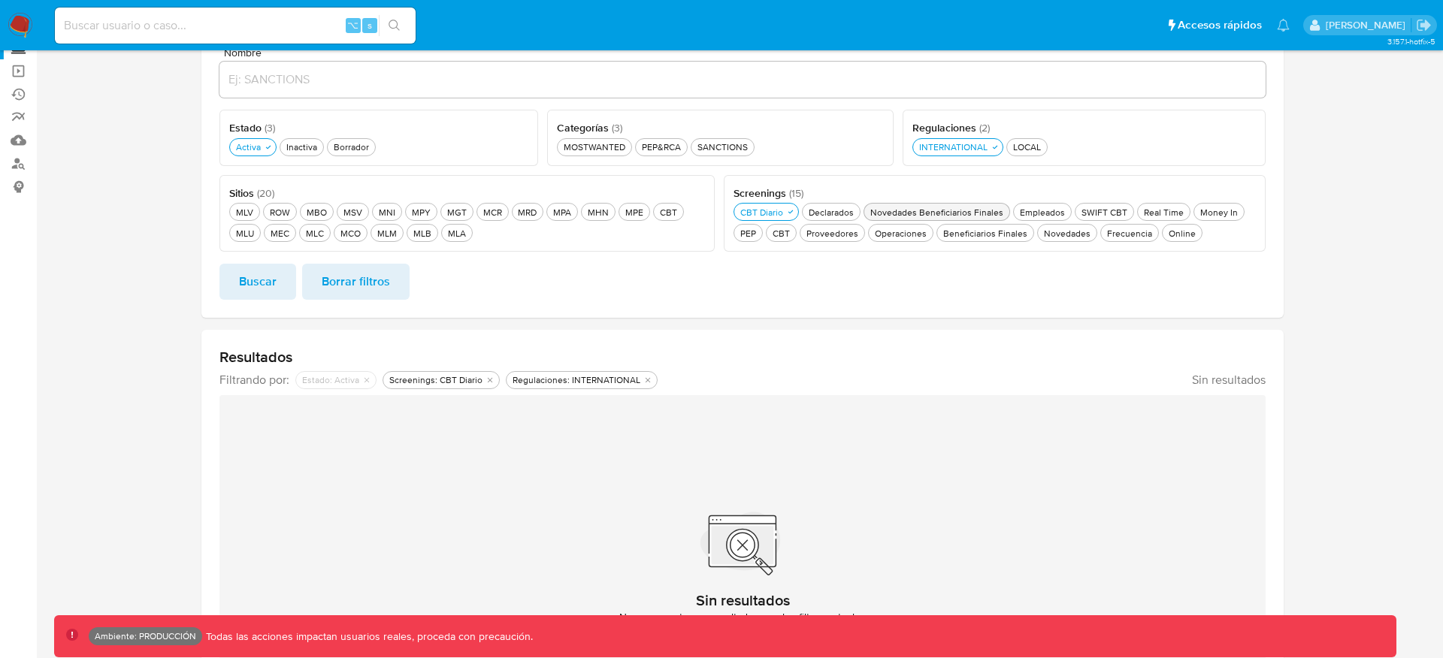
click at [960, 220] on button "Novedades Beneficiarios Finales Novedades Beneficiarios Finales" at bounding box center [936, 212] width 147 height 18
click at [261, 273] on span "Buscar" at bounding box center [258, 281] width 38 height 33
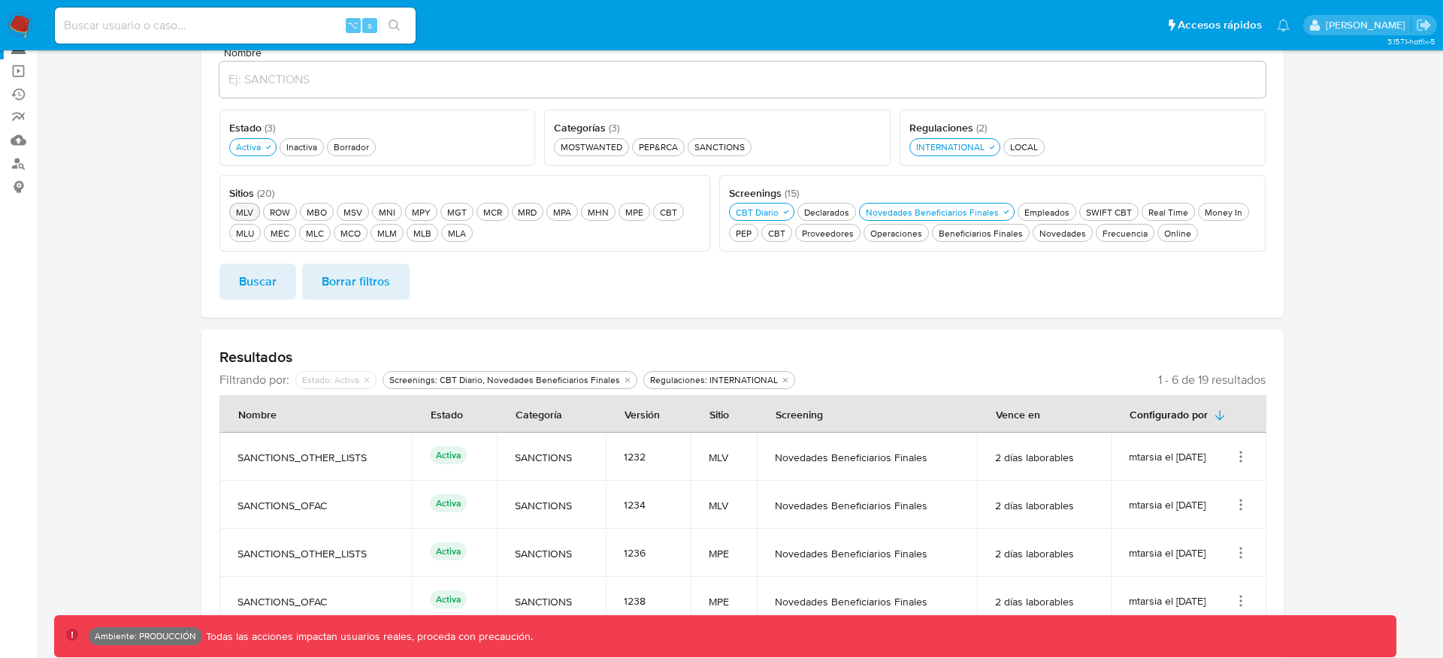
click at [240, 207] on div "MLV MLV" at bounding box center [244, 212] width 23 height 13
click at [243, 231] on div "MLU MLU" at bounding box center [245, 233] width 24 height 13
click at [466, 236] on div "MLA MLA" at bounding box center [466, 233] width 24 height 13
click at [263, 274] on span "Buscar" at bounding box center [258, 281] width 38 height 33
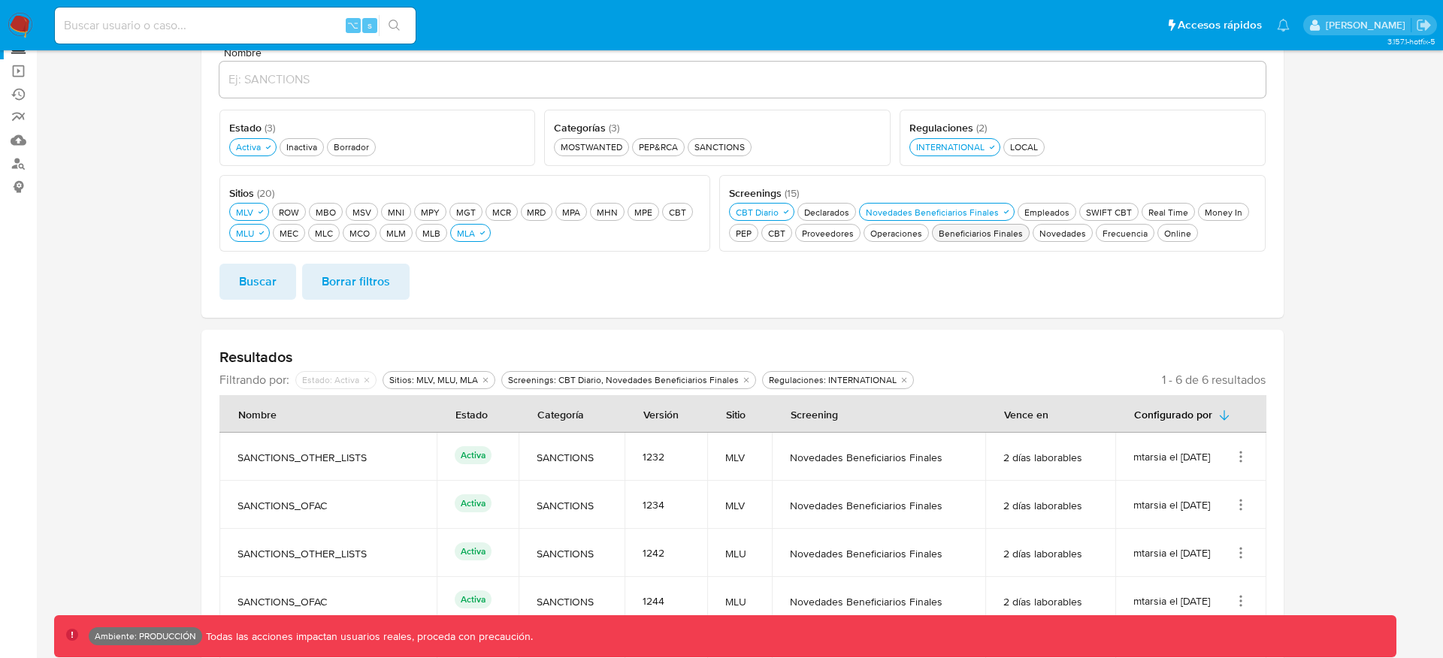
click at [983, 235] on div "Beneficiarios Finales Beneficiarios Finales" at bounding box center [981, 233] width 90 height 13
click at [264, 284] on span "Buscar" at bounding box center [258, 281] width 38 height 33
click at [812, 237] on div "Proveedores Proveedores" at bounding box center [828, 233] width 58 height 13
click at [1134, 212] on ul "CBT Diario CBT Diario Declarados Declarados Novedades Beneficiarios Finales Nov…" at bounding box center [992, 221] width 527 height 41
click at [1102, 210] on div "SWIFT CBT SWIFT CBT" at bounding box center [1109, 212] width 52 height 13
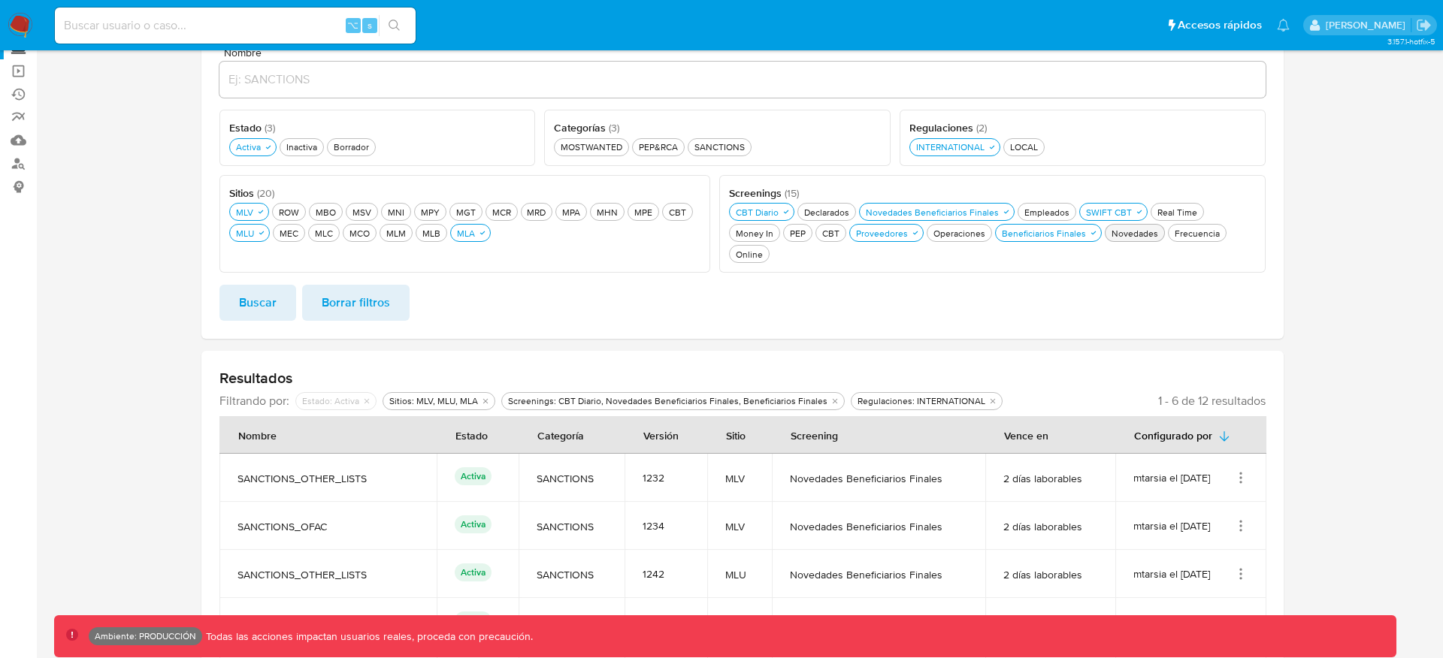
click at [1108, 231] on div "Novedades Novedades" at bounding box center [1134, 233] width 53 height 13
click at [1180, 231] on div "Frecuencia Frecuencia" at bounding box center [1205, 233] width 51 height 13
click at [1032, 214] on div "Empleados Empleados" at bounding box center [1046, 212] width 51 height 13
click at [240, 304] on span "Buscar" at bounding box center [258, 302] width 38 height 33
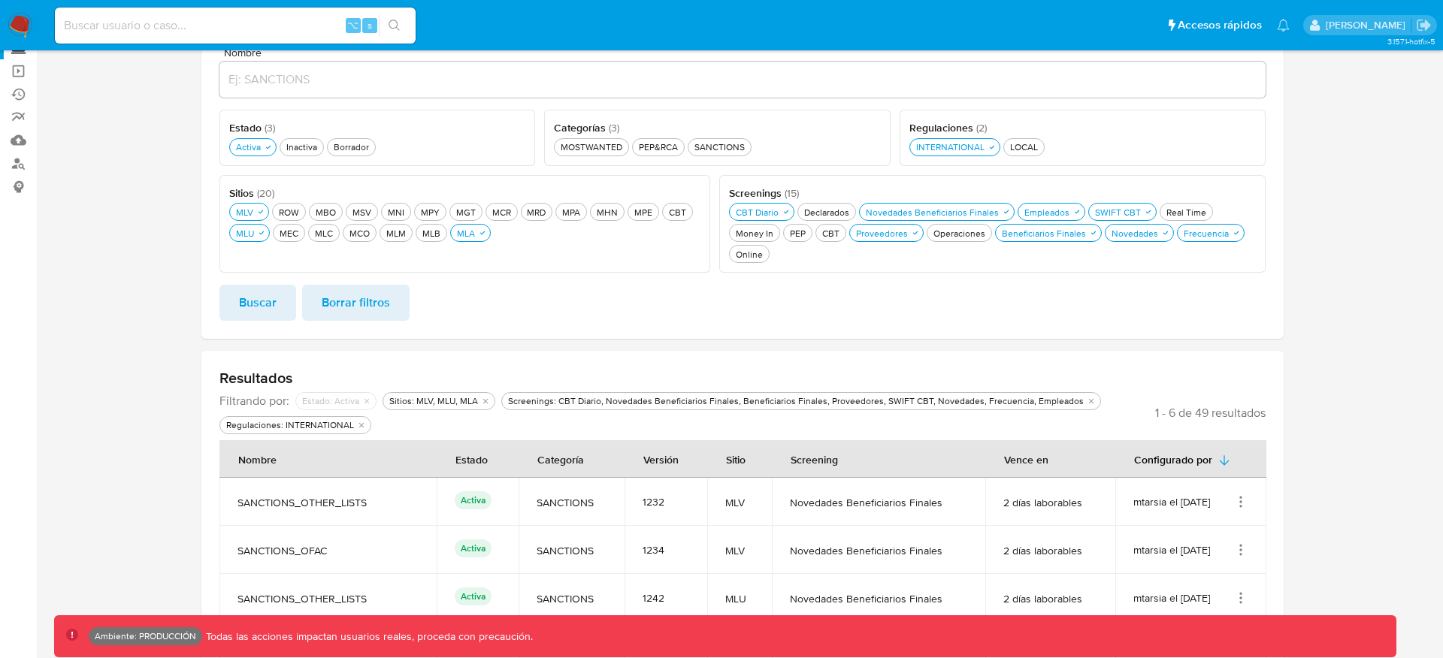
scroll to position [318, 0]
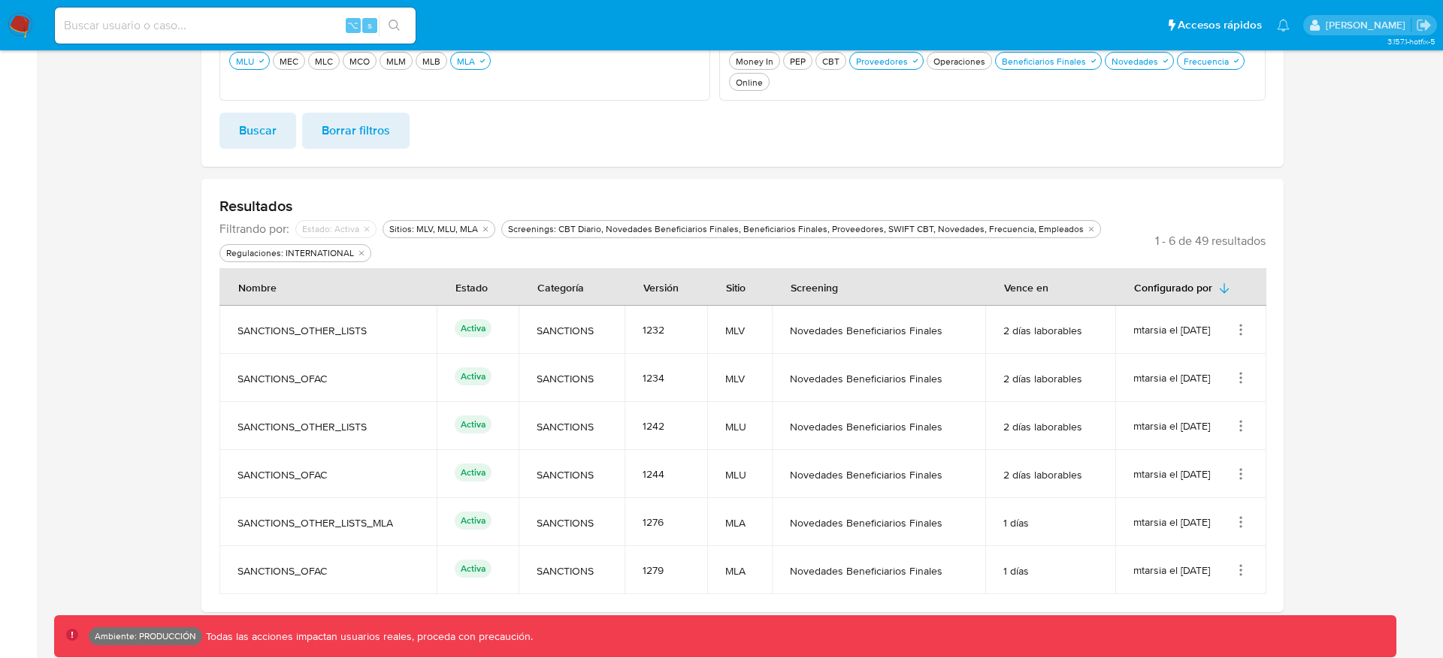
click at [1233, 333] on icon "Acciones" at bounding box center [1240, 329] width 15 height 15
click at [1238, 333] on icon "Acciones" at bounding box center [1240, 329] width 15 height 15
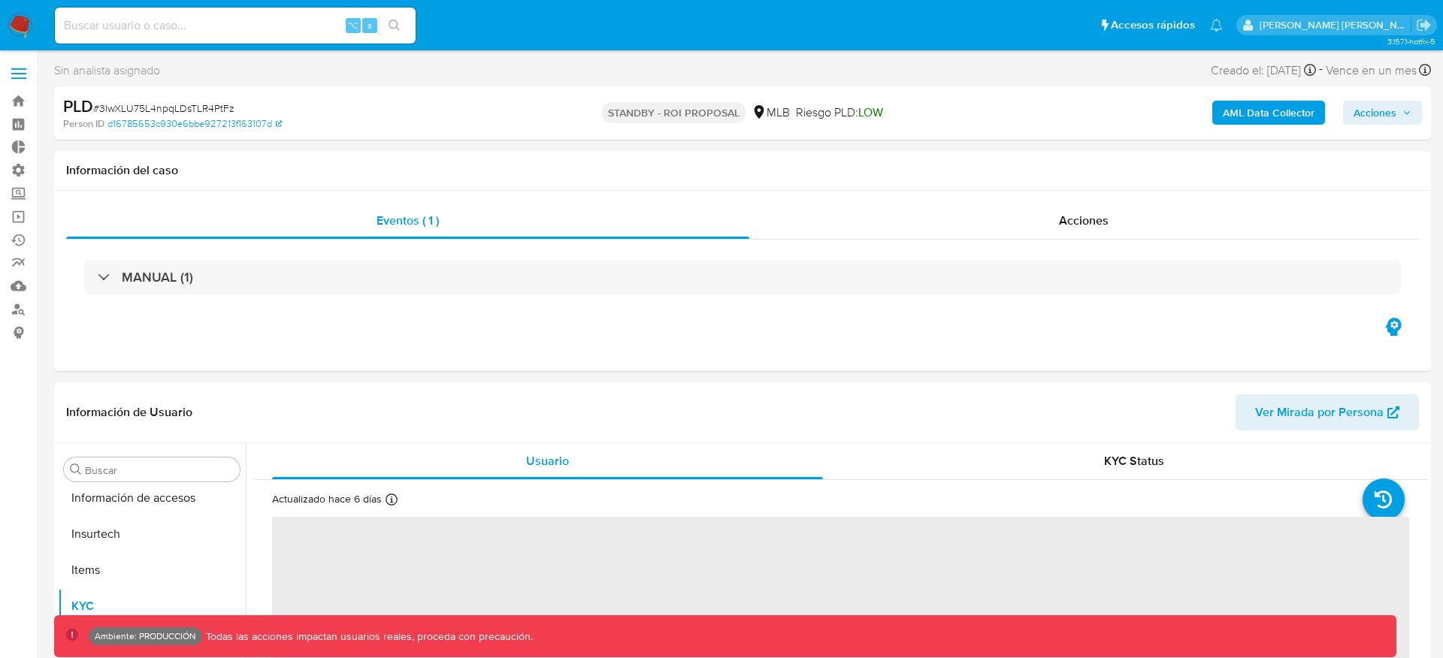
scroll to position [671, 0]
select select "10"
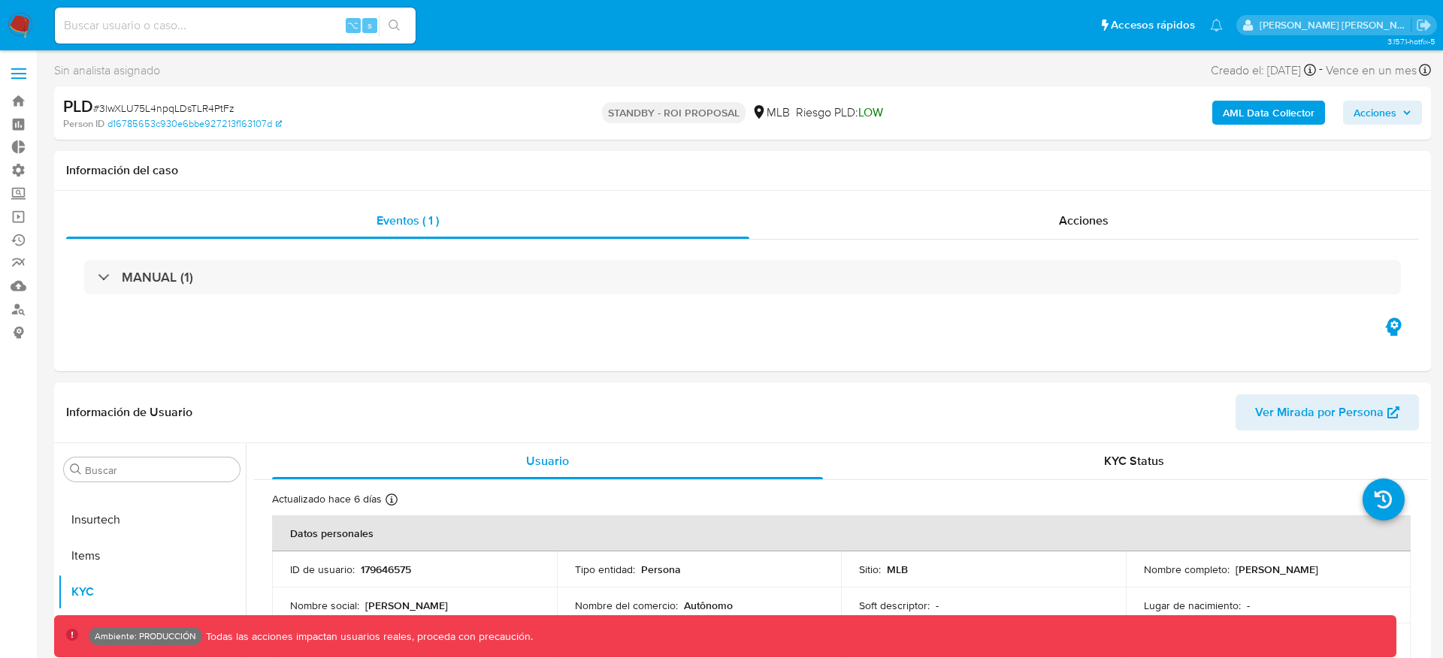
click at [1276, 119] on b "AML Data Collector" at bounding box center [1269, 113] width 92 height 24
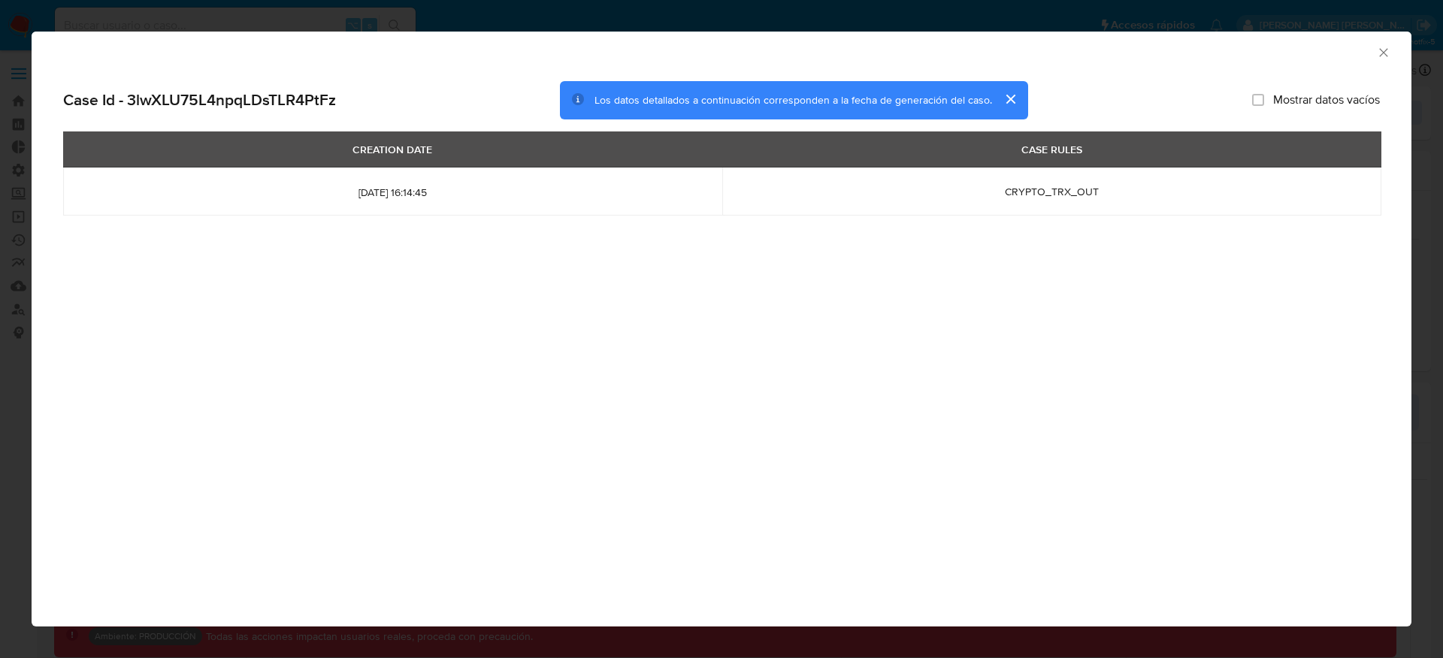
click at [1012, 101] on button "cerrar" at bounding box center [1010, 99] width 36 height 36
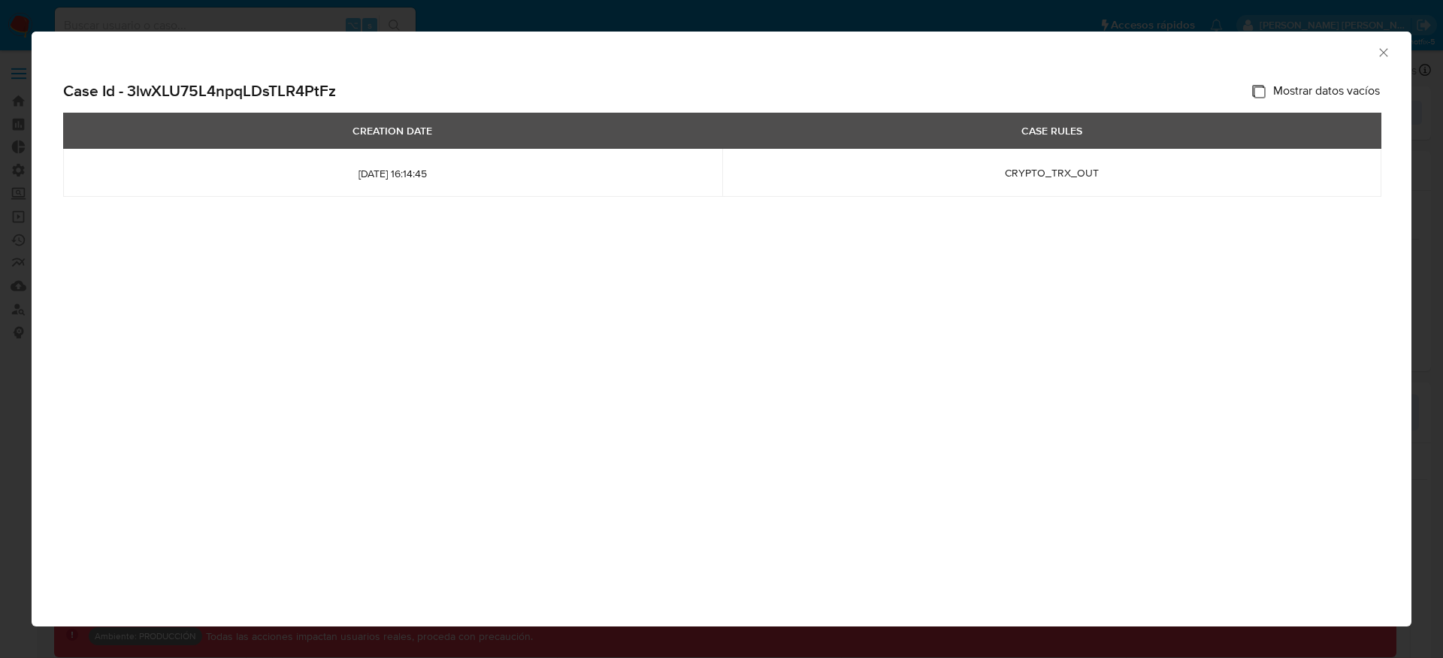
click at [1253, 90] on input "Mostrar datos vacíos" at bounding box center [1258, 91] width 12 height 12
checkbox input "true"
click at [1138, 77] on div "Case Id - 3lwXLU75L4npqLDsTLR4PtFz Mostrar datos vacíos CREATION DATE CASE RULE…" at bounding box center [722, 155] width 1380 height 173
click at [1383, 51] on icon "Cerrar ventana" at bounding box center [1383, 52] width 15 height 15
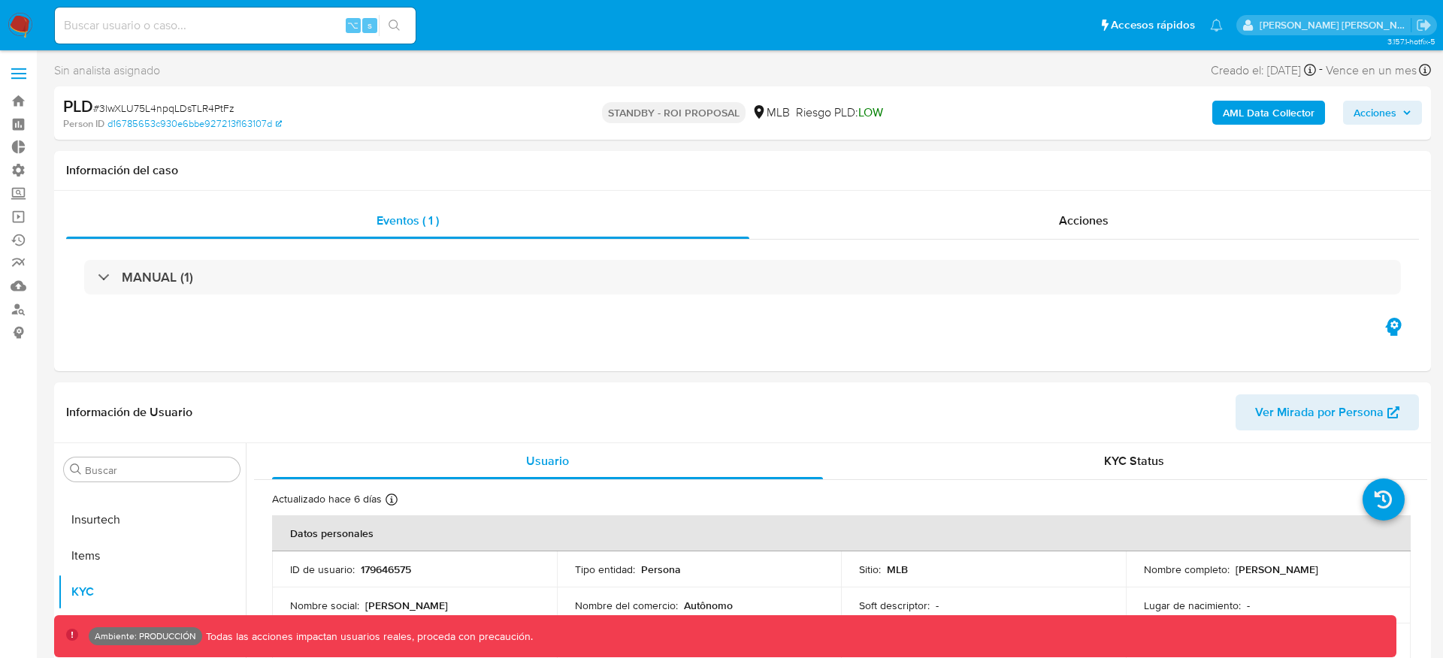
click at [1363, 110] on span "Acciones" at bounding box center [1374, 113] width 43 height 24
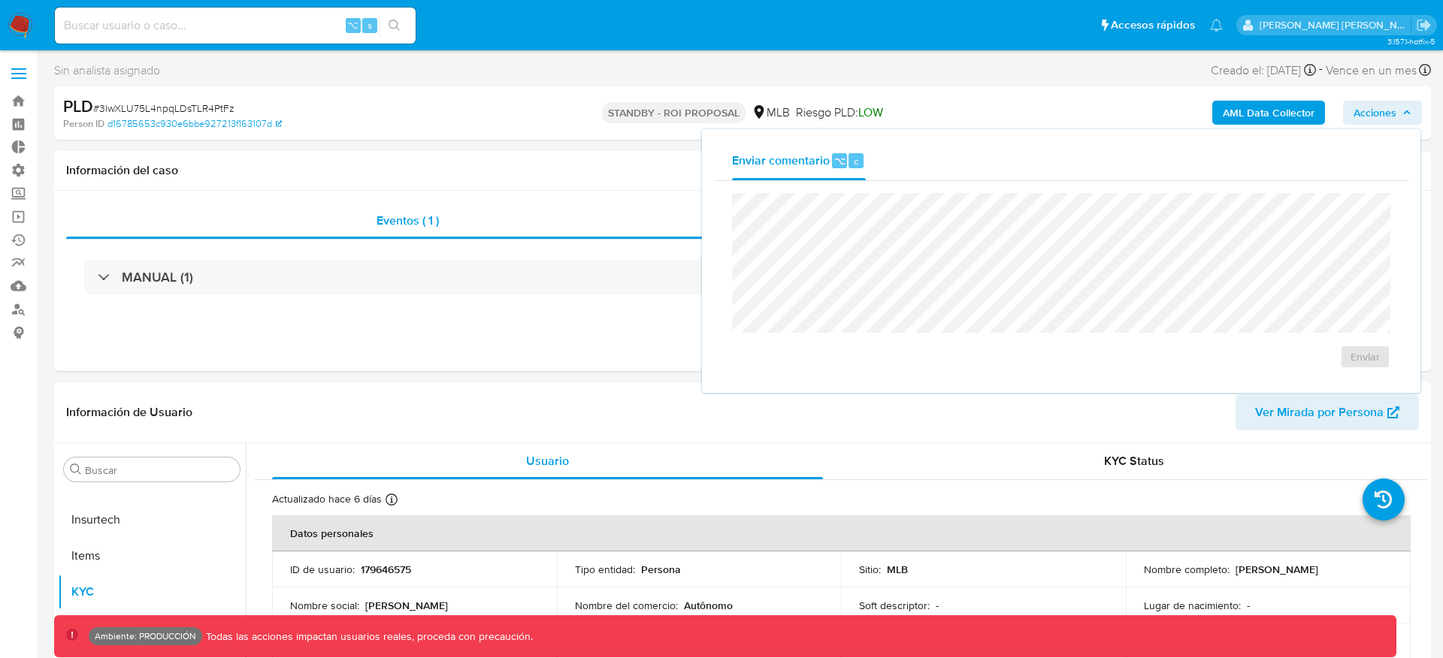
click at [1362, 110] on span "Acciones" at bounding box center [1374, 113] width 43 height 24
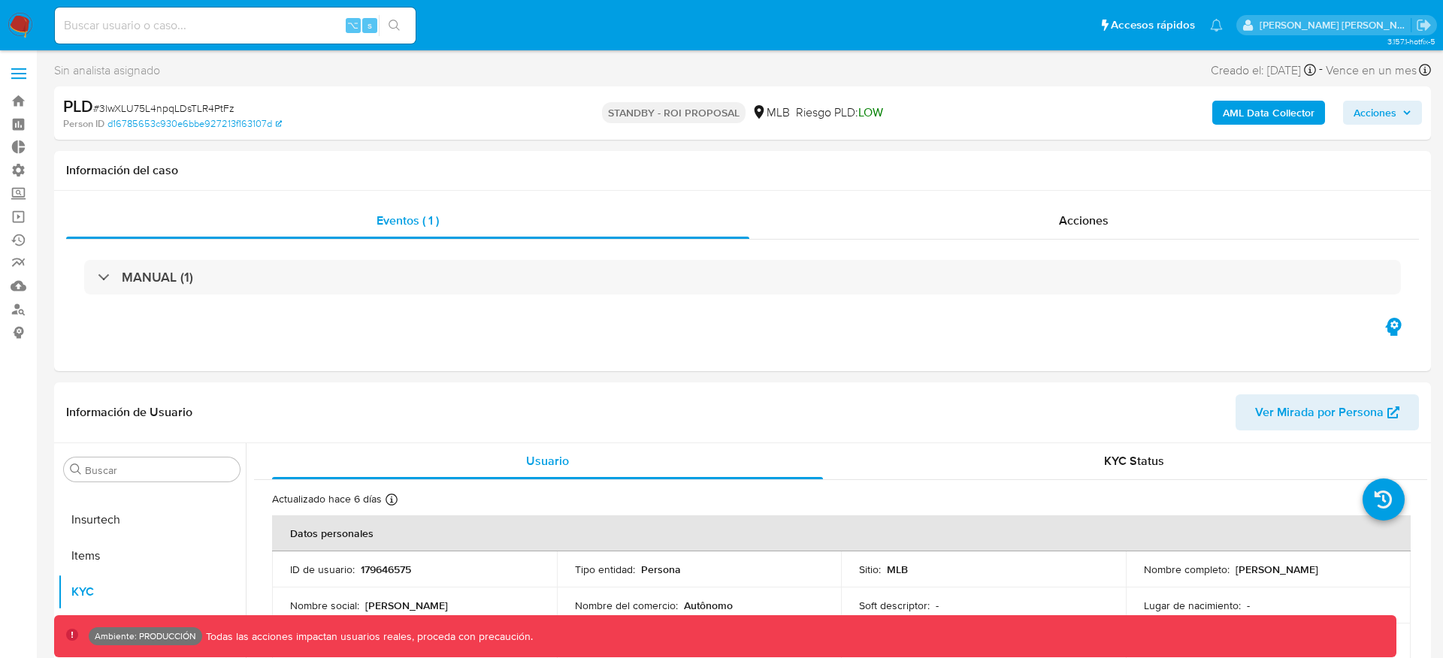
click at [1267, 111] on b "AML Data Collector" at bounding box center [1269, 113] width 92 height 24
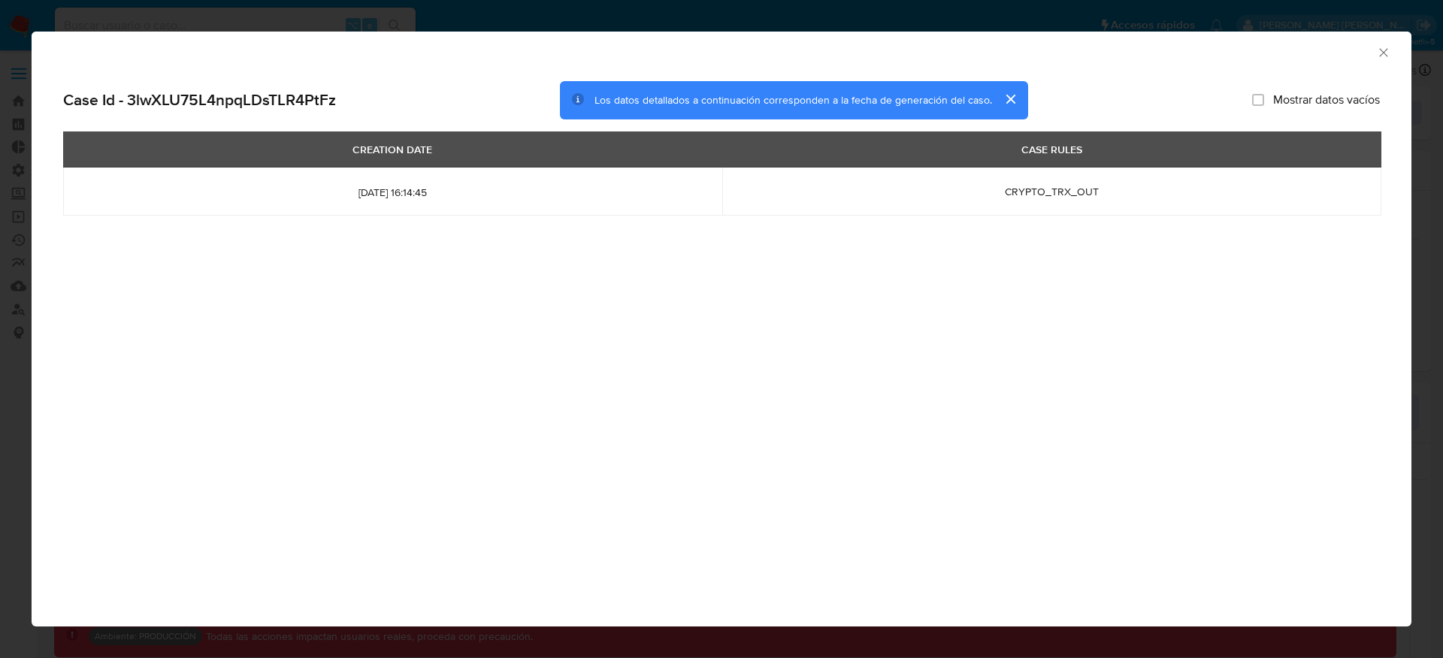
click at [1391, 53] on div "AML Data Collector" at bounding box center [722, 51] width 1380 height 38
click at [1388, 53] on icon "Cerrar ventana" at bounding box center [1383, 52] width 15 height 15
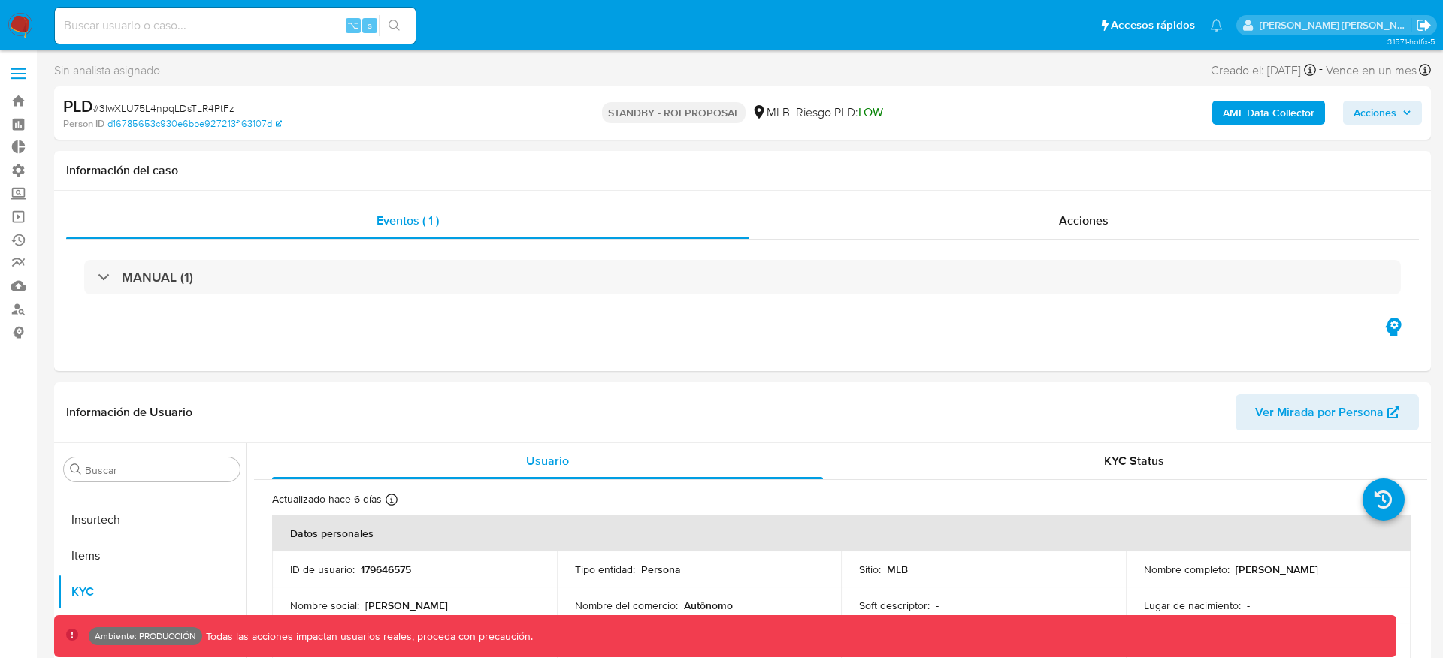
click at [1421, 27] on icon "Salir" at bounding box center [1423, 25] width 14 height 11
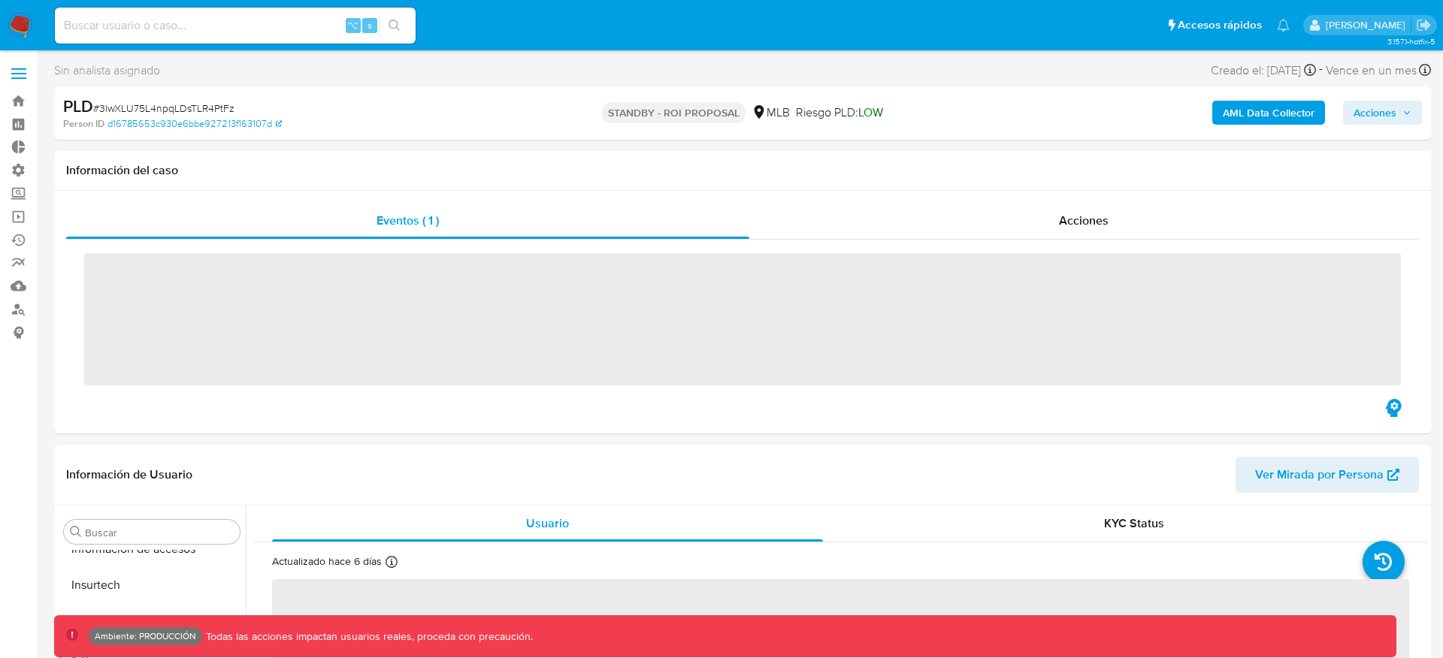
scroll to position [671, 0]
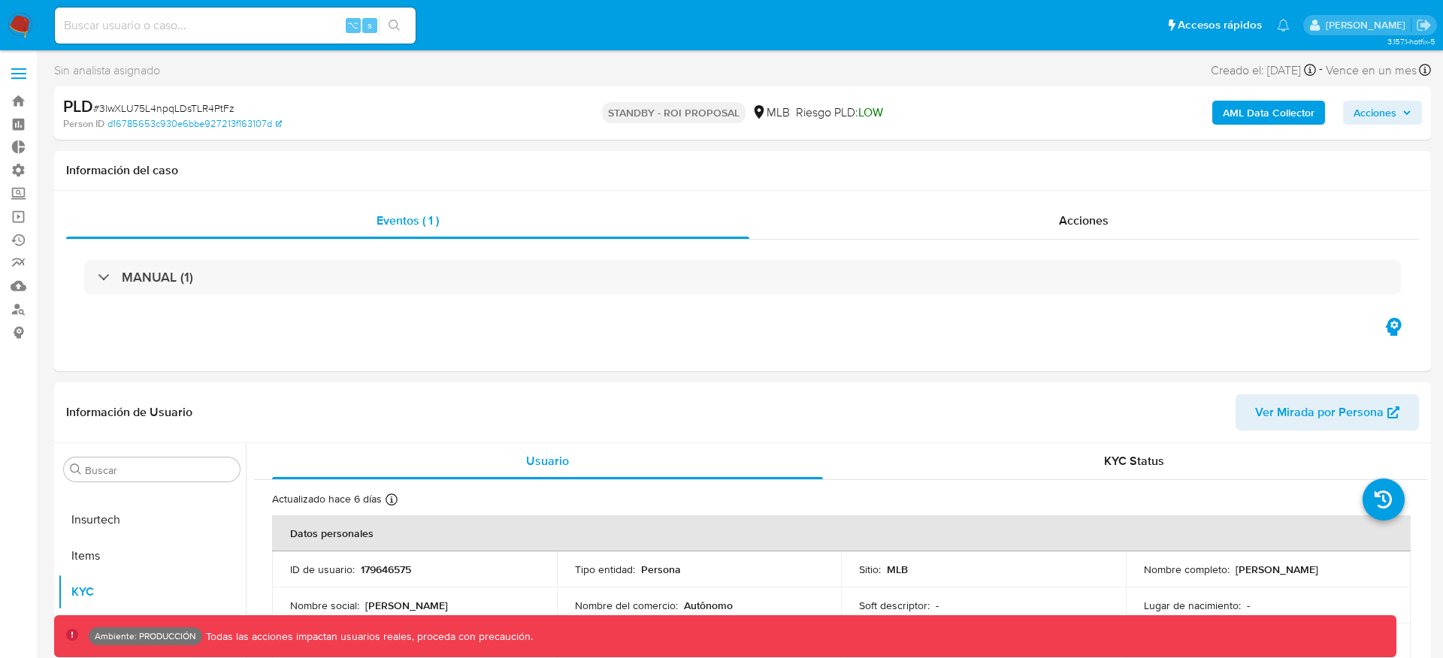
select select "10"
click at [1275, 112] on b "AML Data Collector" at bounding box center [1269, 113] width 92 height 24
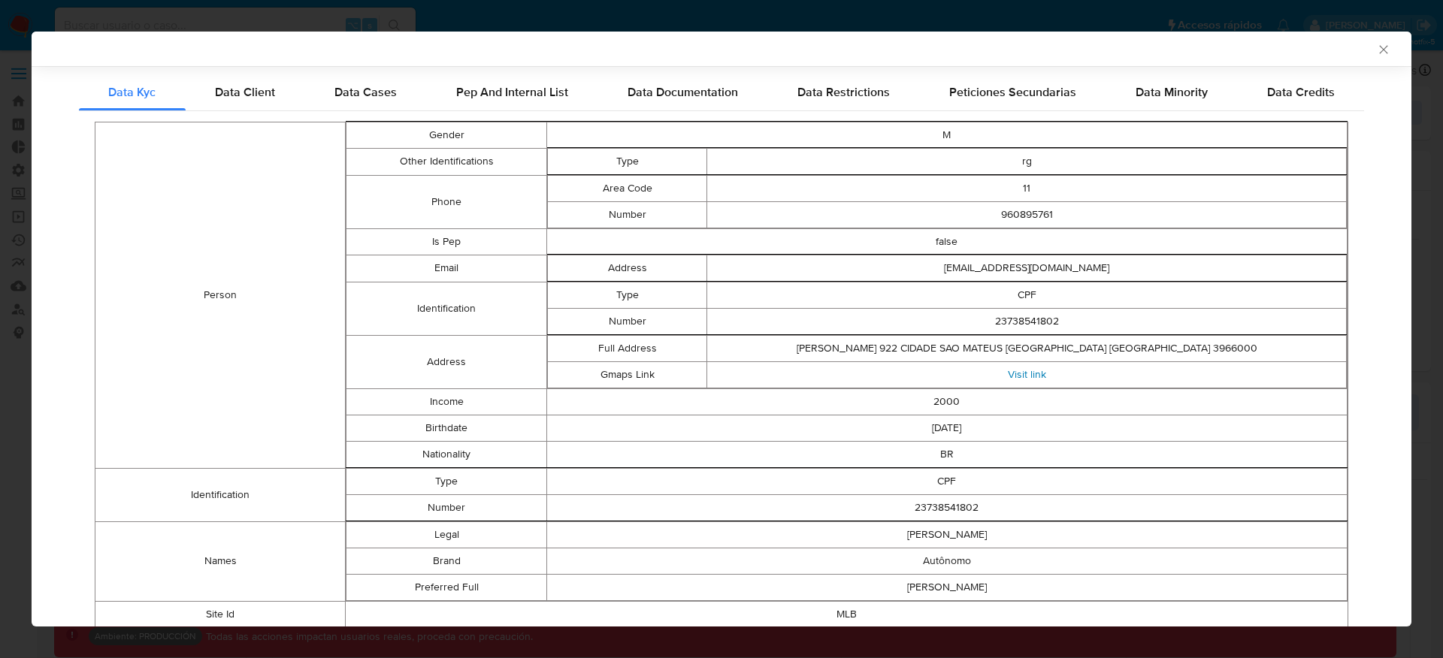
scroll to position [0, 0]
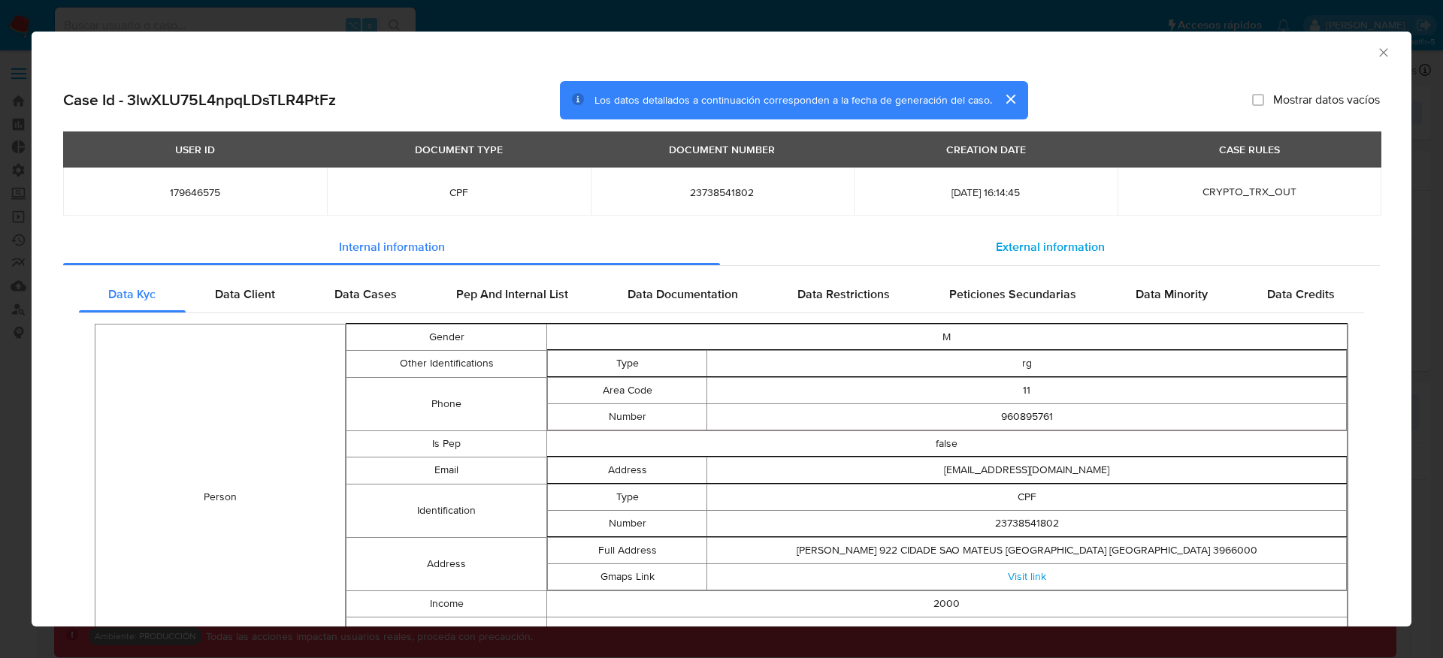
click at [1021, 242] on span "External information" at bounding box center [1050, 246] width 109 height 17
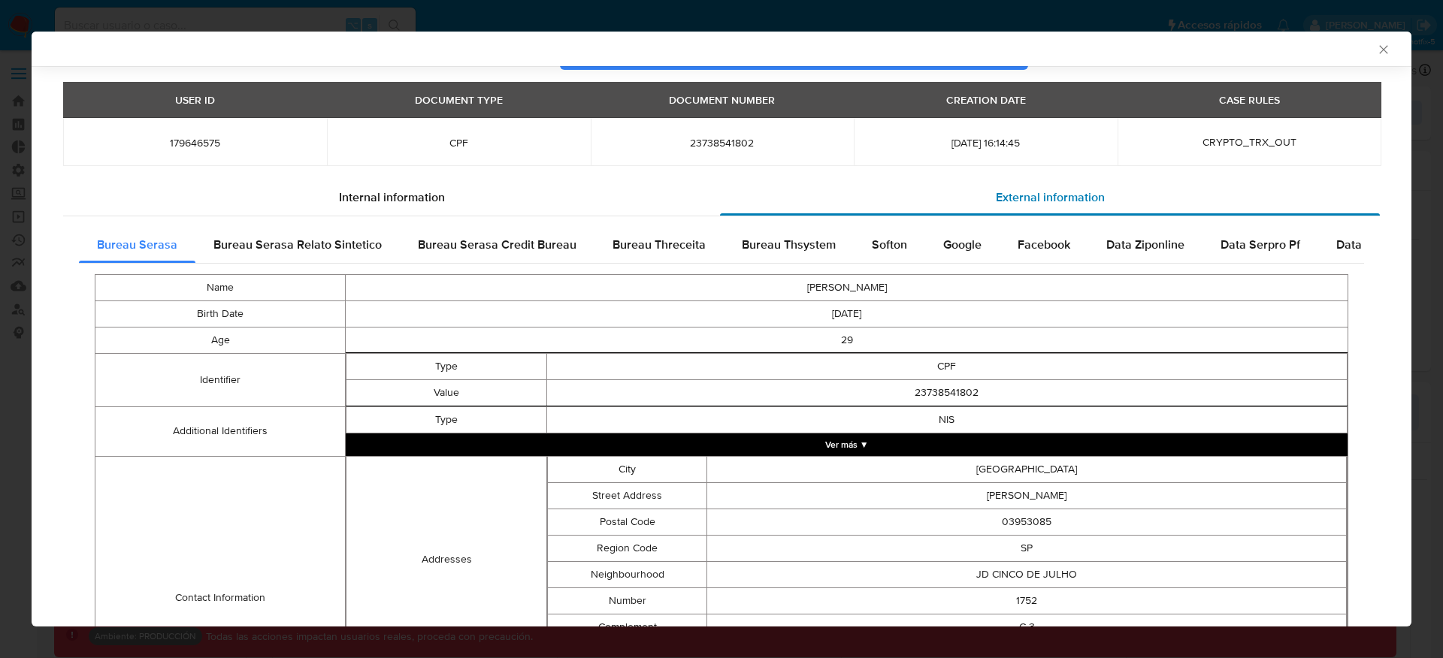
scroll to position [50, 0]
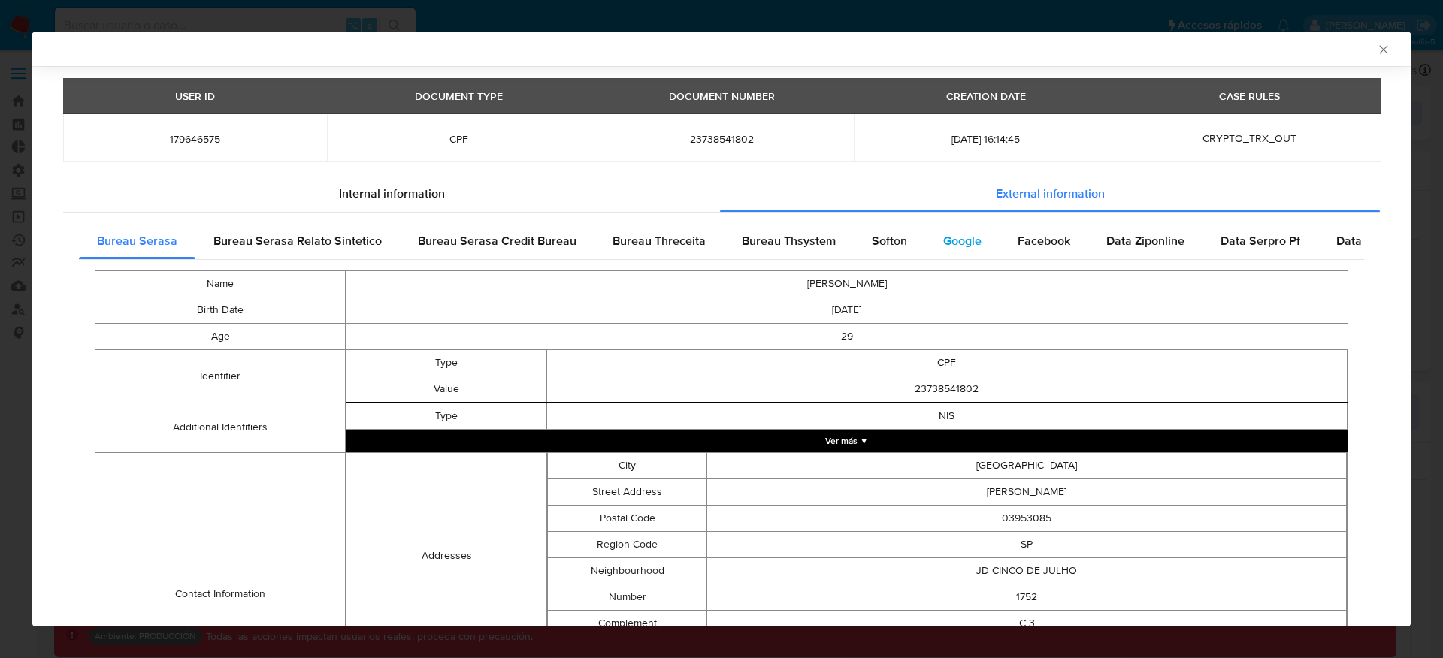
click at [957, 243] on span "Google" at bounding box center [962, 240] width 38 height 17
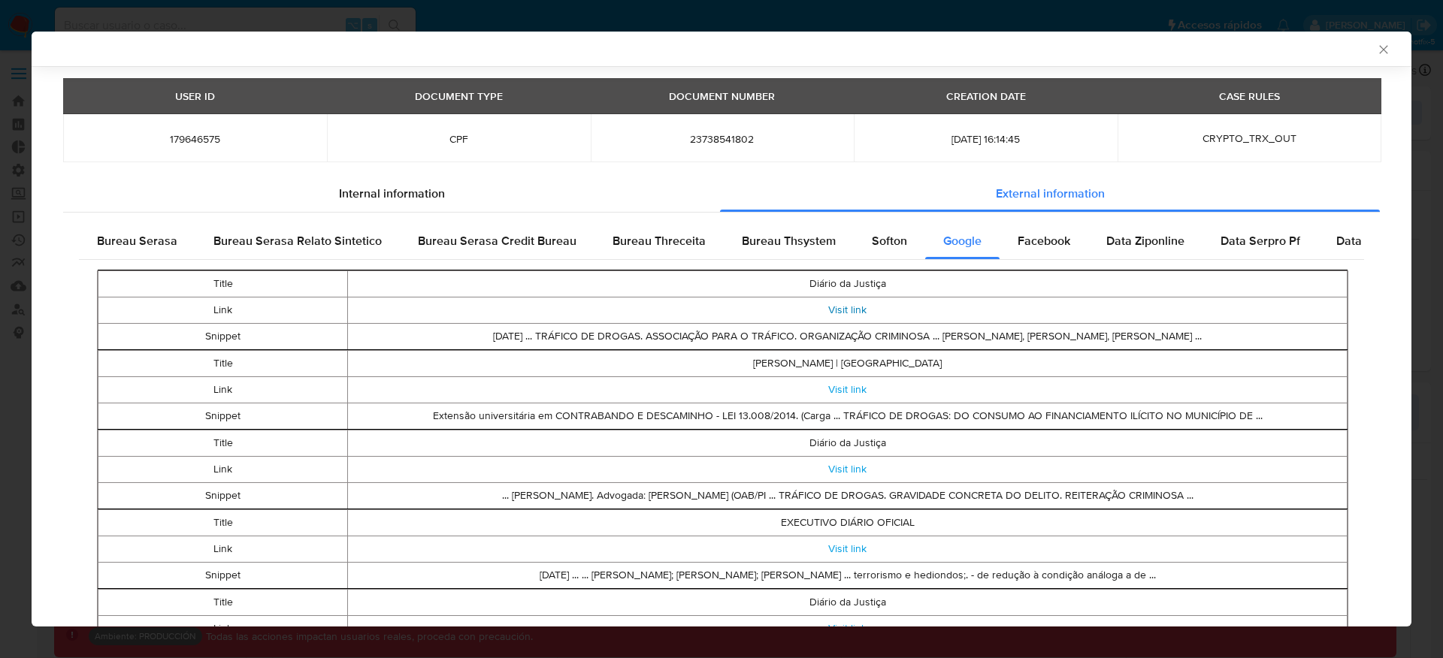
click at [840, 307] on link "Visit link" at bounding box center [847, 309] width 38 height 15
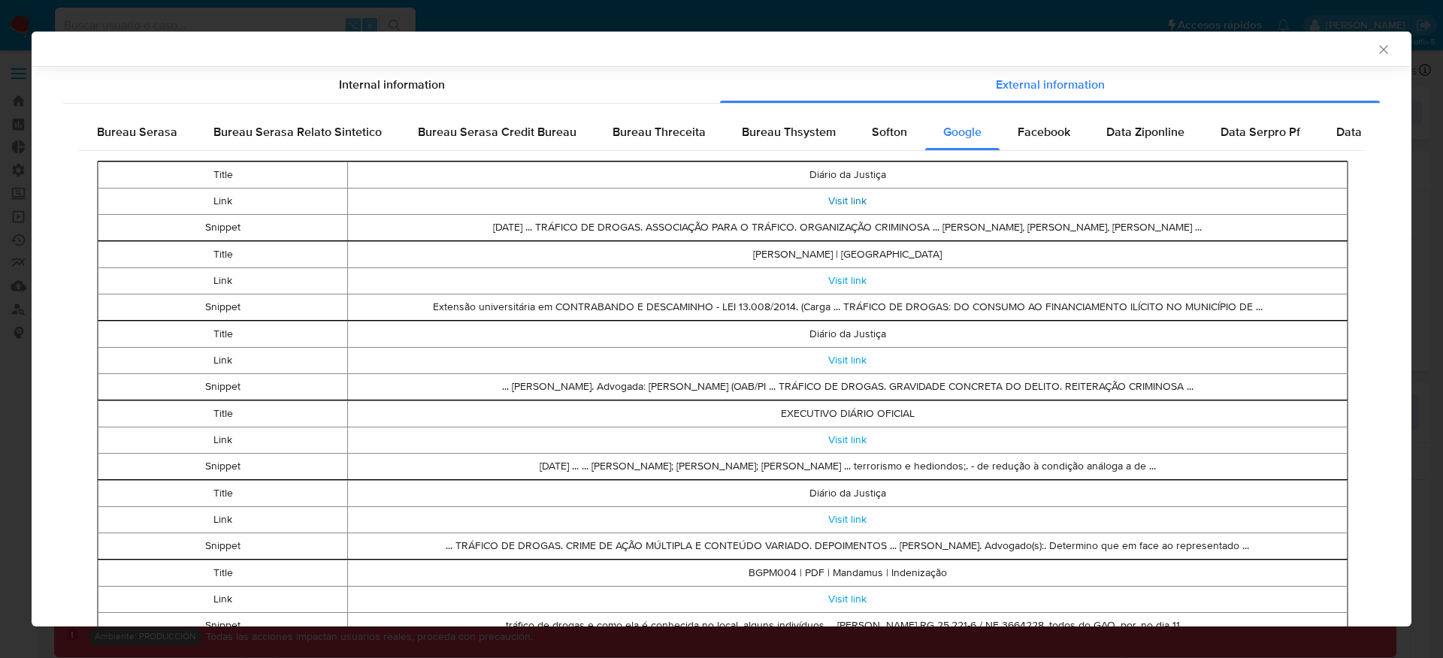
scroll to position [174, 0]
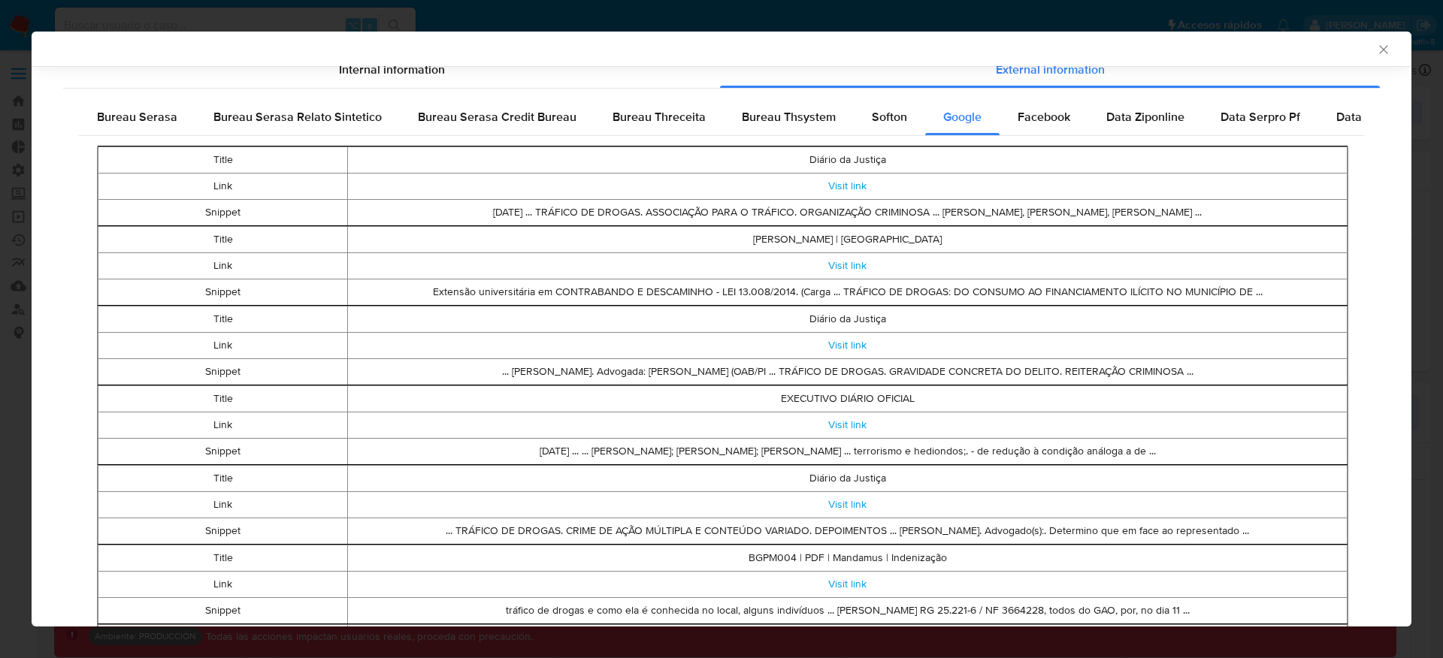
click at [1193, 216] on td "[DATE] ... TRÁFICO DE DROGAS. ASSOCIAÇÃO PARA O TRÁFICO. ORGANIZAÇÃO CRIMINOSA …" at bounding box center [847, 212] width 999 height 26
click at [419, 212] on td "[DATE] ... TRÁFICO DE DROGAS. ASSOCIAÇÃO PARA O TRÁFICO. ORGANIZAÇÃO CRIMINOSA …" at bounding box center [847, 212] width 999 height 26
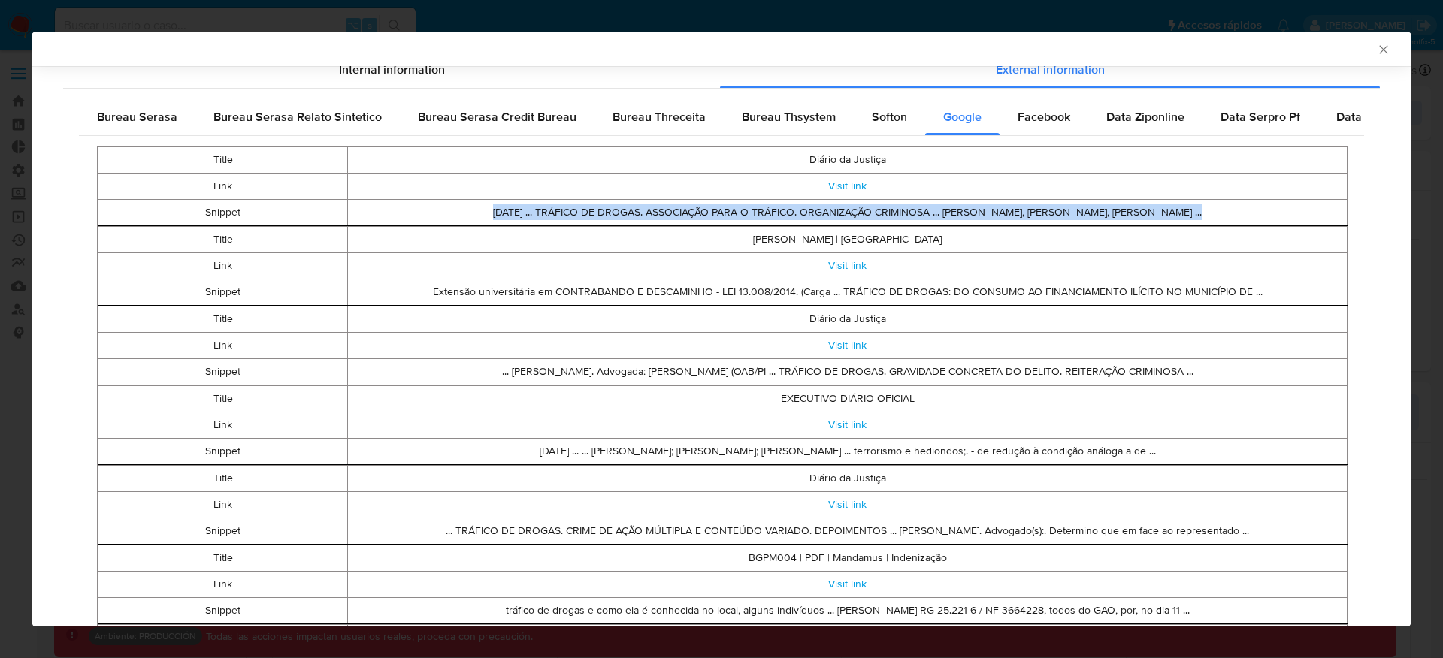
click at [419, 212] on td "[DATE] ... TRÁFICO DE DROGAS. ASSOCIAÇÃO PARA O TRÁFICO. ORGANIZAÇÃO CRIMINOSA …" at bounding box center [847, 212] width 999 height 26
copy td "[DATE] ... TRÁFICO DE DROGAS. ASSOCIAÇÃO PARA O TRÁFICO. ORGANIZAÇÃO CRIMINOSA …"
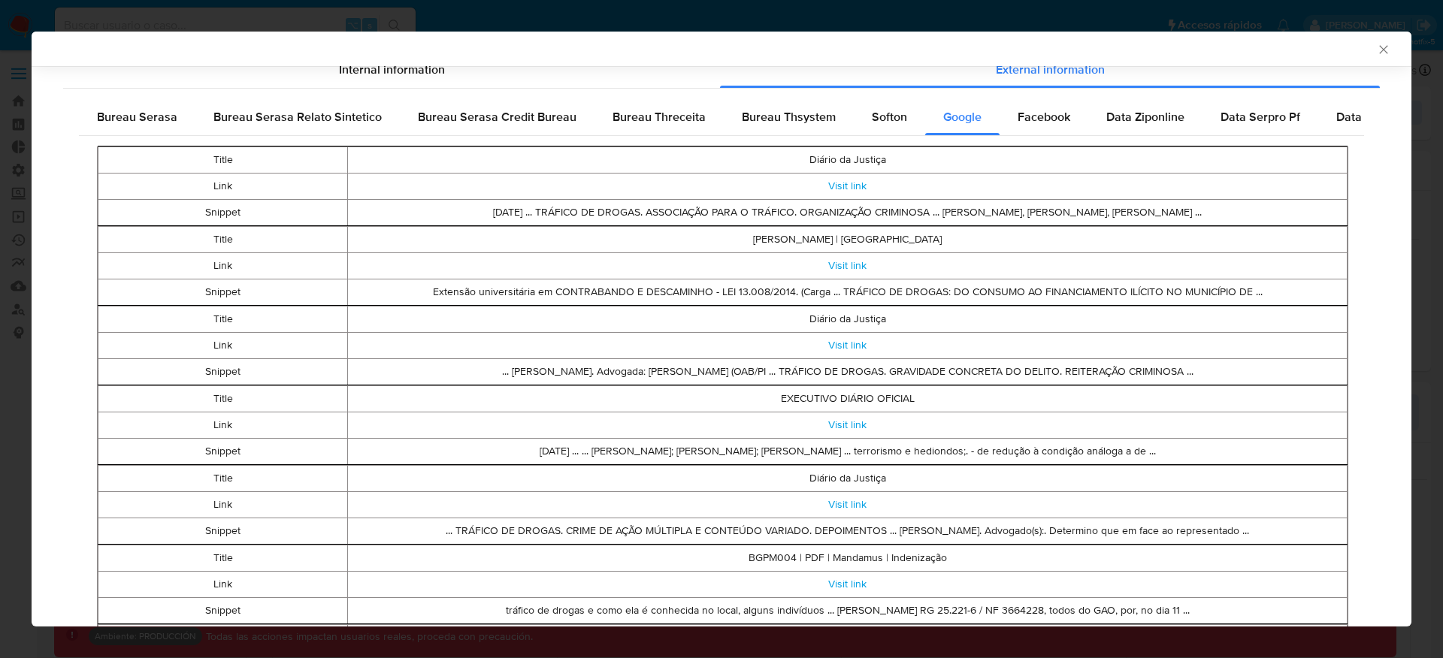
click at [803, 287] on td "Extensão universitária em CONTRABANDO E DESCAMINHO - LEI 13.008/2014. (Carga ..…" at bounding box center [847, 292] width 999 height 26
click at [842, 264] on link "Visit link" at bounding box center [847, 265] width 38 height 15
click at [838, 343] on link "Visit link" at bounding box center [847, 344] width 38 height 15
click at [840, 425] on link "Visit link" at bounding box center [847, 424] width 38 height 15
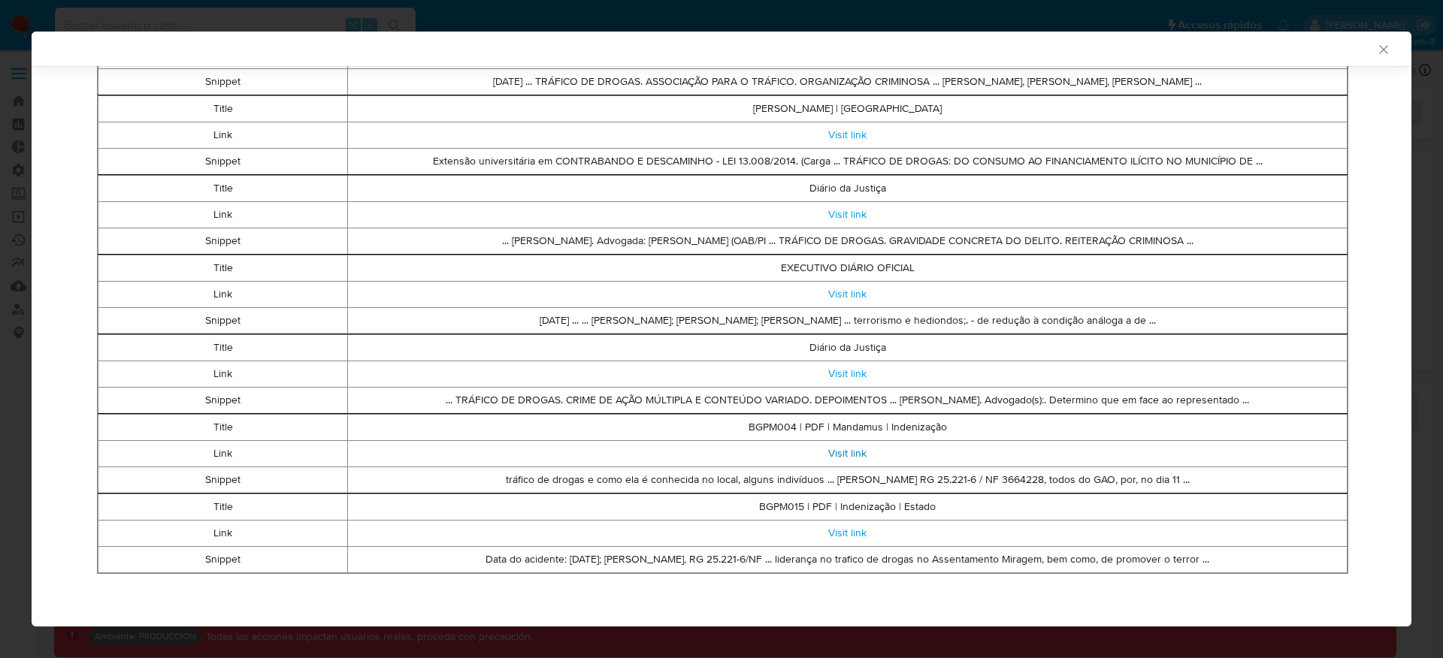
click at [851, 449] on link "Visit link" at bounding box center [847, 453] width 38 height 15
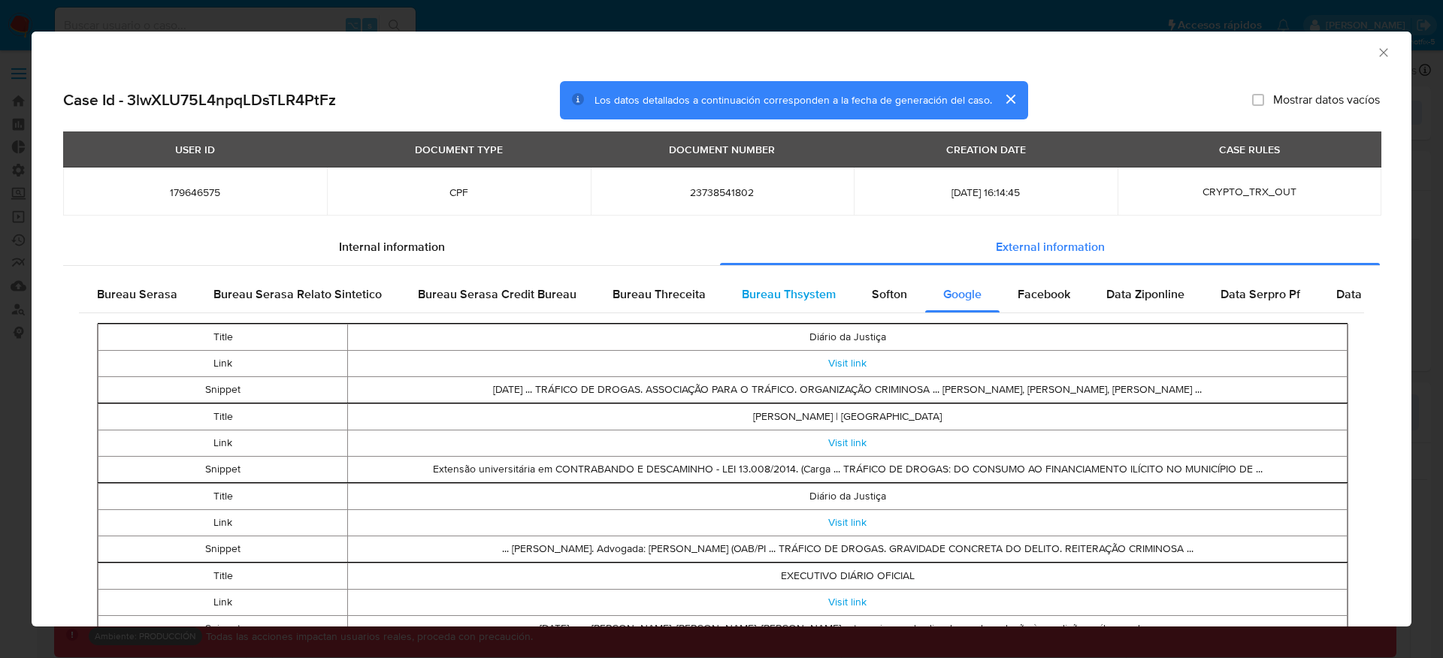
click at [805, 293] on span "Bureau Thsystem" at bounding box center [789, 294] width 94 height 17
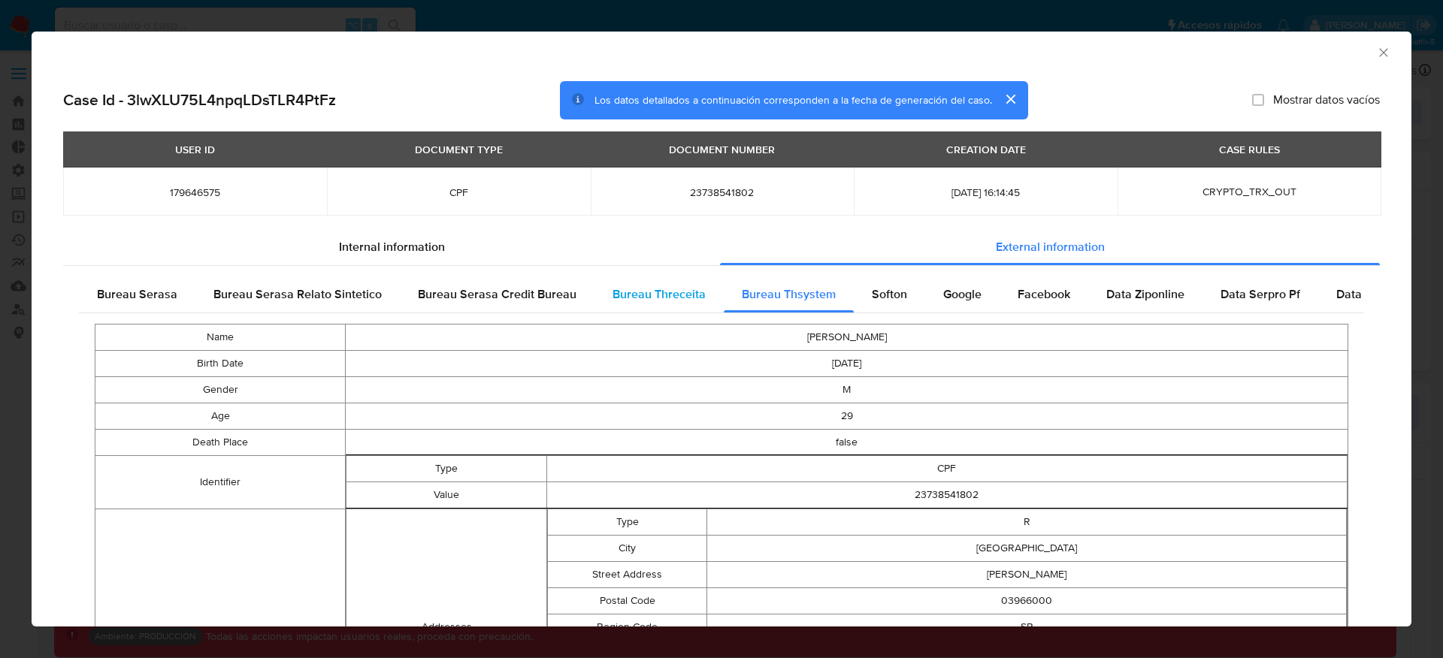
click at [654, 286] on span "Bureau Threceita" at bounding box center [658, 294] width 93 height 17
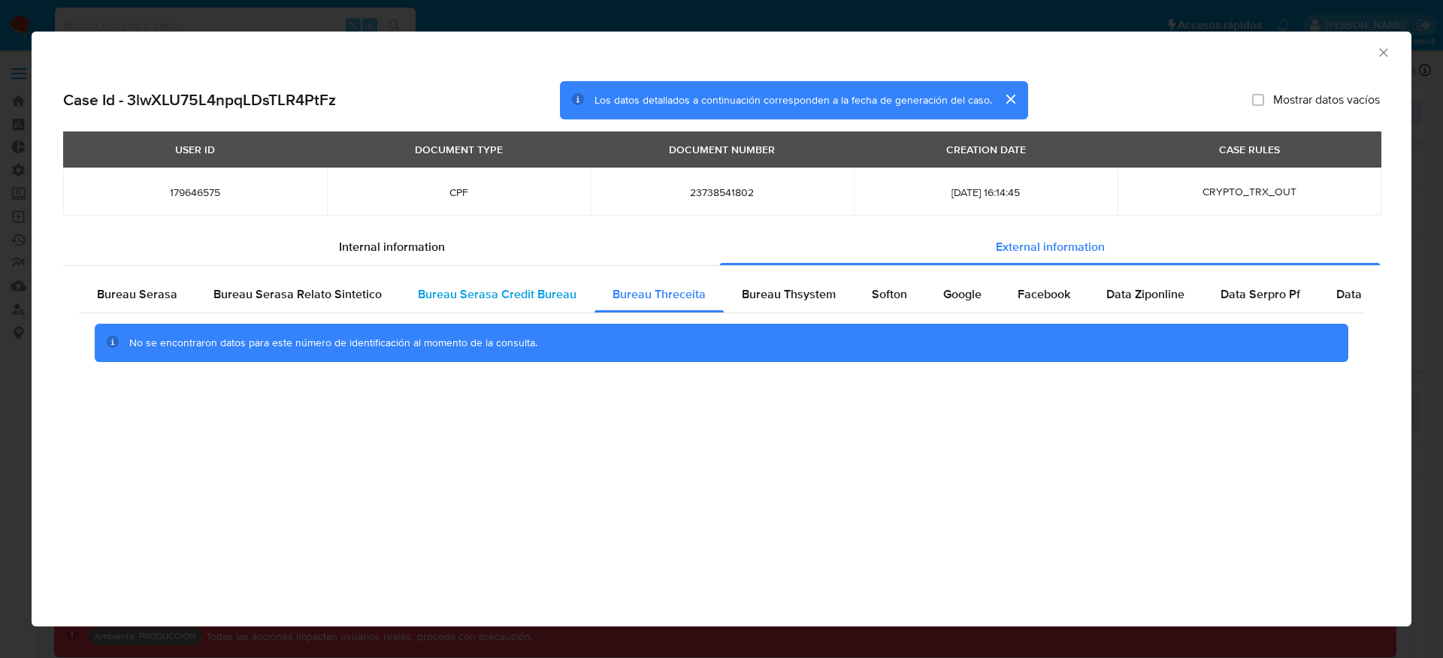
click at [476, 293] on span "Bureau Serasa Credit Bureau" at bounding box center [497, 294] width 159 height 17
click at [293, 290] on span "Bureau Serasa Relato Sintetico" at bounding box center [297, 294] width 168 height 17
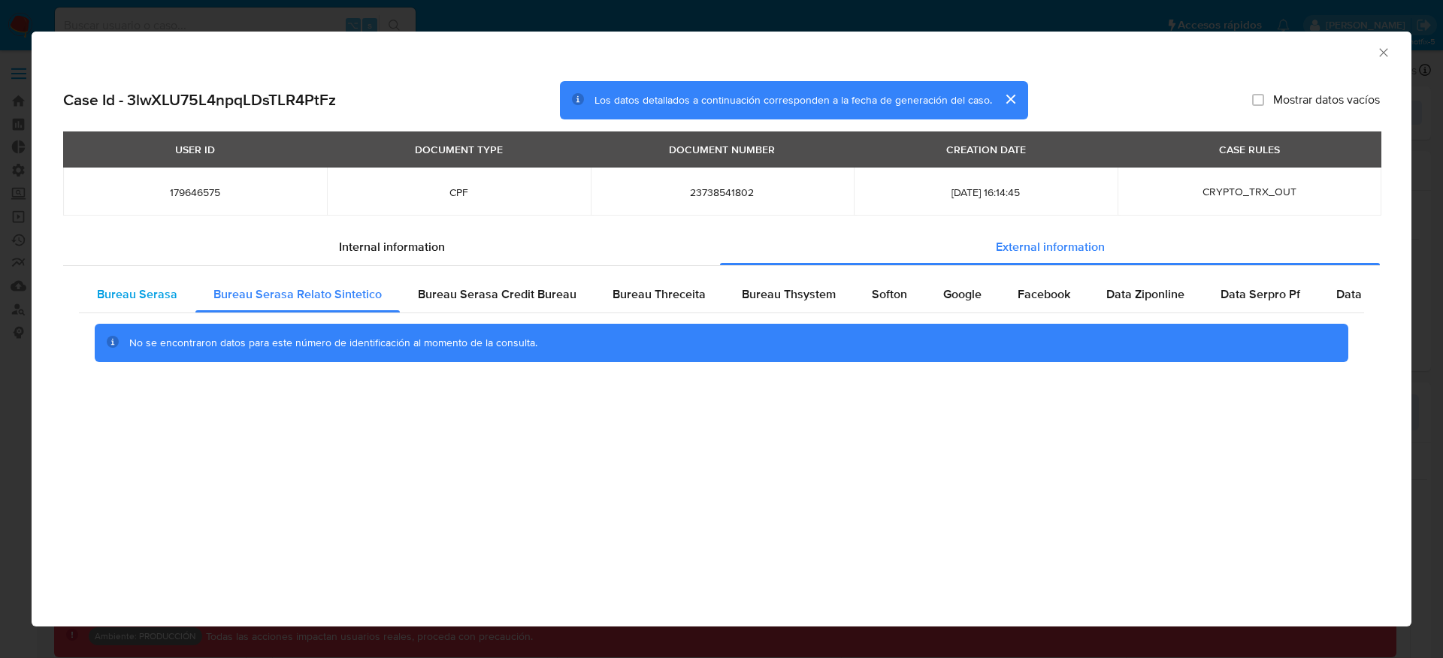
click at [134, 289] on span "Bureau Serasa" at bounding box center [137, 294] width 80 height 17
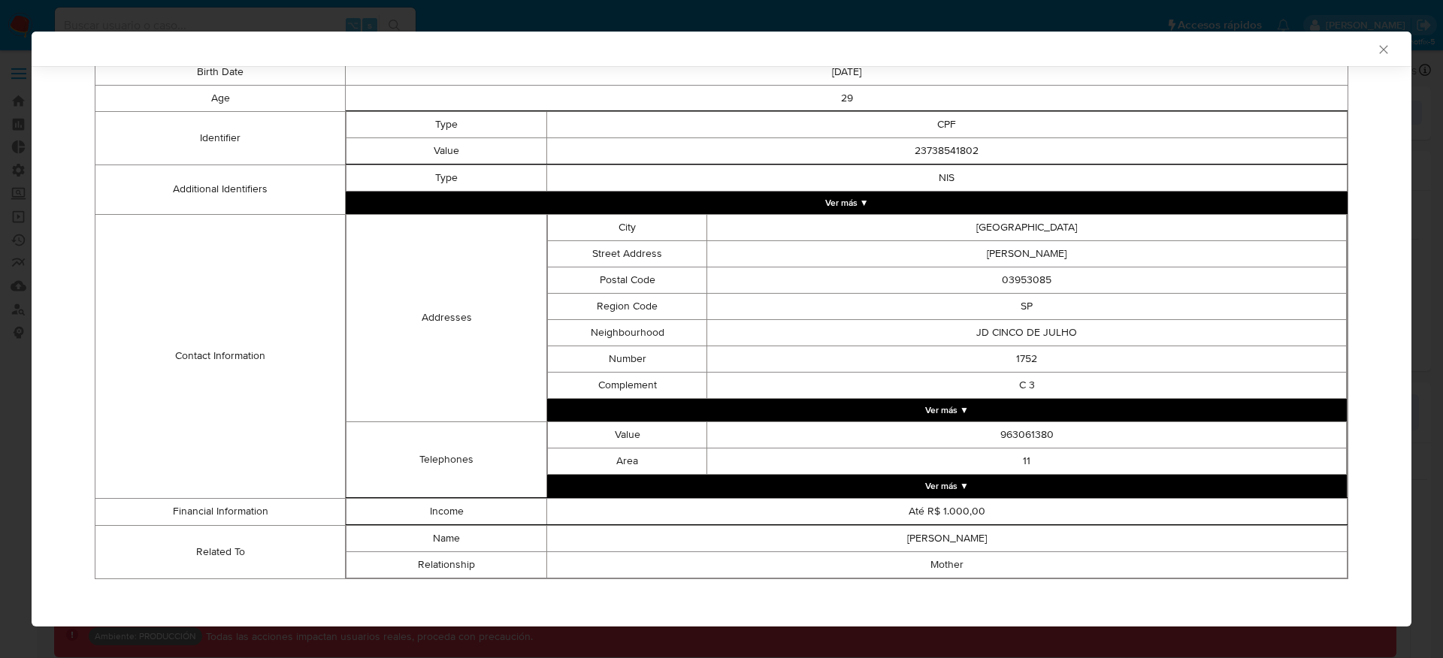
scroll to position [294, 0]
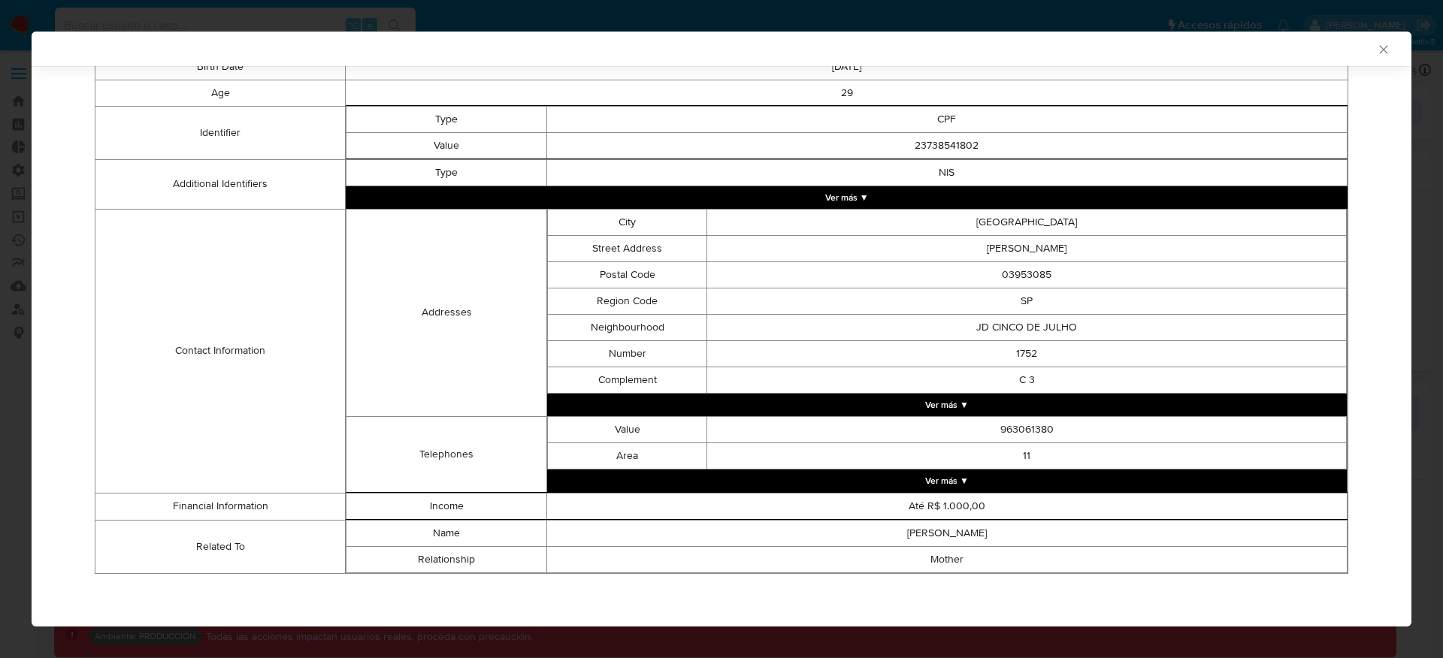
click at [948, 401] on button "Ver más ▼" at bounding box center [947, 405] width 800 height 23
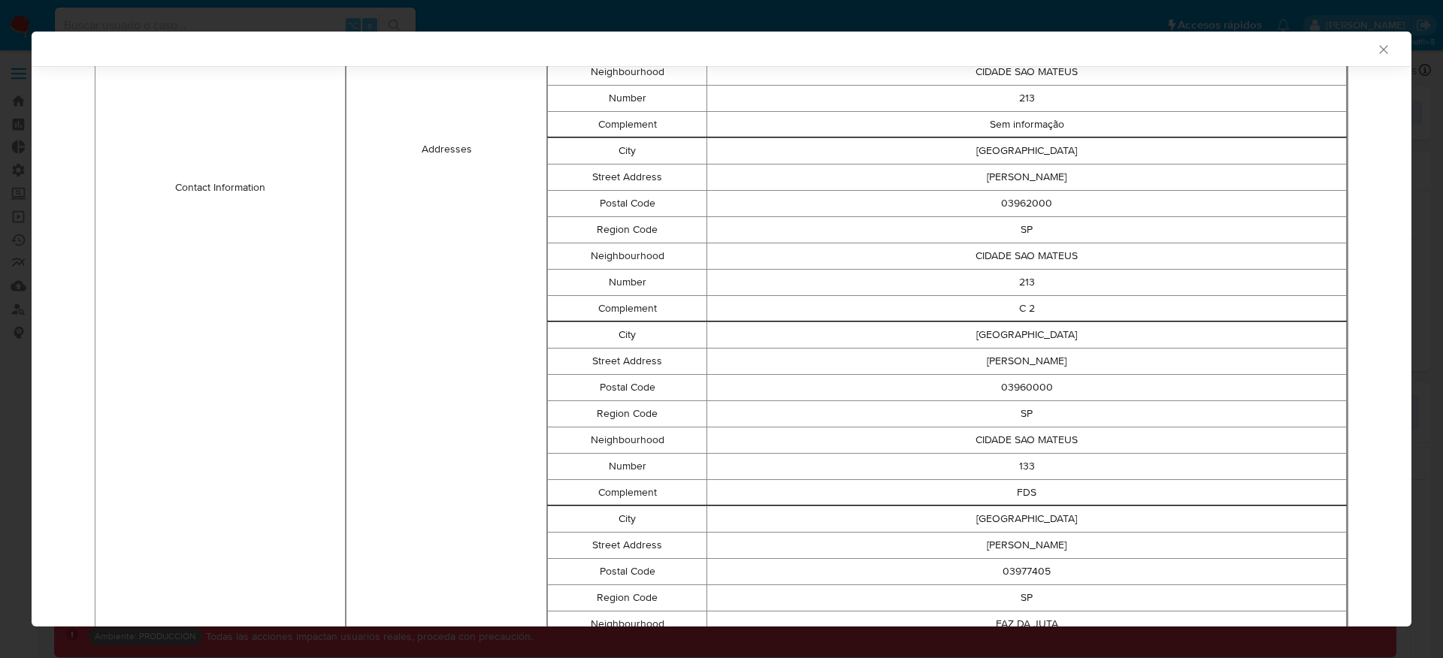
scroll to position [919, 0]
click at [602, 257] on td "Neighbourhood" at bounding box center [627, 254] width 160 height 26
copy td "Neighbourhood"
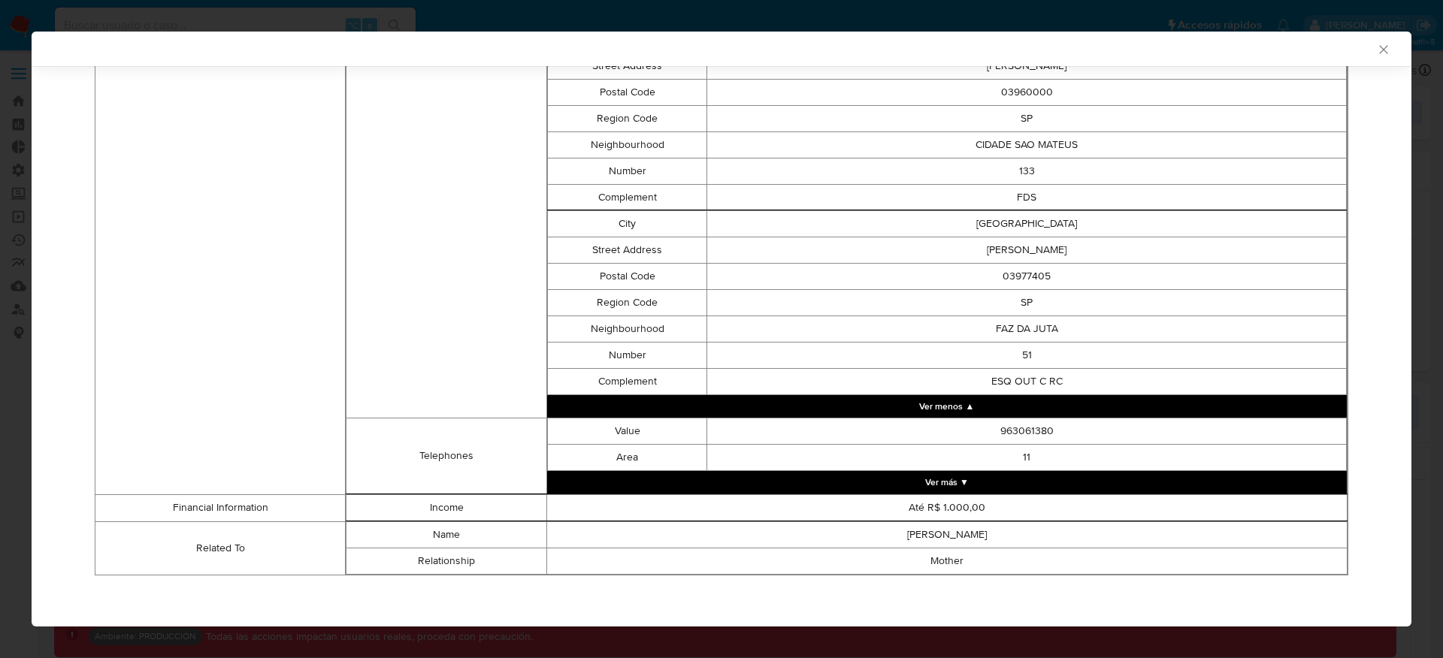
scroll to position [1214, 0]
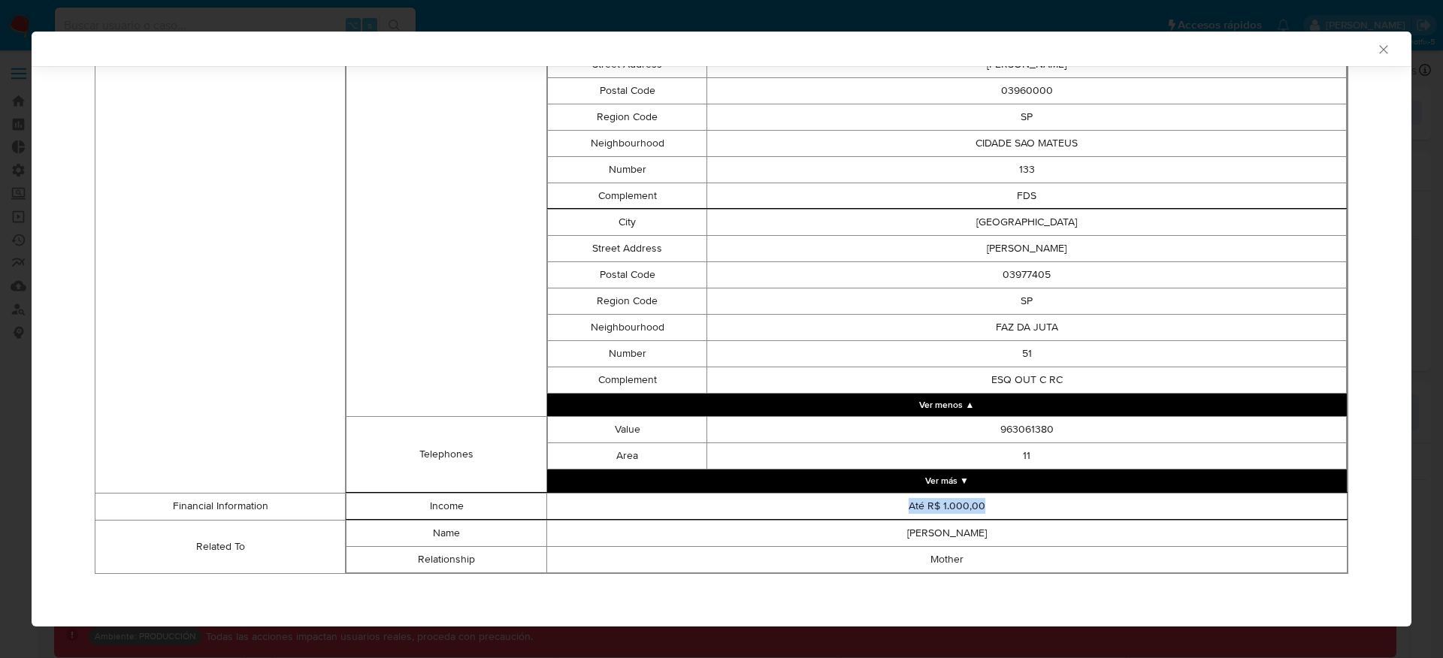
drag, startPoint x: 905, startPoint y: 500, endPoint x: 1040, endPoint y: 503, distance: 134.5
click at [1041, 503] on td "Até R$ 1.000,00" at bounding box center [946, 506] width 800 height 26
copy td "Até R$ 1.000,00"
drag, startPoint x: 857, startPoint y: 540, endPoint x: 1072, endPoint y: 540, distance: 214.2
click at [1072, 540] on td "[PERSON_NAME]" at bounding box center [946, 533] width 800 height 26
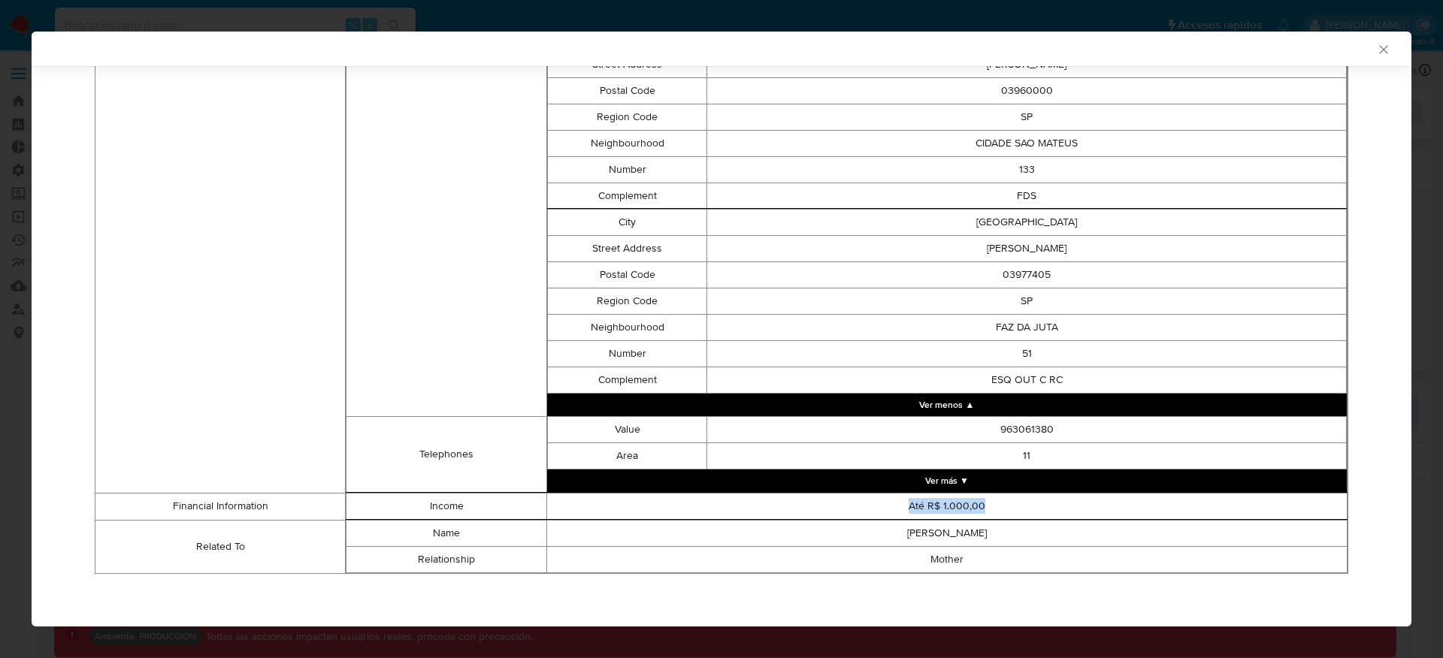
click at [1072, 540] on td "[PERSON_NAME]" at bounding box center [946, 533] width 800 height 26
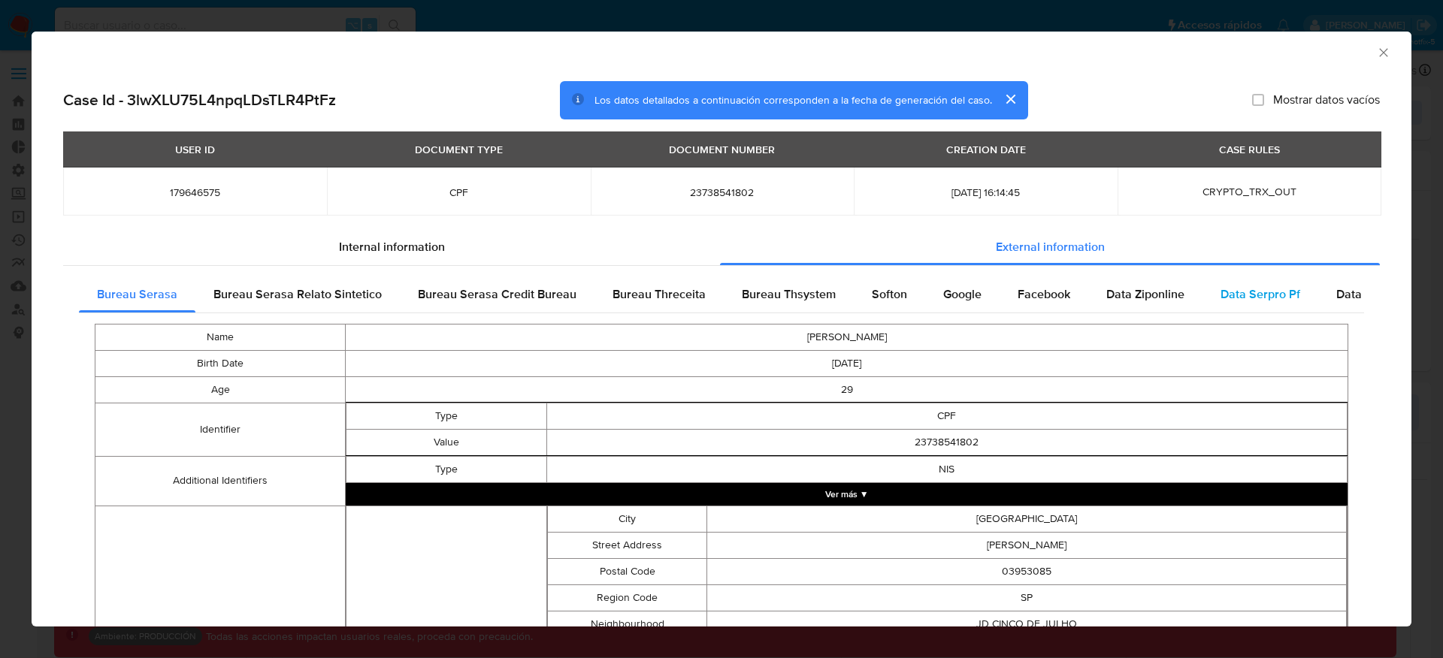
scroll to position [0, 59]
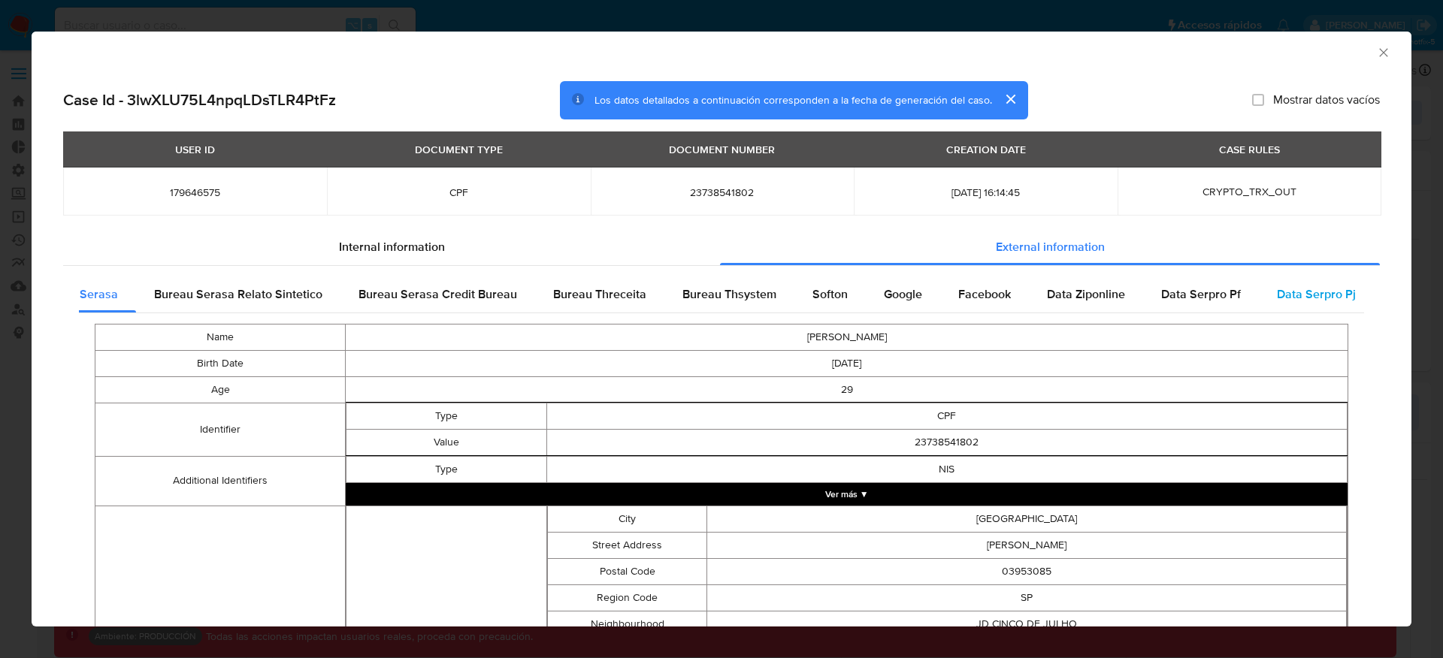
click at [1291, 294] on span "Data Serpro Pj" at bounding box center [1316, 294] width 79 height 17
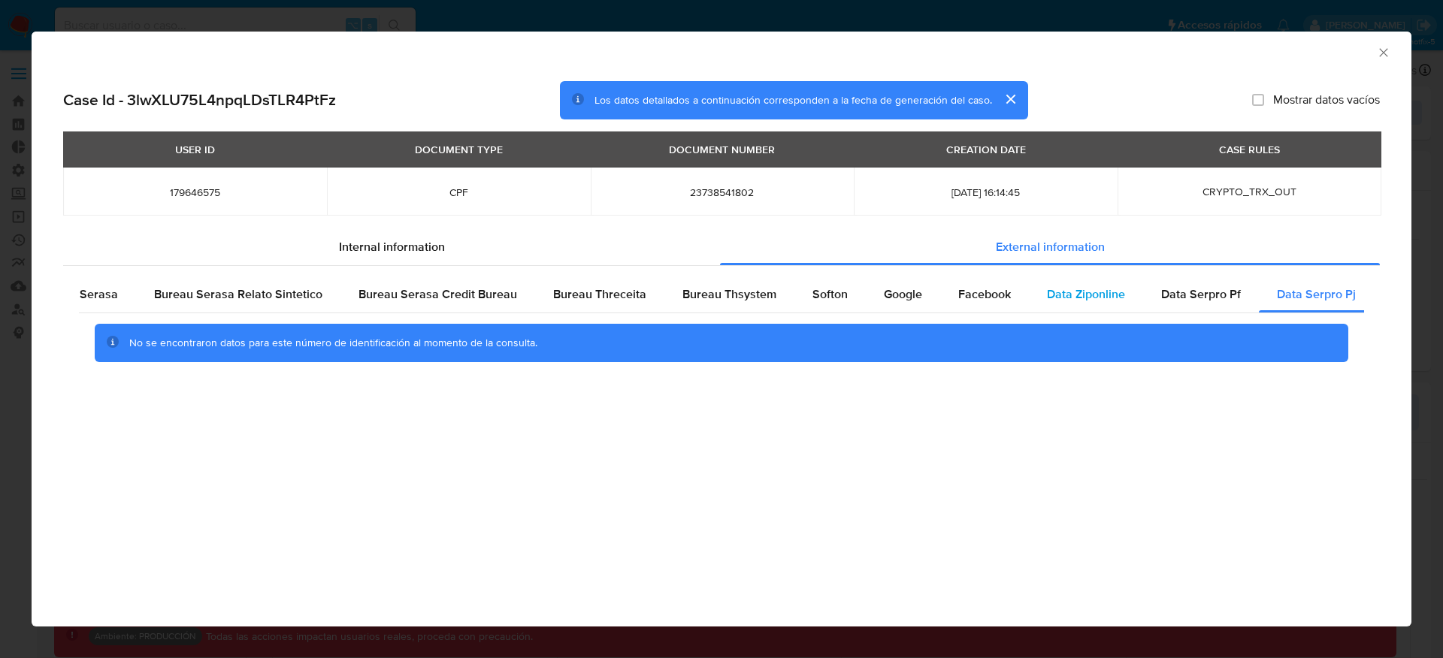
click at [1029, 291] on div "Data Ziponline" at bounding box center [1086, 295] width 114 height 36
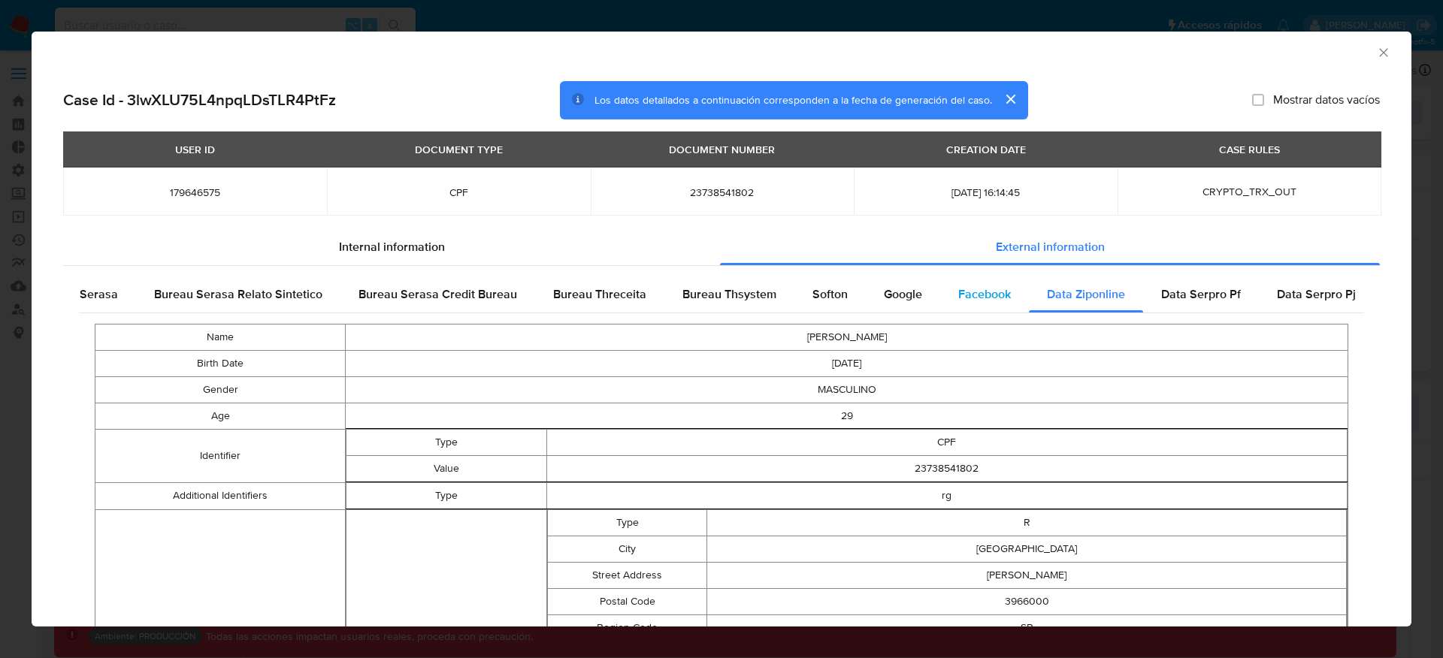
click at [981, 294] on span "Facebook" at bounding box center [984, 294] width 53 height 17
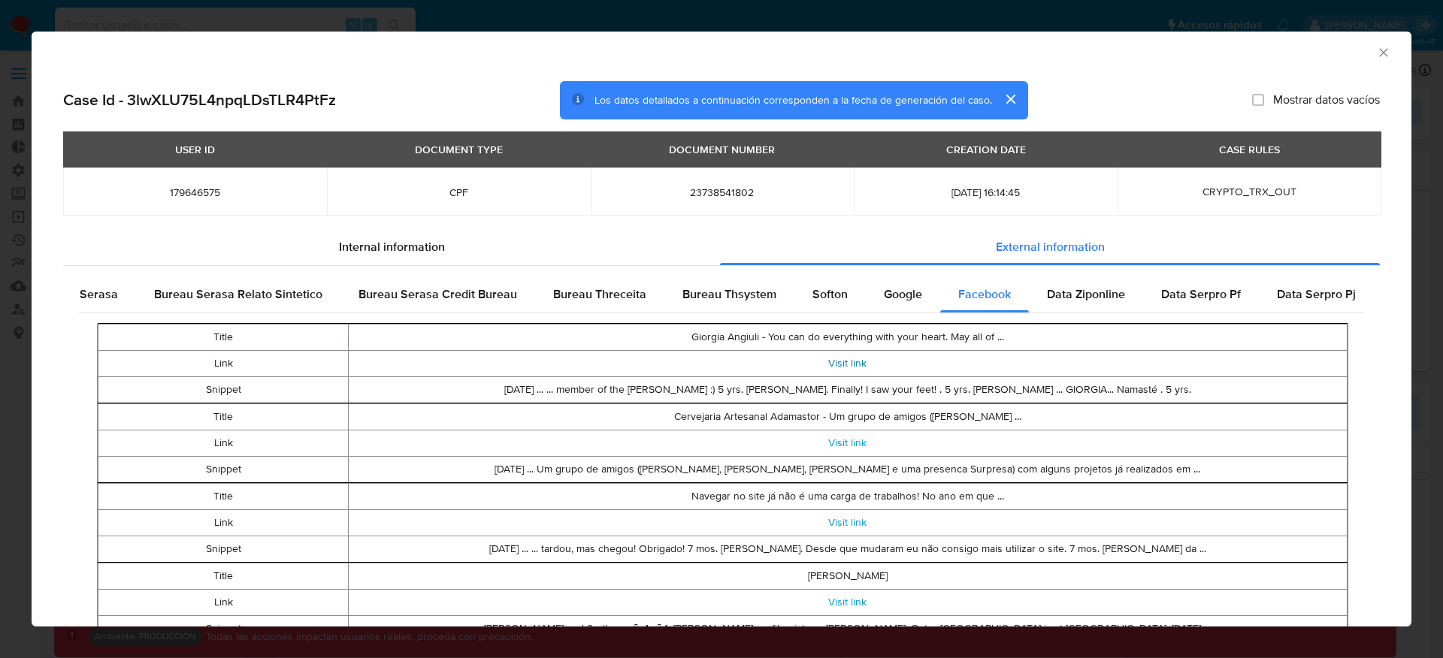
click at [846, 366] on link "Visit link" at bounding box center [847, 362] width 38 height 15
click at [890, 302] on span "Google" at bounding box center [903, 294] width 38 height 17
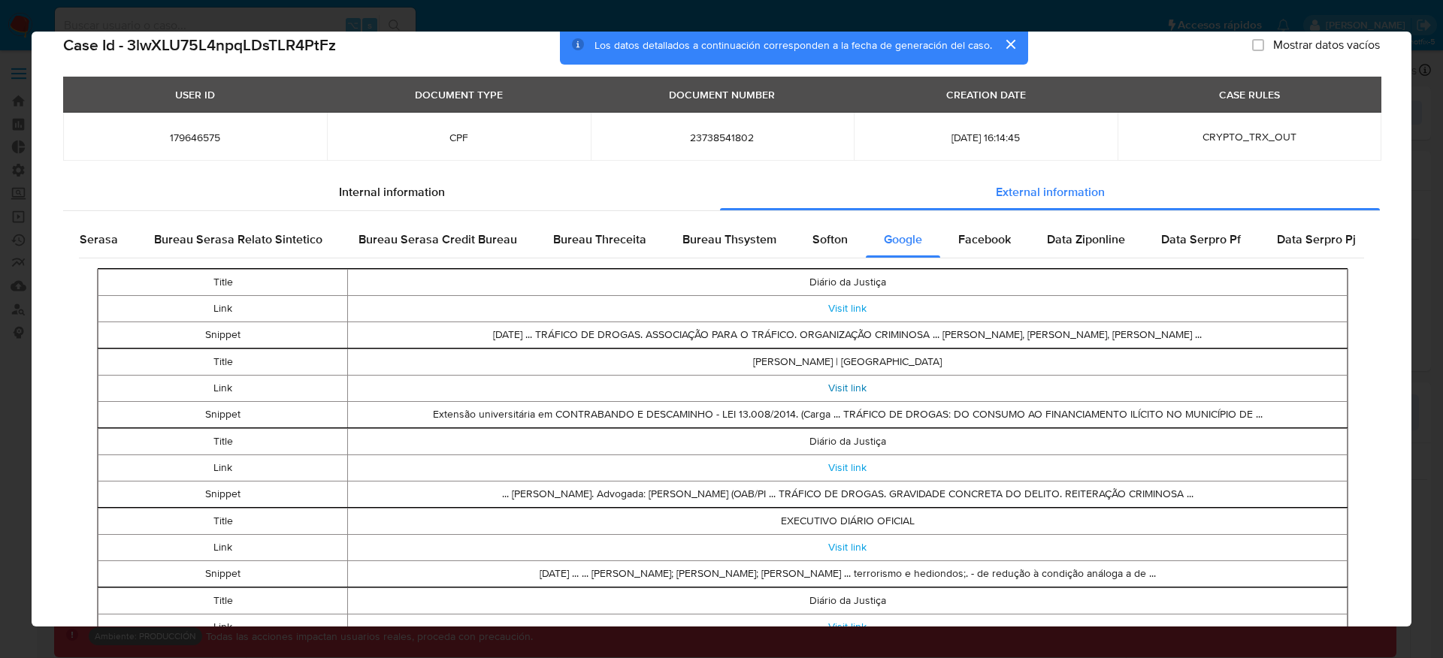
scroll to position [0, 0]
